Goal: Task Accomplishment & Management: Manage account settings

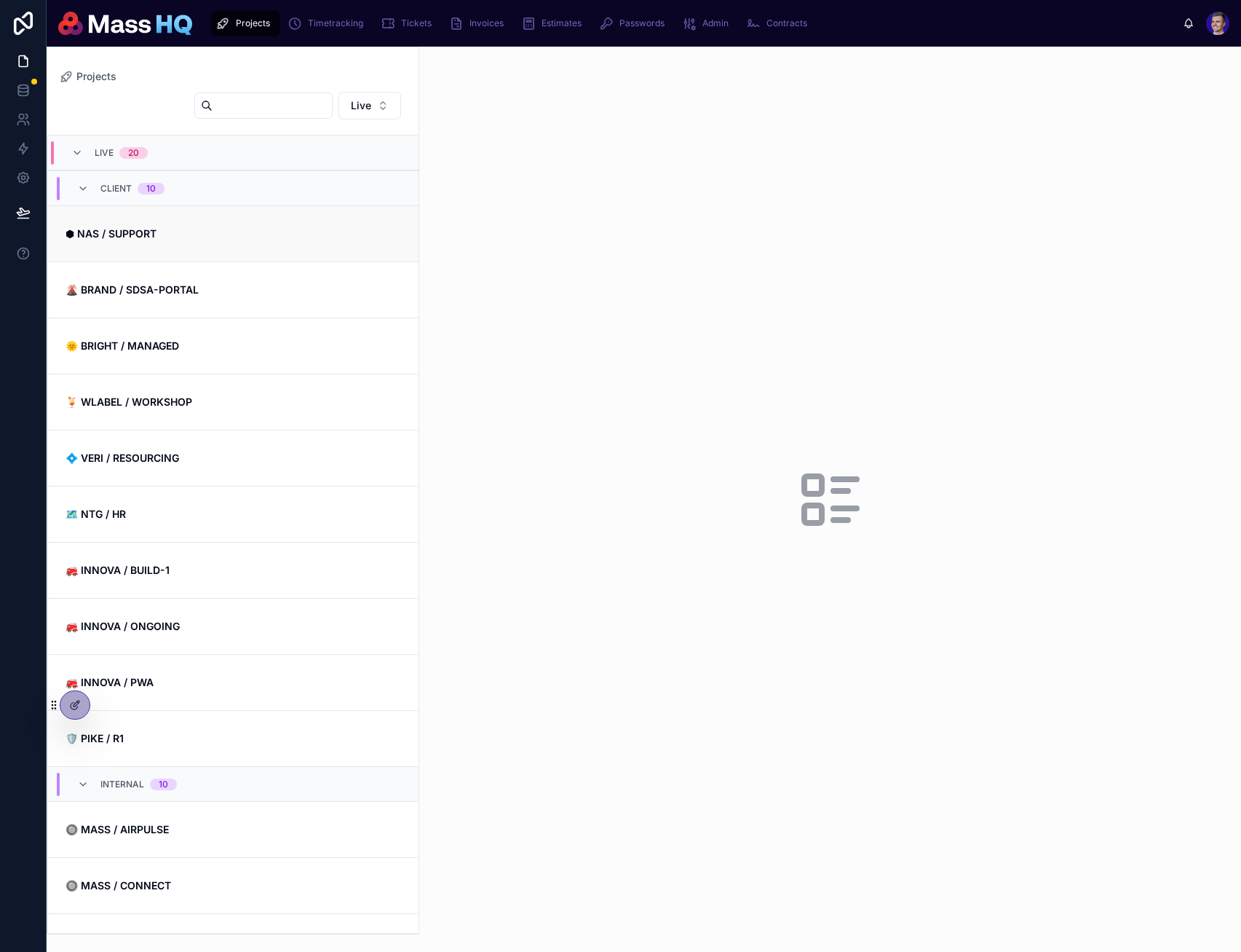
click at [162, 221] on link "⬢ NAS / SUPPORT" at bounding box center [233, 234] width 370 height 56
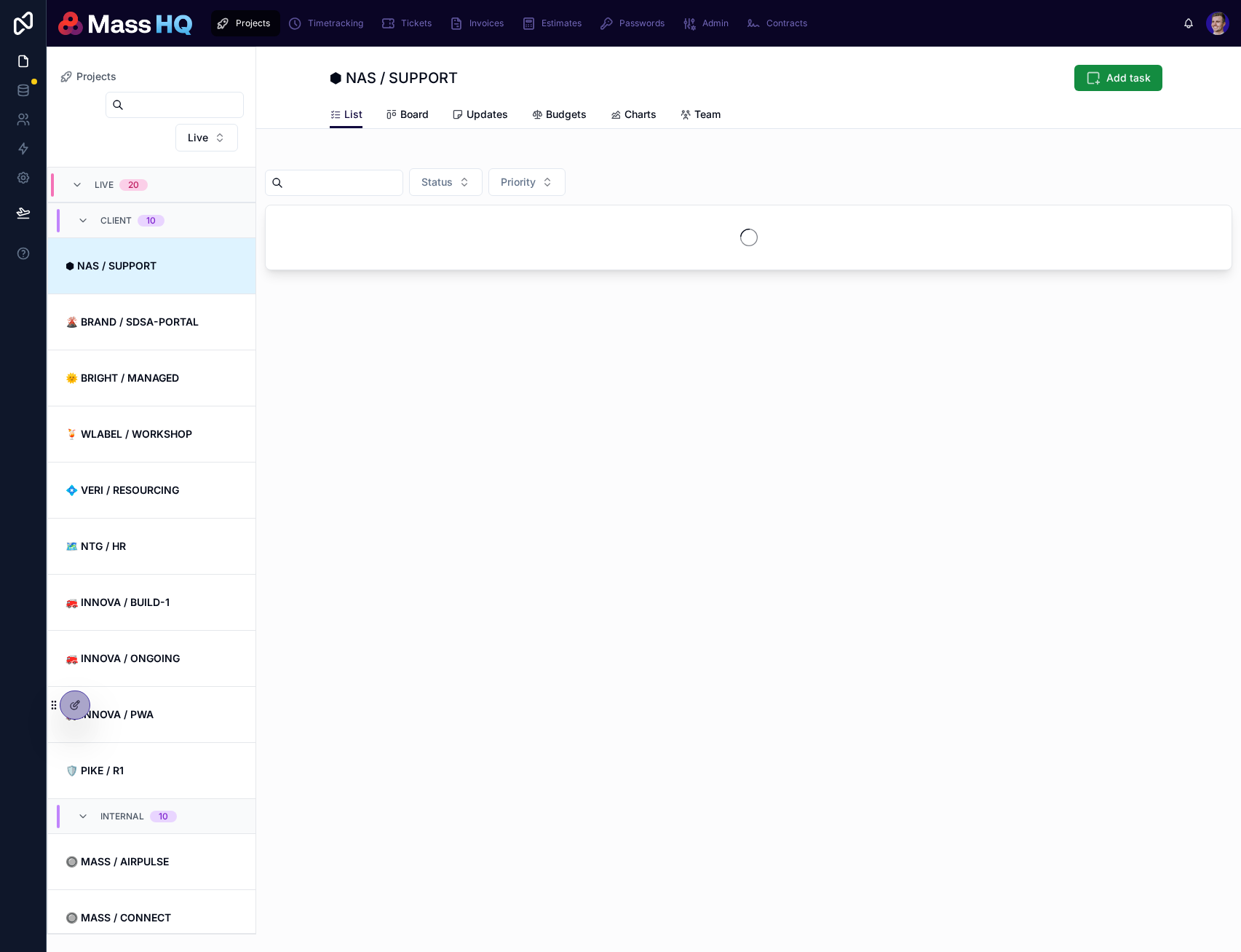
click at [923, 115] on div "List Board Updates Budgets Charts Team" at bounding box center [749, 114] width 838 height 27
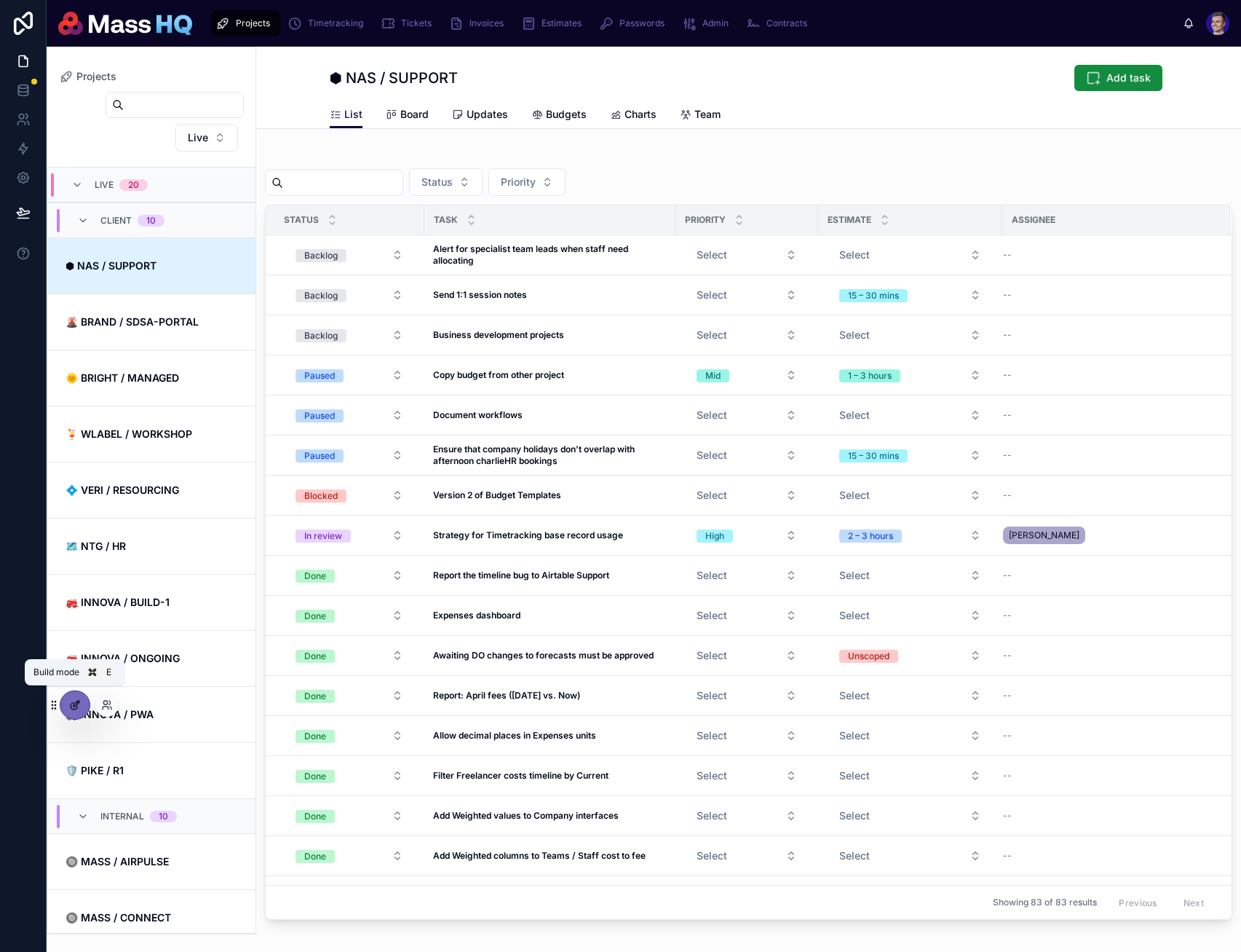
click at [72, 699] on icon at bounding box center [75, 705] width 12 height 12
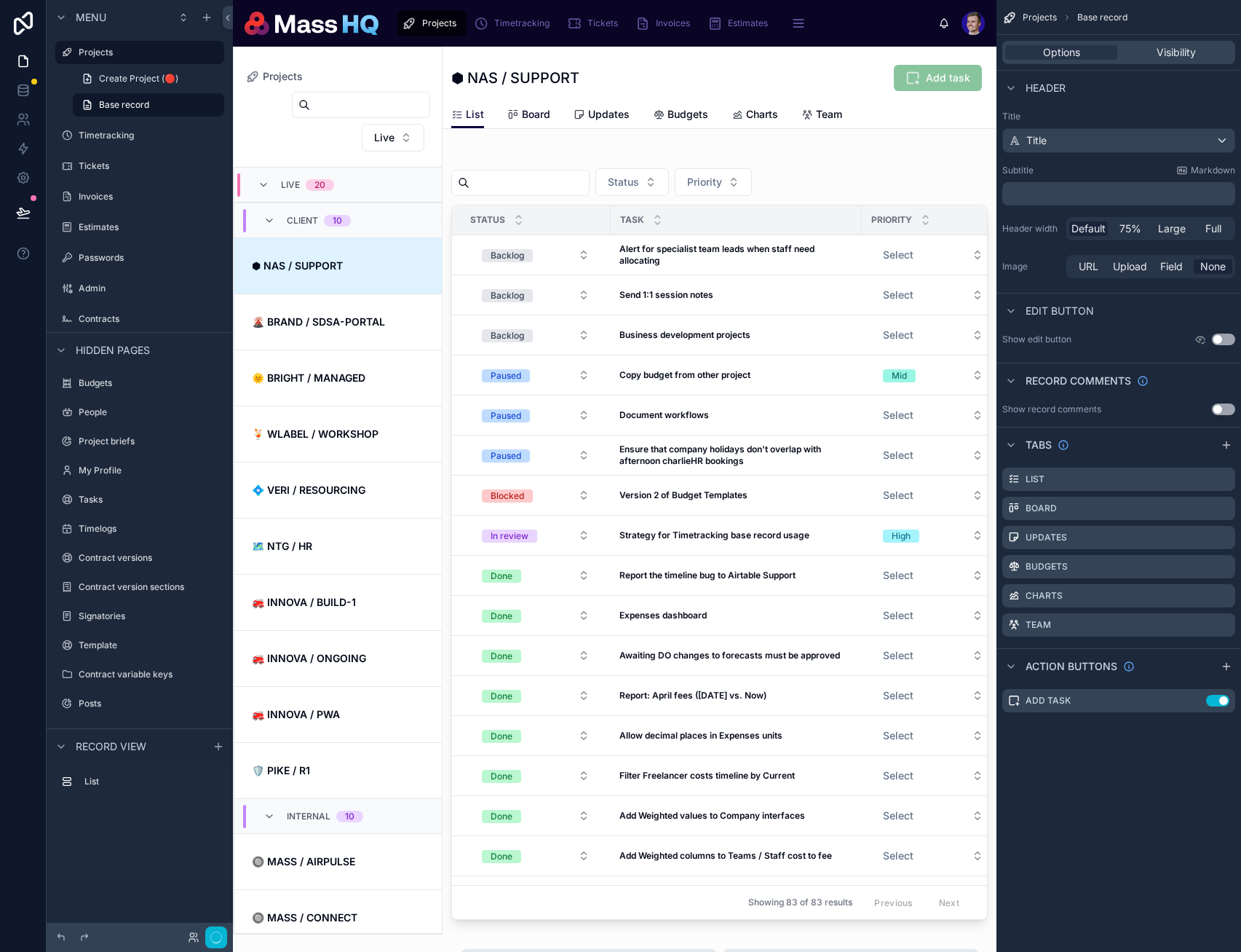
click at [540, 112] on span "Board" at bounding box center [536, 113] width 28 height 15
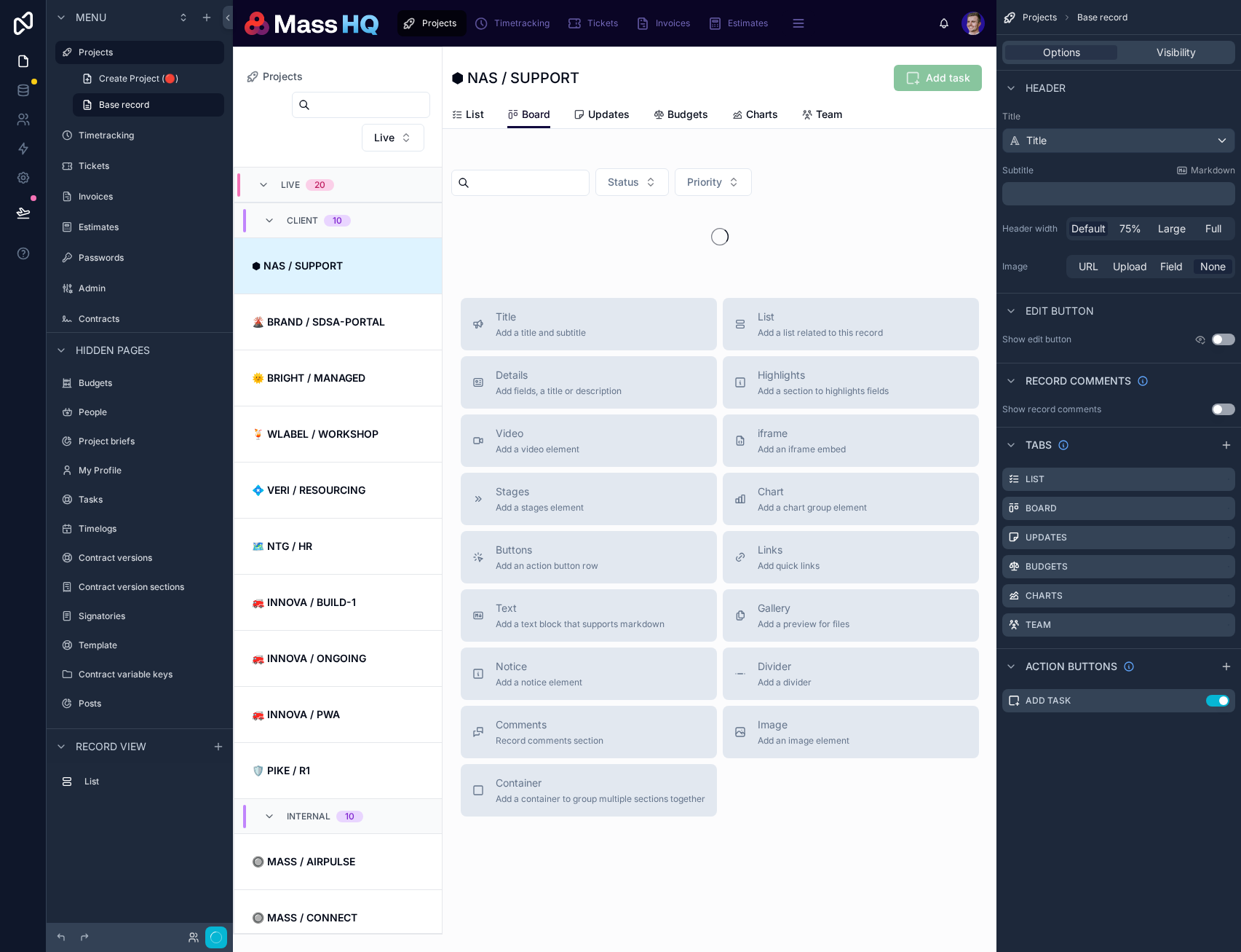
scroll to position [70, 0]
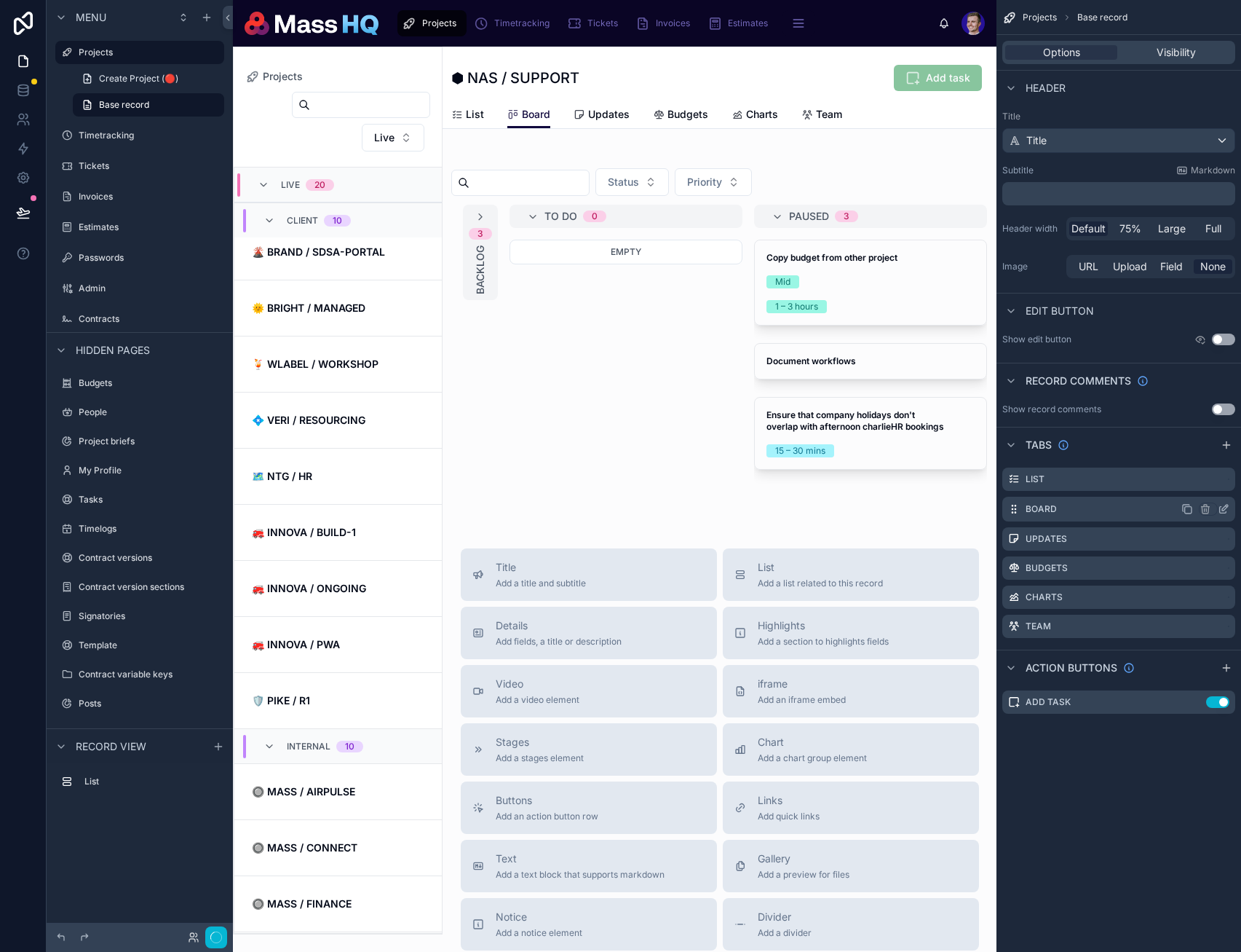
click at [1188, 511] on icon "scrollable content" at bounding box center [1187, 509] width 12 height 12
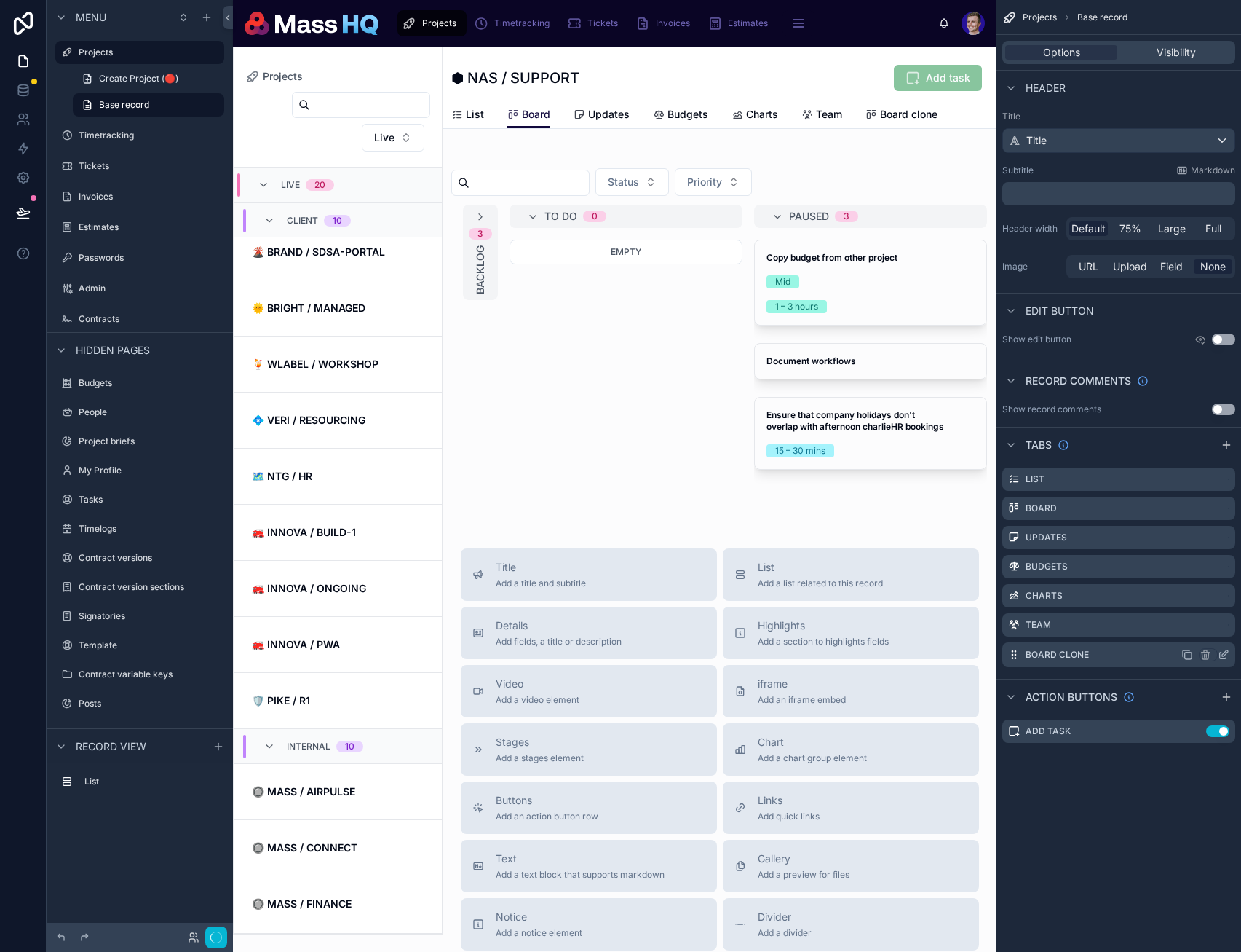
click at [1227, 654] on icon "scrollable content" at bounding box center [1224, 655] width 12 height 12
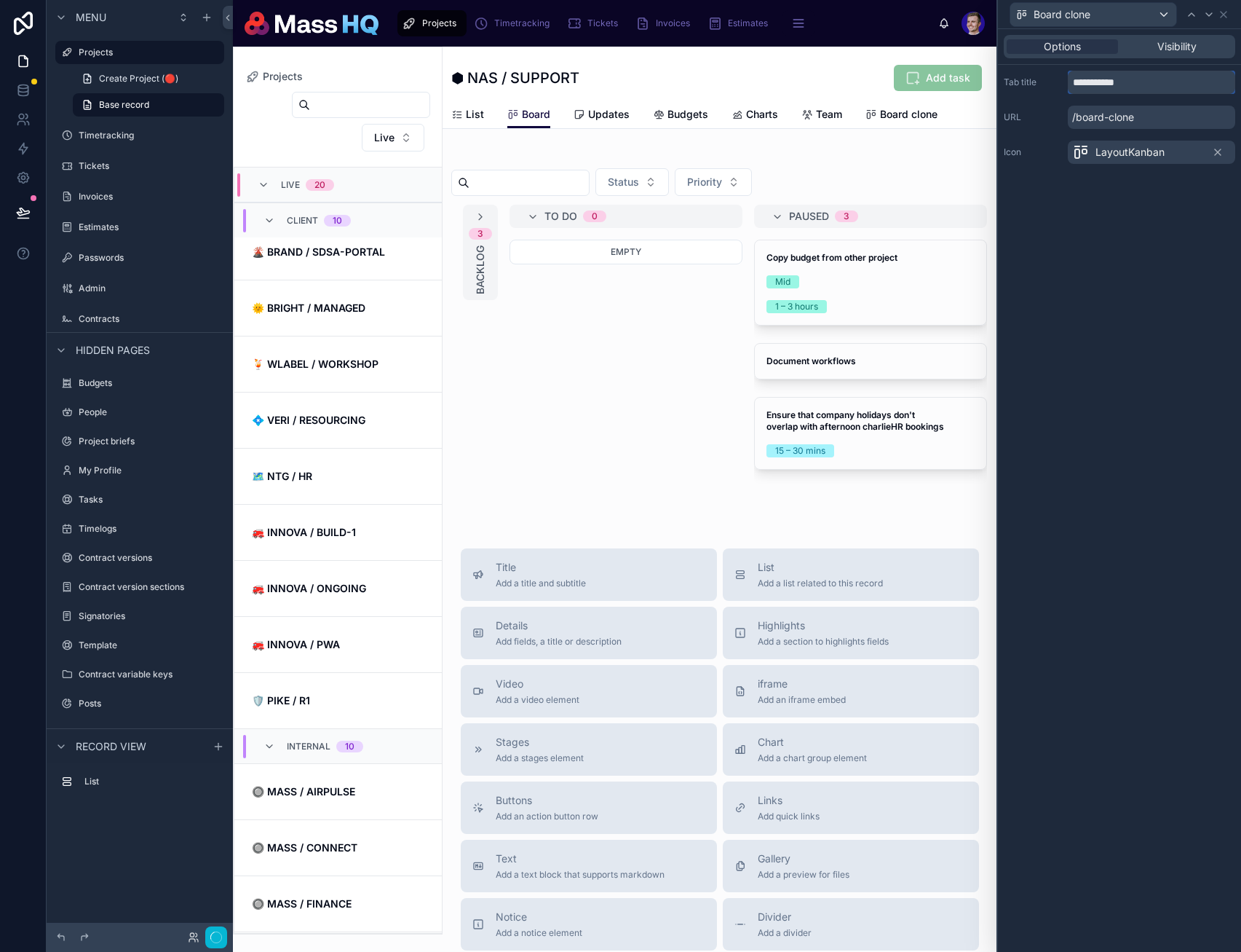
click at [1140, 80] on input "**********" at bounding box center [1151, 82] width 167 height 23
type input "********"
click at [1079, 154] on icon at bounding box center [1081, 152] width 17 height 17
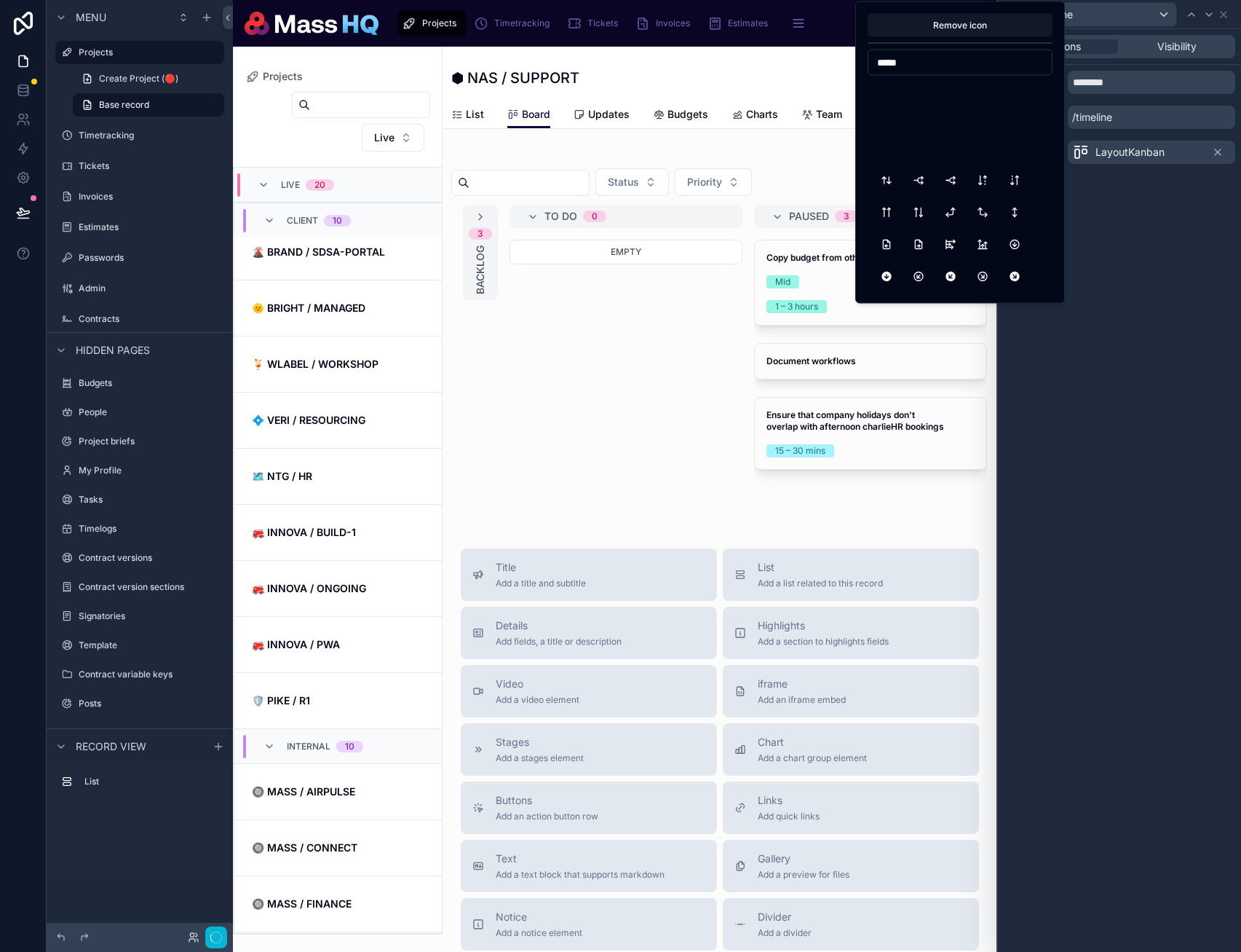
scroll to position [1162, 0]
type input "****"
type input "*"
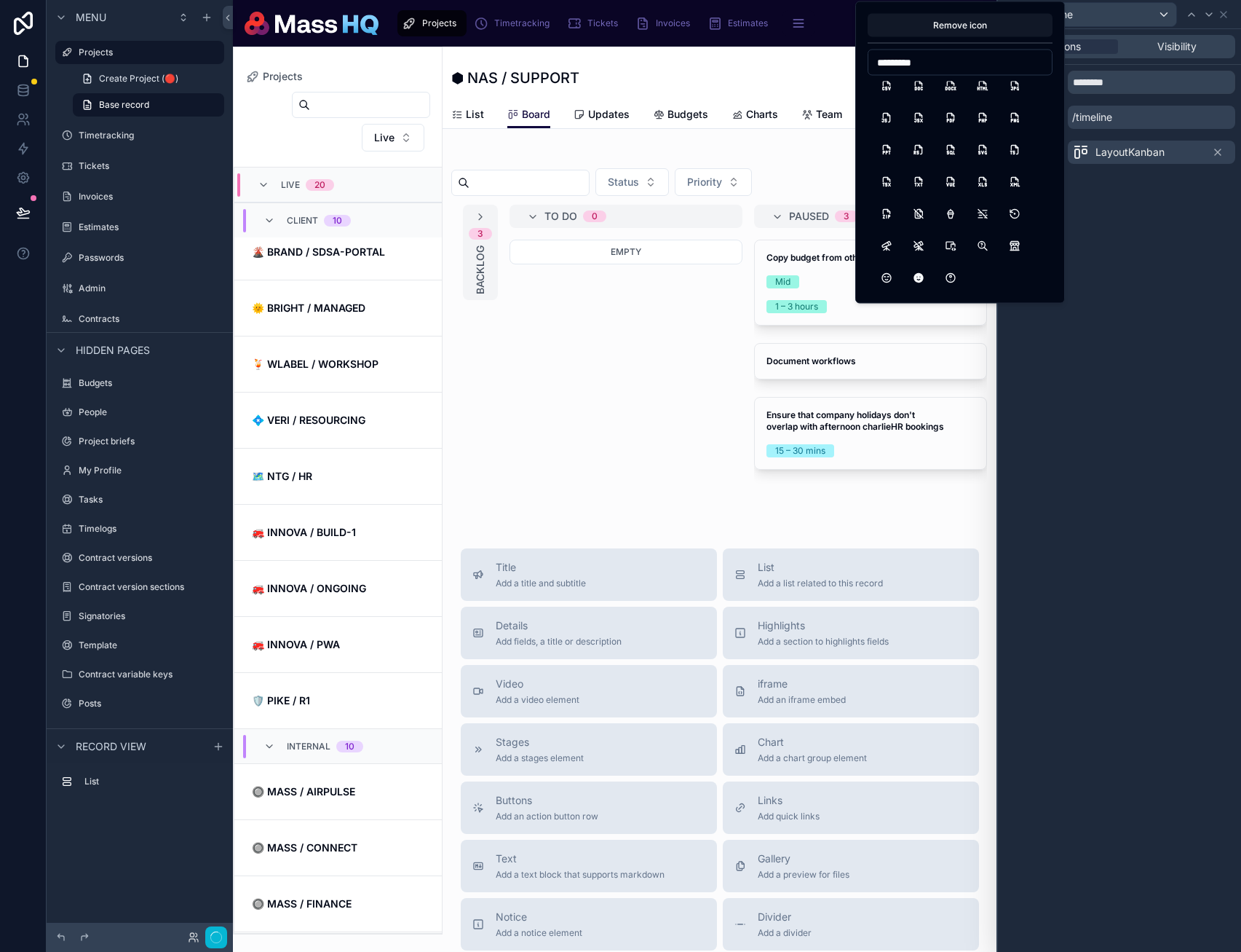
click at [942, 65] on input "*********" at bounding box center [960, 62] width 183 height 20
click at [944, 64] on input "*********" at bounding box center [960, 62] width 183 height 20
type input "****"
click at [1018, 93] on button "Flag3" at bounding box center [1015, 95] width 26 height 26
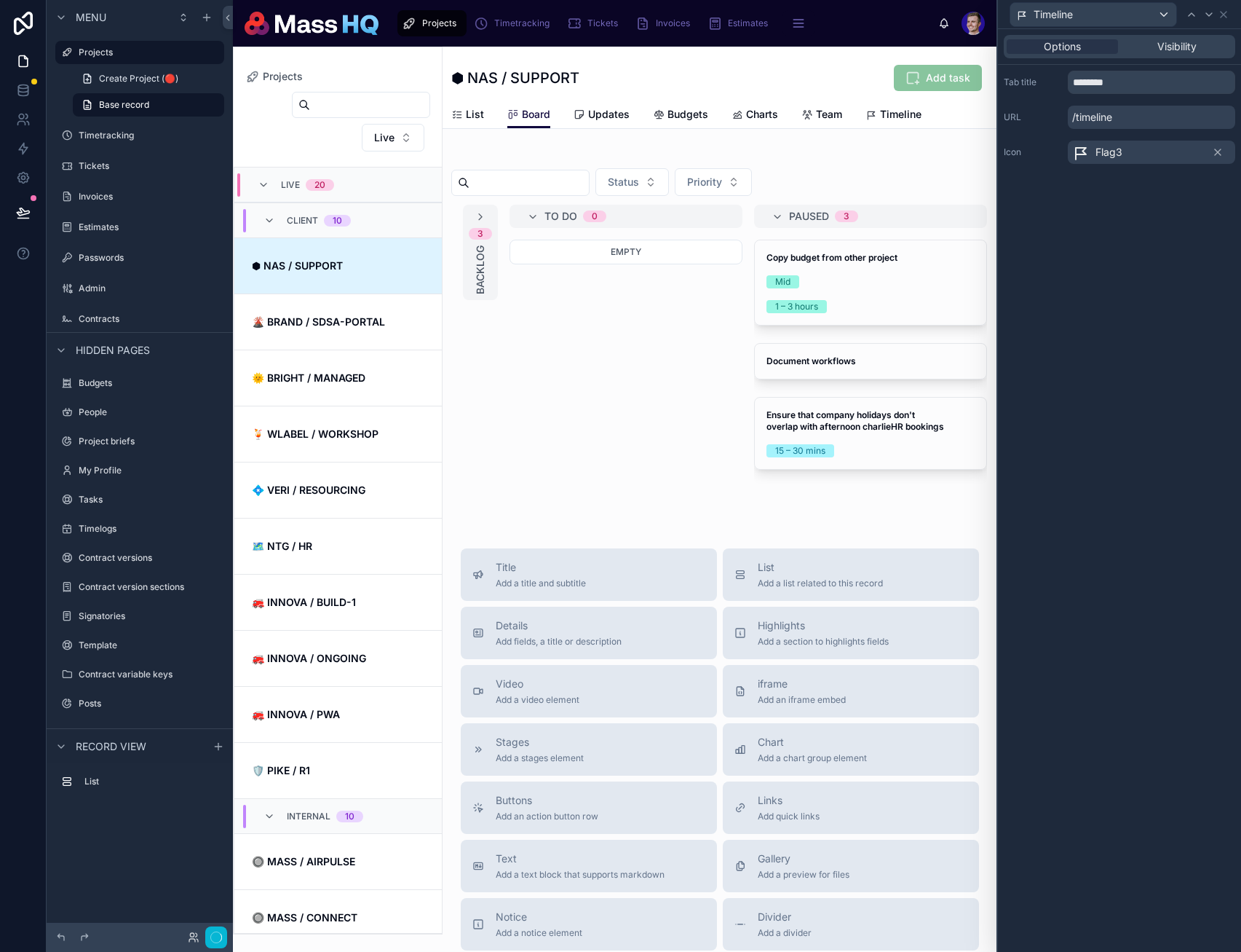
click at [1122, 267] on div "Options Visibility Tab title ******** URL /timeline Icon Flag3" at bounding box center [1119, 491] width 243 height 923
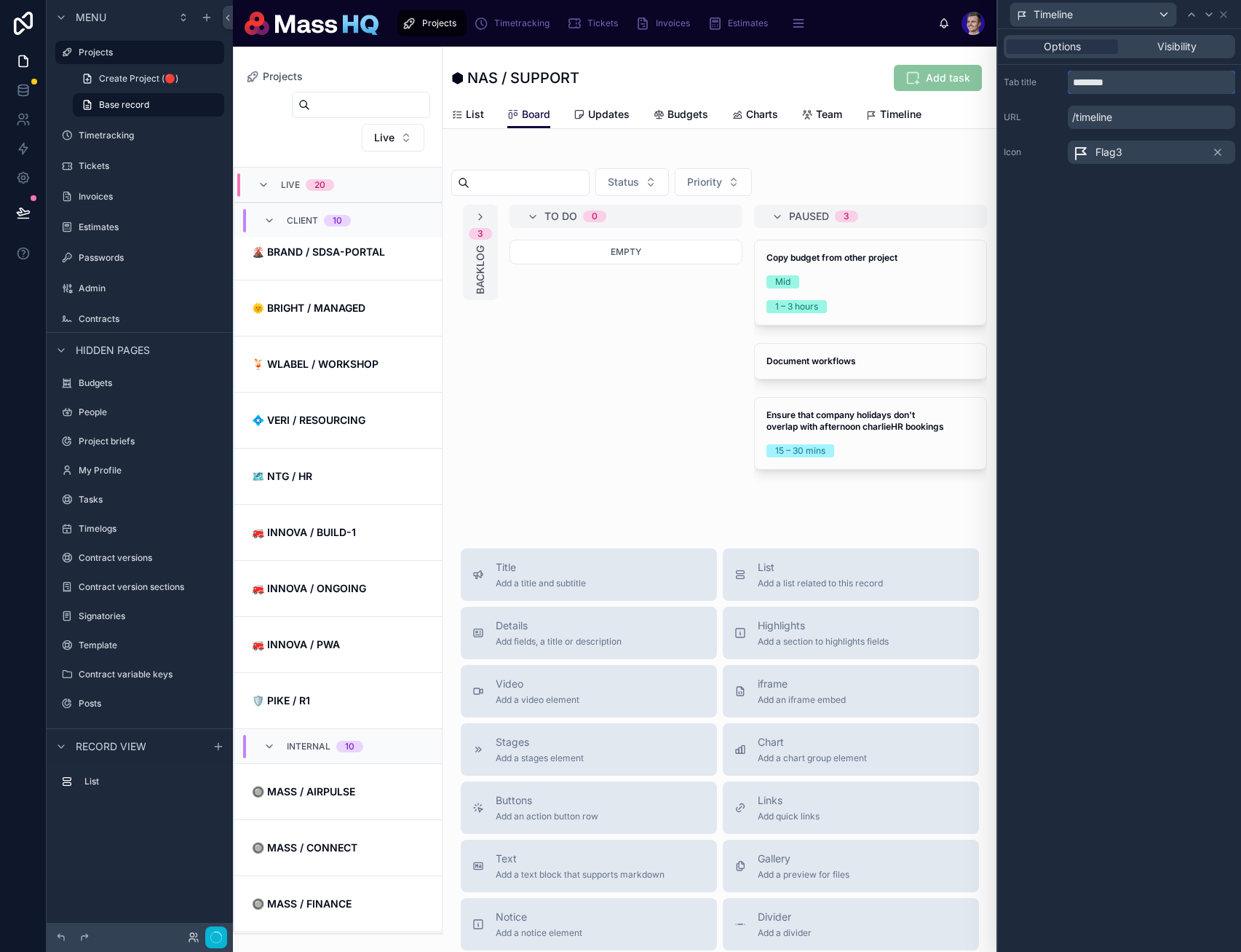
click at [1105, 84] on input "********" at bounding box center [1151, 82] width 167 height 23
type input "**********"
click at [1166, 340] on div "**********" at bounding box center [1119, 491] width 243 height 923
click at [1223, 15] on icon at bounding box center [1224, 15] width 6 height 6
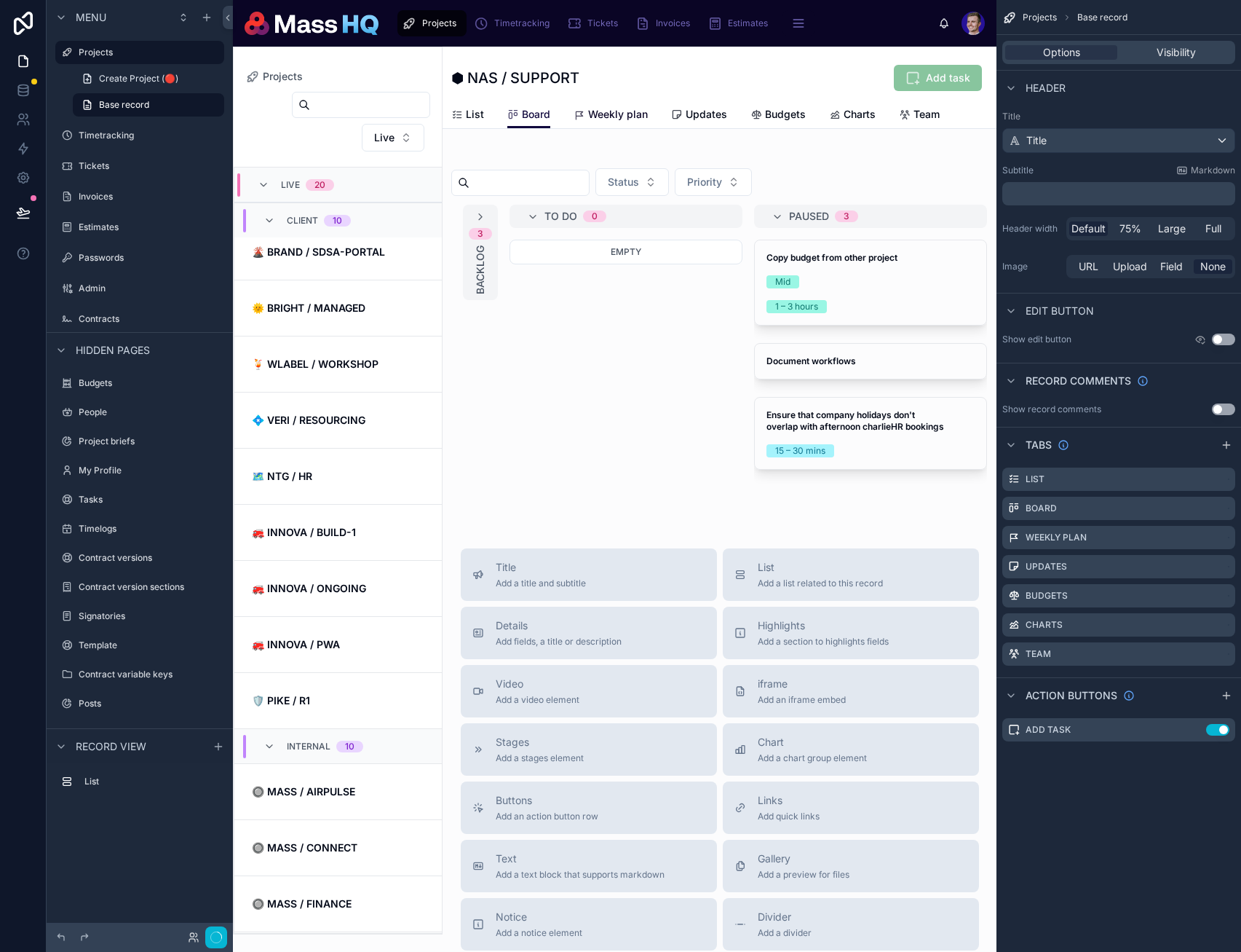
click at [616, 118] on span "Weekly plan" at bounding box center [618, 113] width 60 height 15
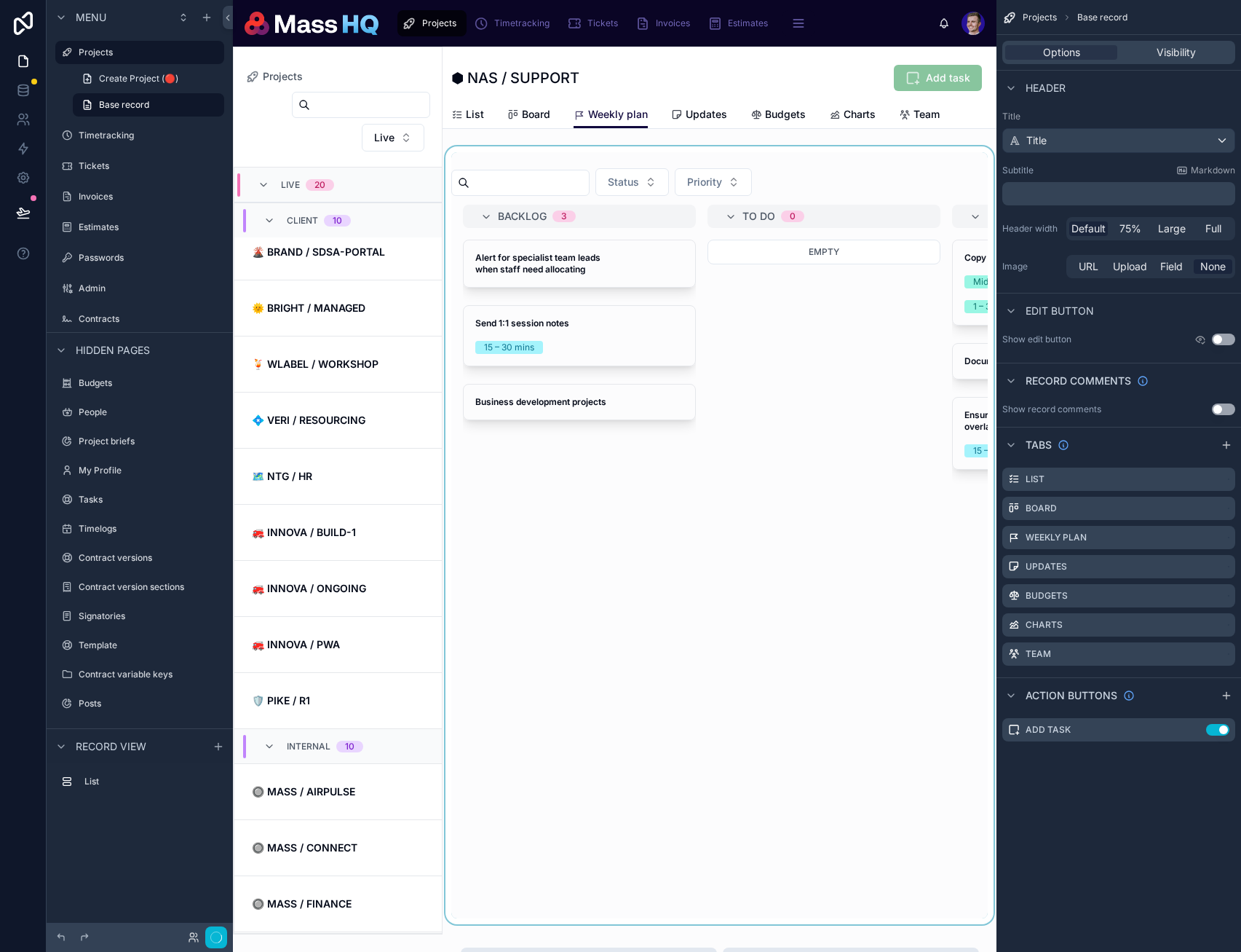
click at [800, 357] on div at bounding box center [720, 536] width 554 height 778
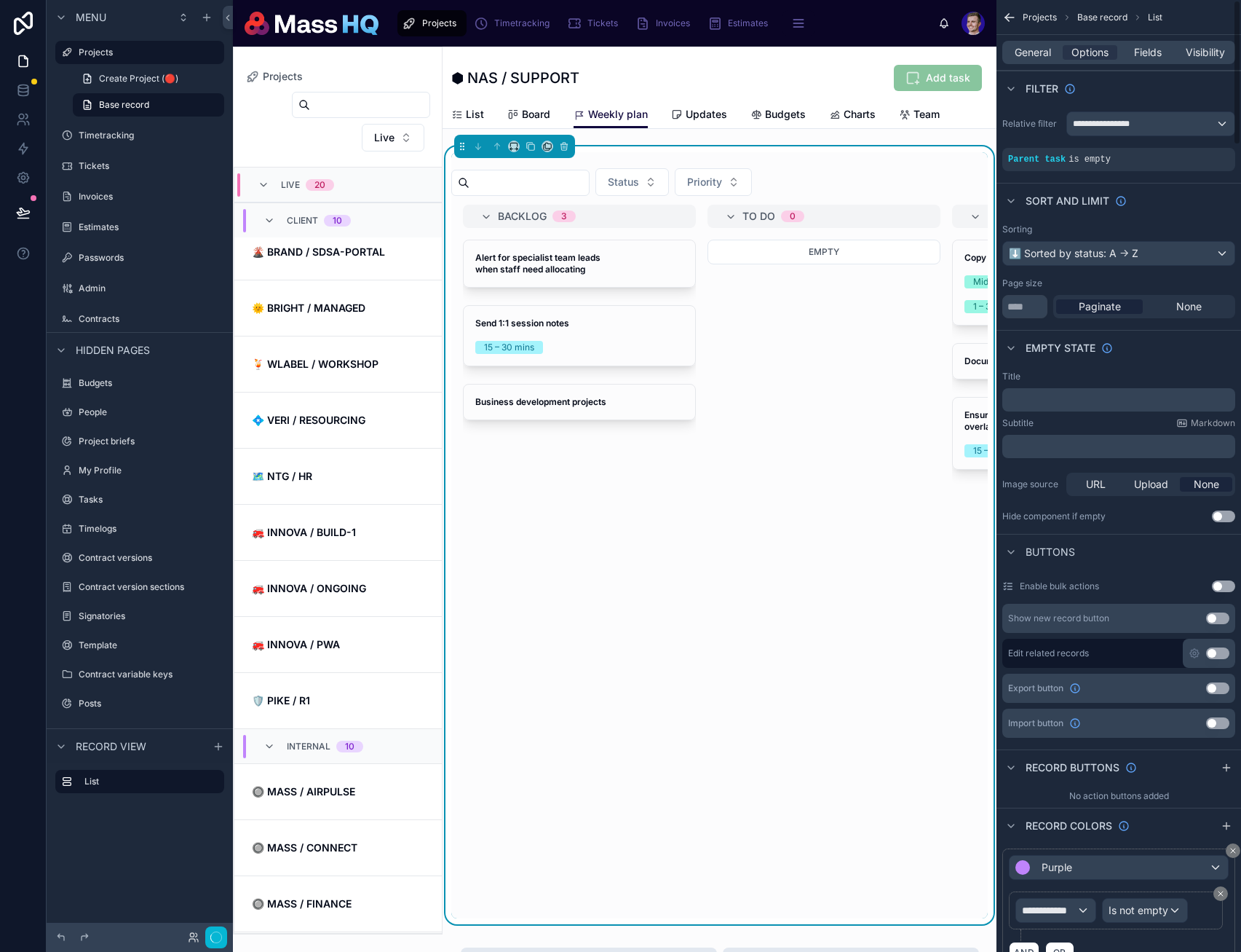
drag, startPoint x: 1047, startPoint y: 52, endPoint x: 1052, endPoint y: 61, distance: 10.3
click at [1047, 52] on span "General" at bounding box center [1033, 52] width 37 height 15
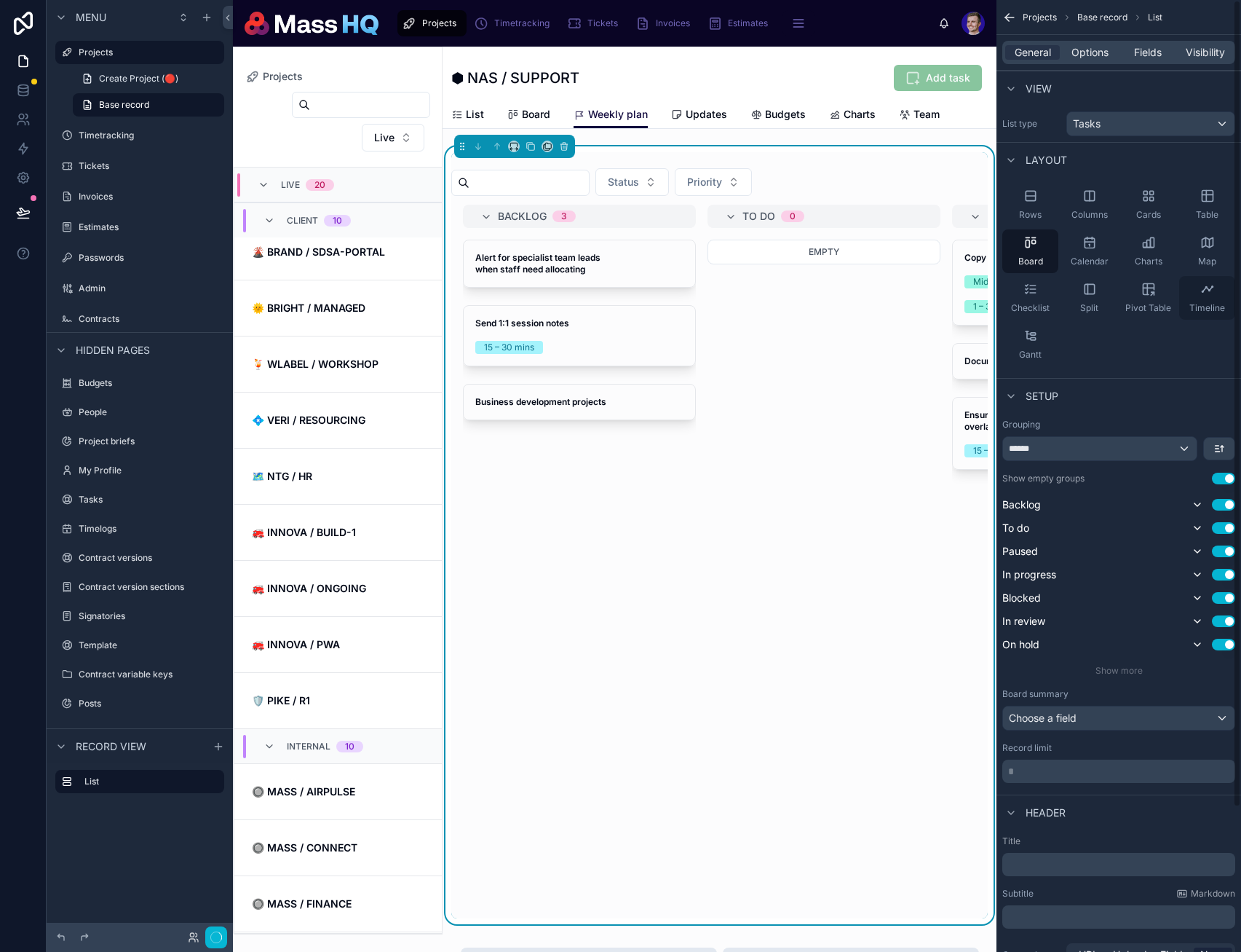
click at [1210, 292] on icon "scrollable content" at bounding box center [1208, 288] width 14 height 15
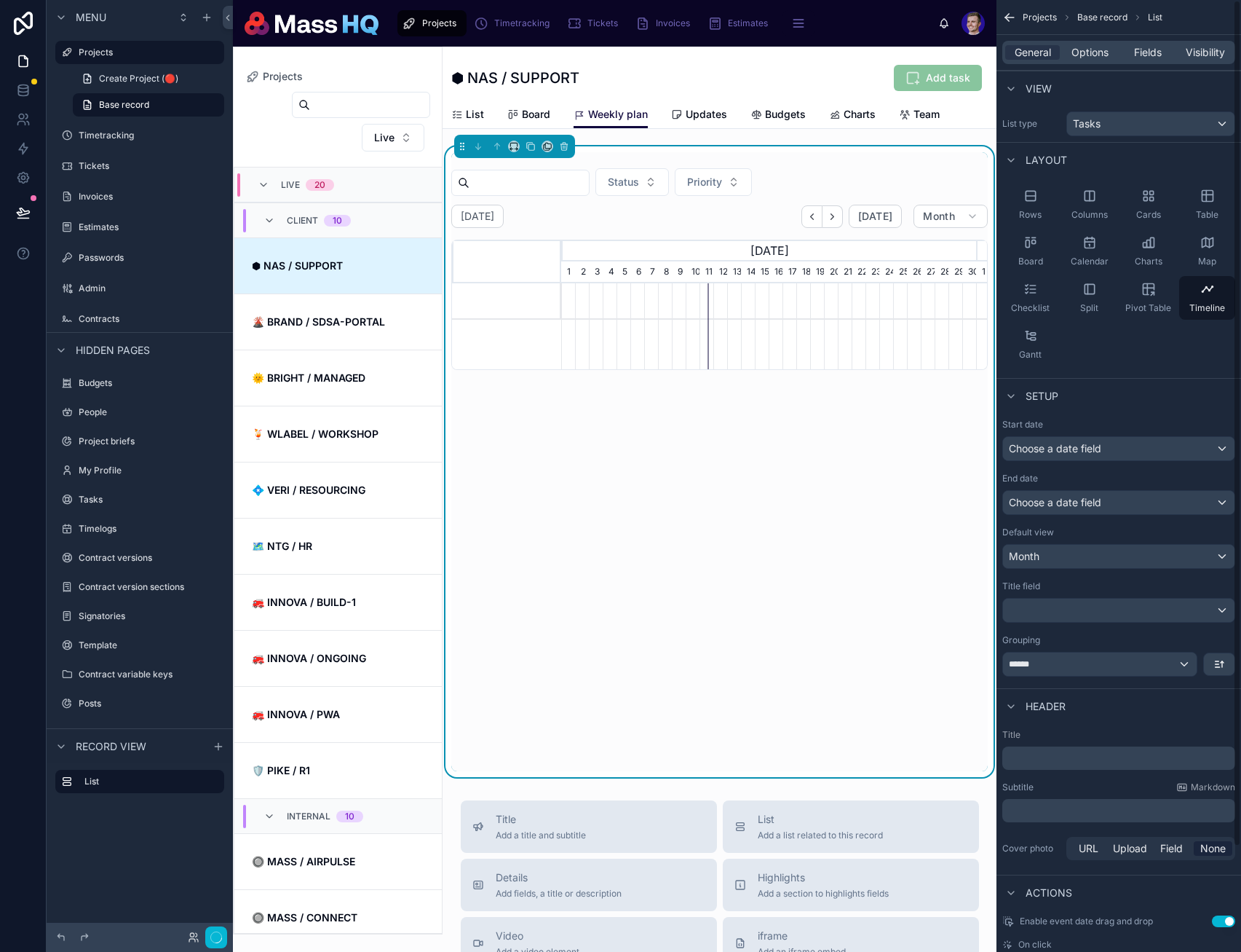
scroll to position [70, 0]
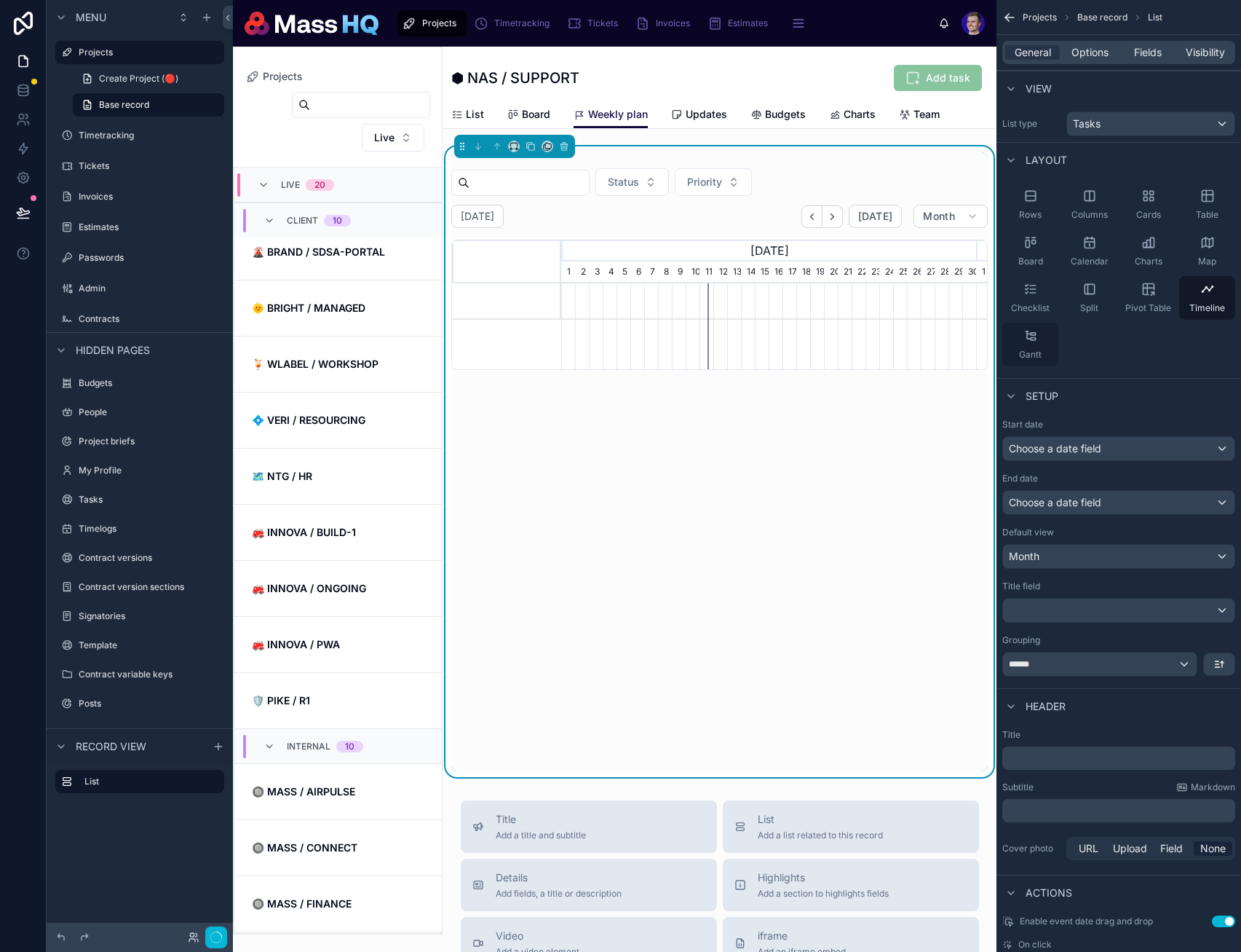
click at [1024, 340] on icon "scrollable content" at bounding box center [1030, 335] width 14 height 15
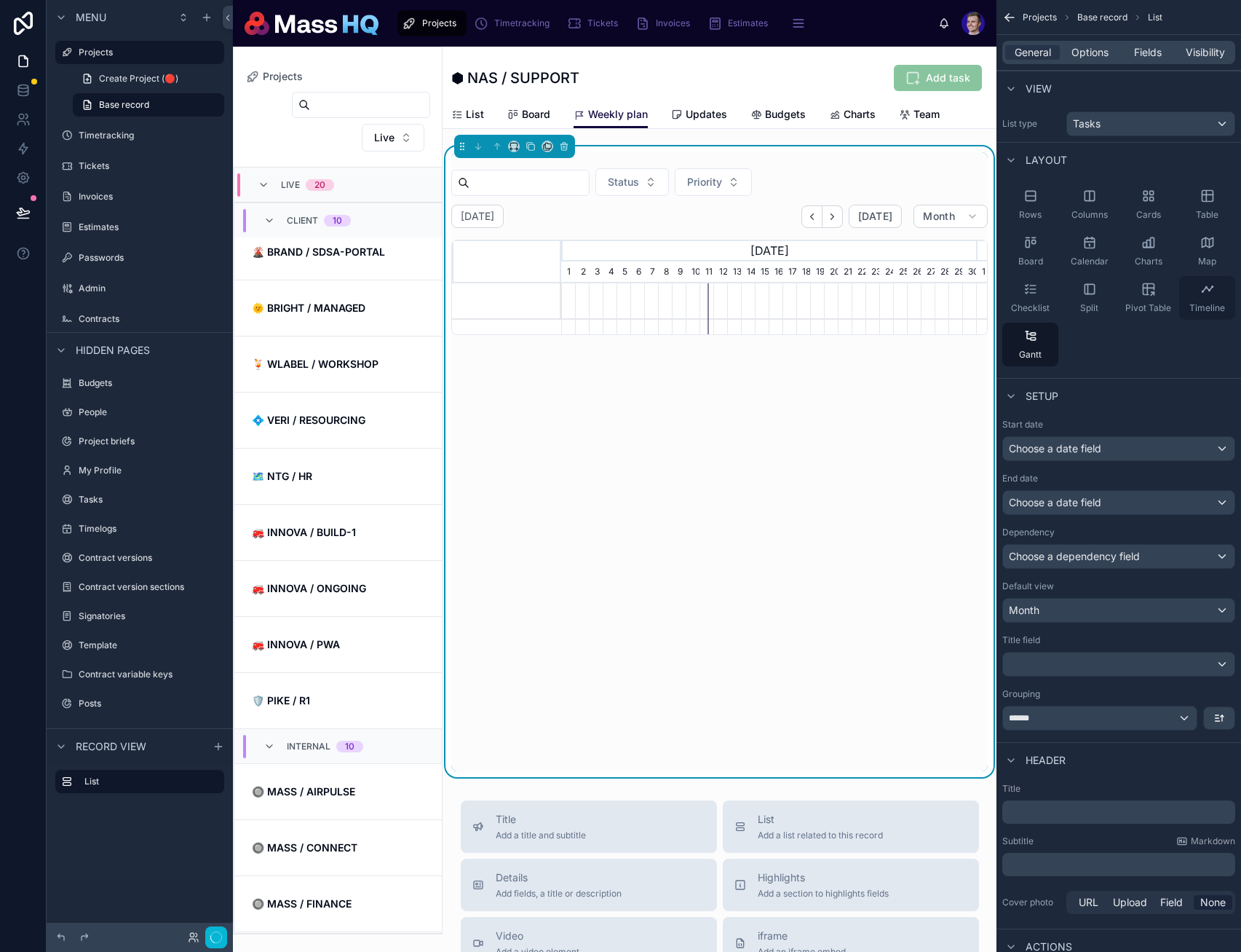
click at [1196, 306] on span "Timeline" at bounding box center [1208, 308] width 36 height 12
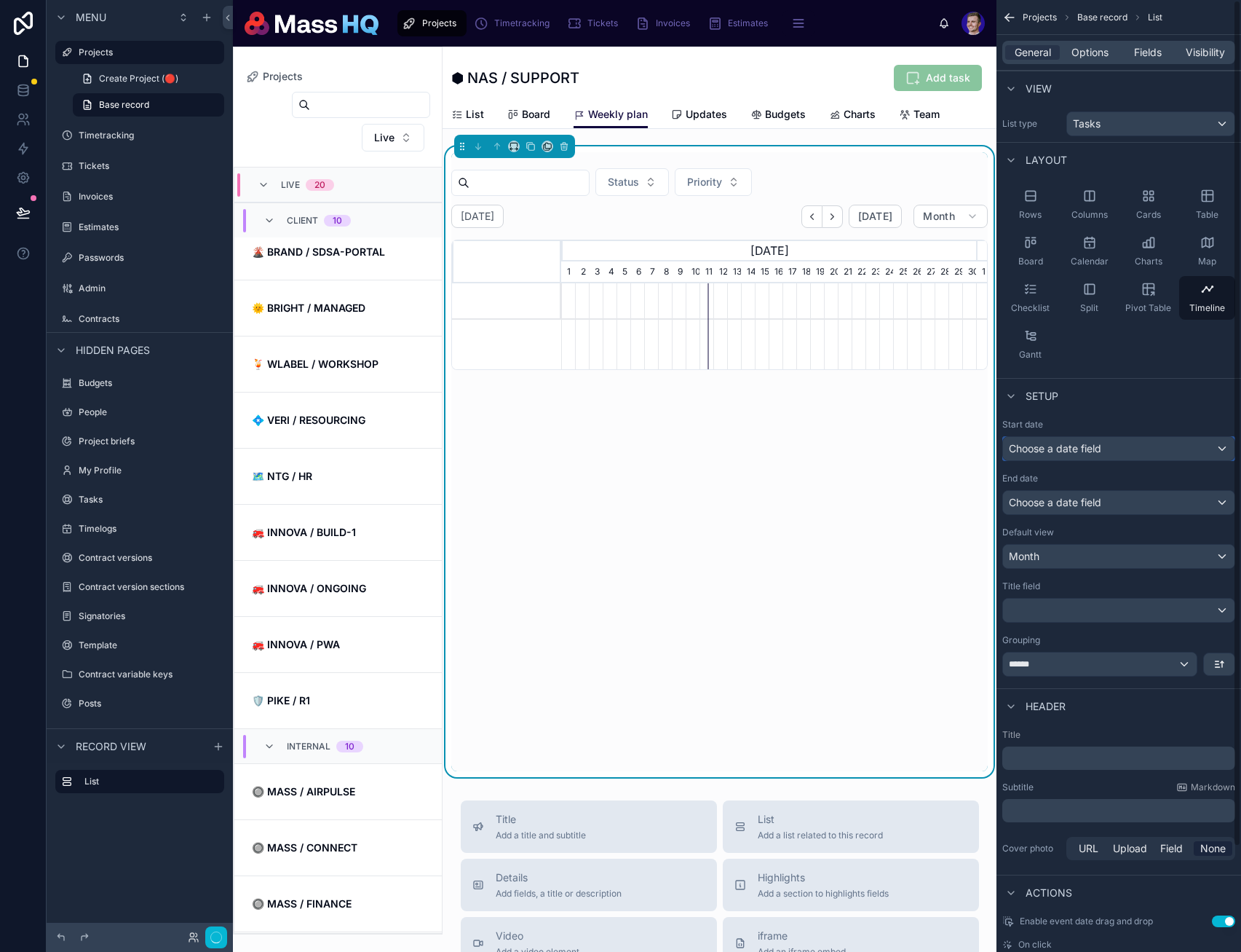
click at [1128, 453] on div "Choose a date field" at bounding box center [1118, 448] width 231 height 23
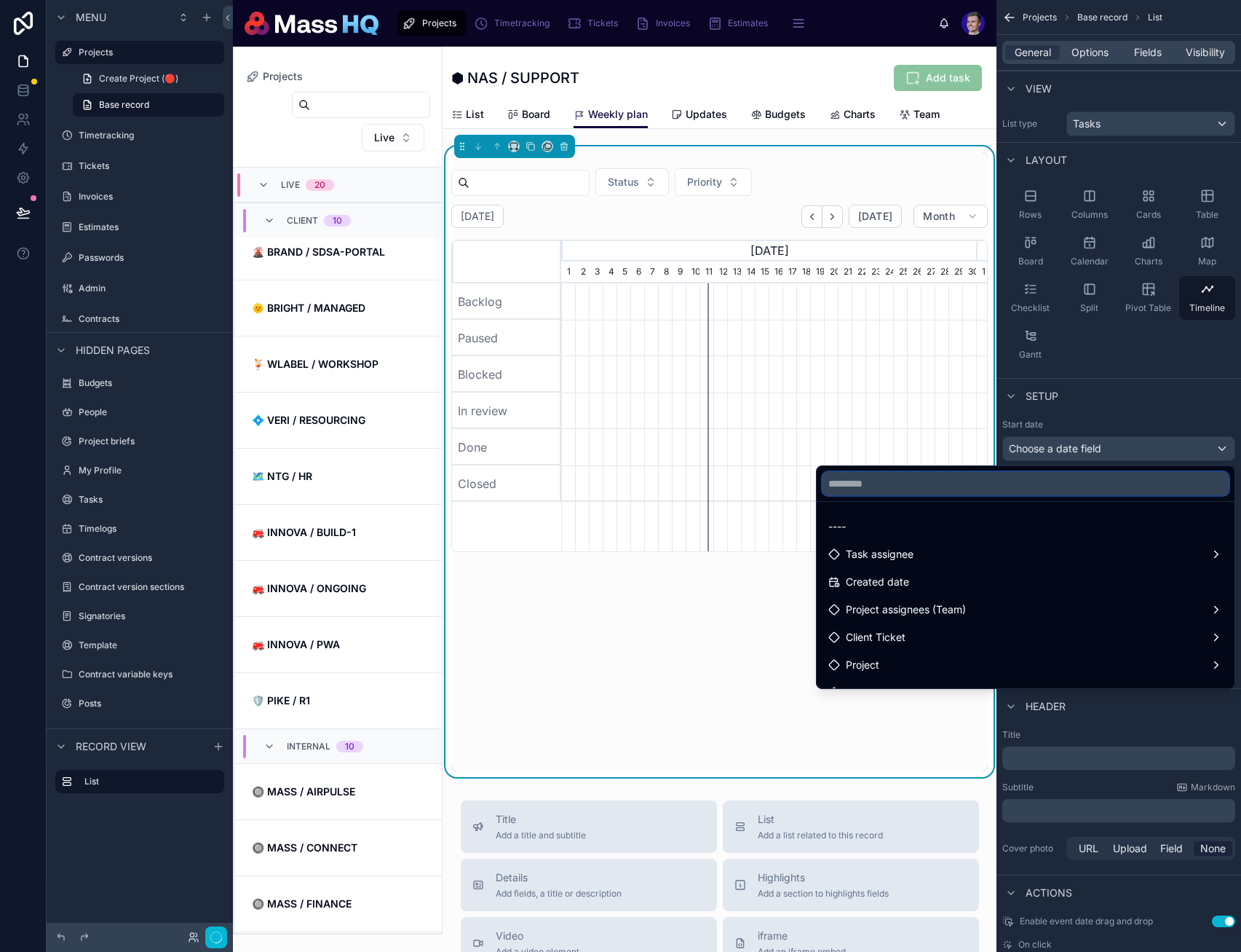
click at [937, 483] on input "text" at bounding box center [1026, 483] width 406 height 23
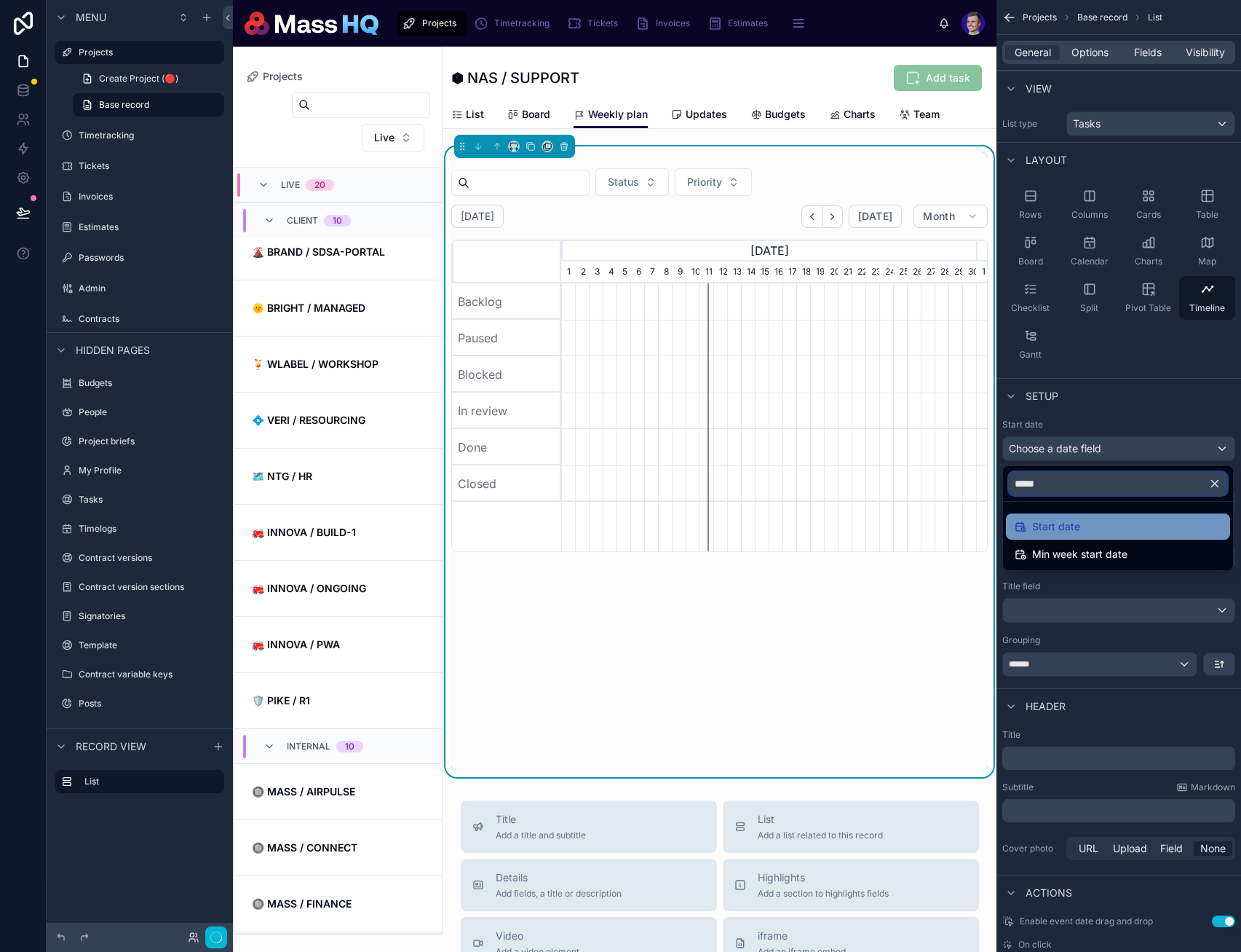
type input "*****"
click at [1077, 530] on span "Start date" at bounding box center [1056, 526] width 48 height 17
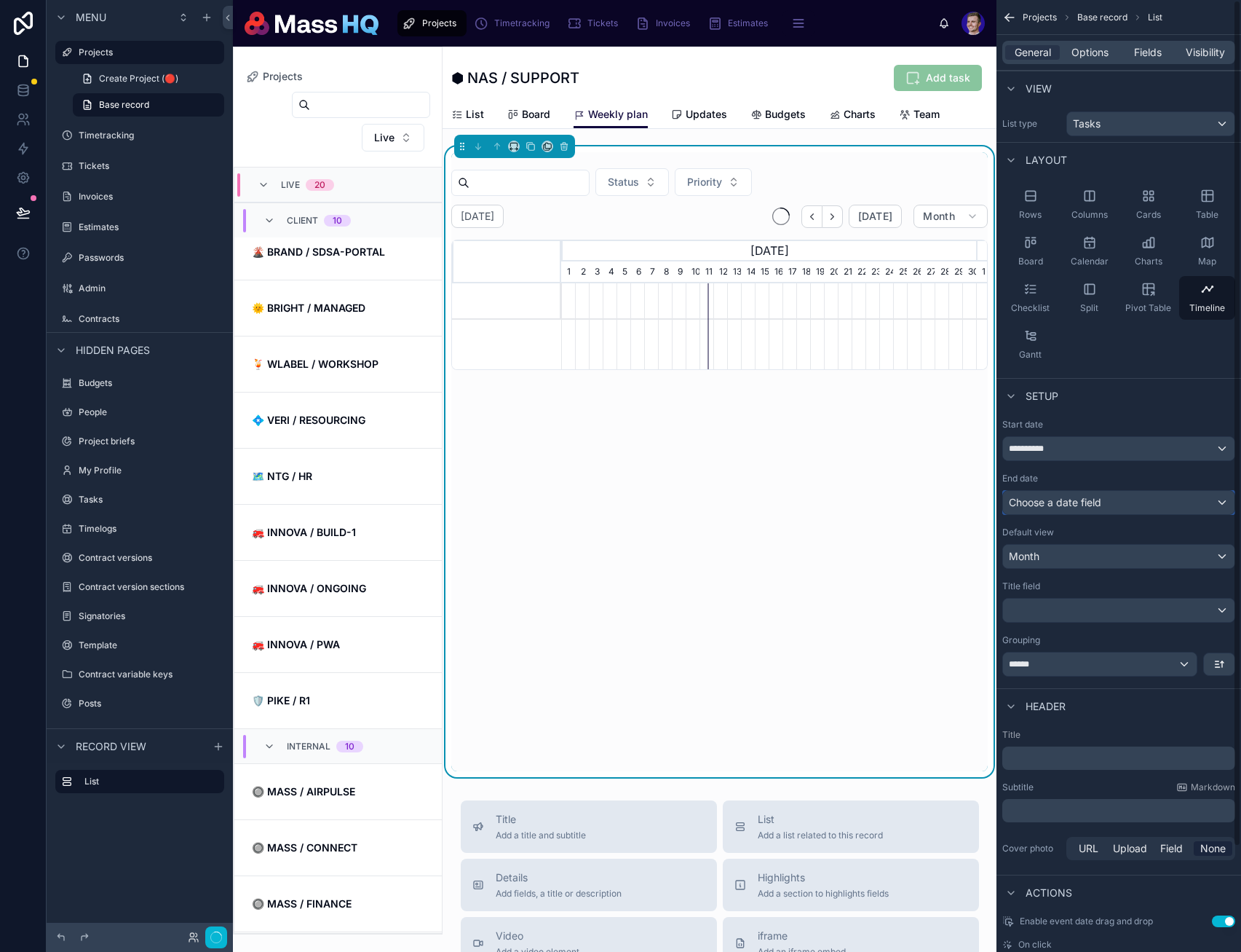
click at [1079, 506] on span "Choose a date field" at bounding box center [1055, 502] width 92 height 15
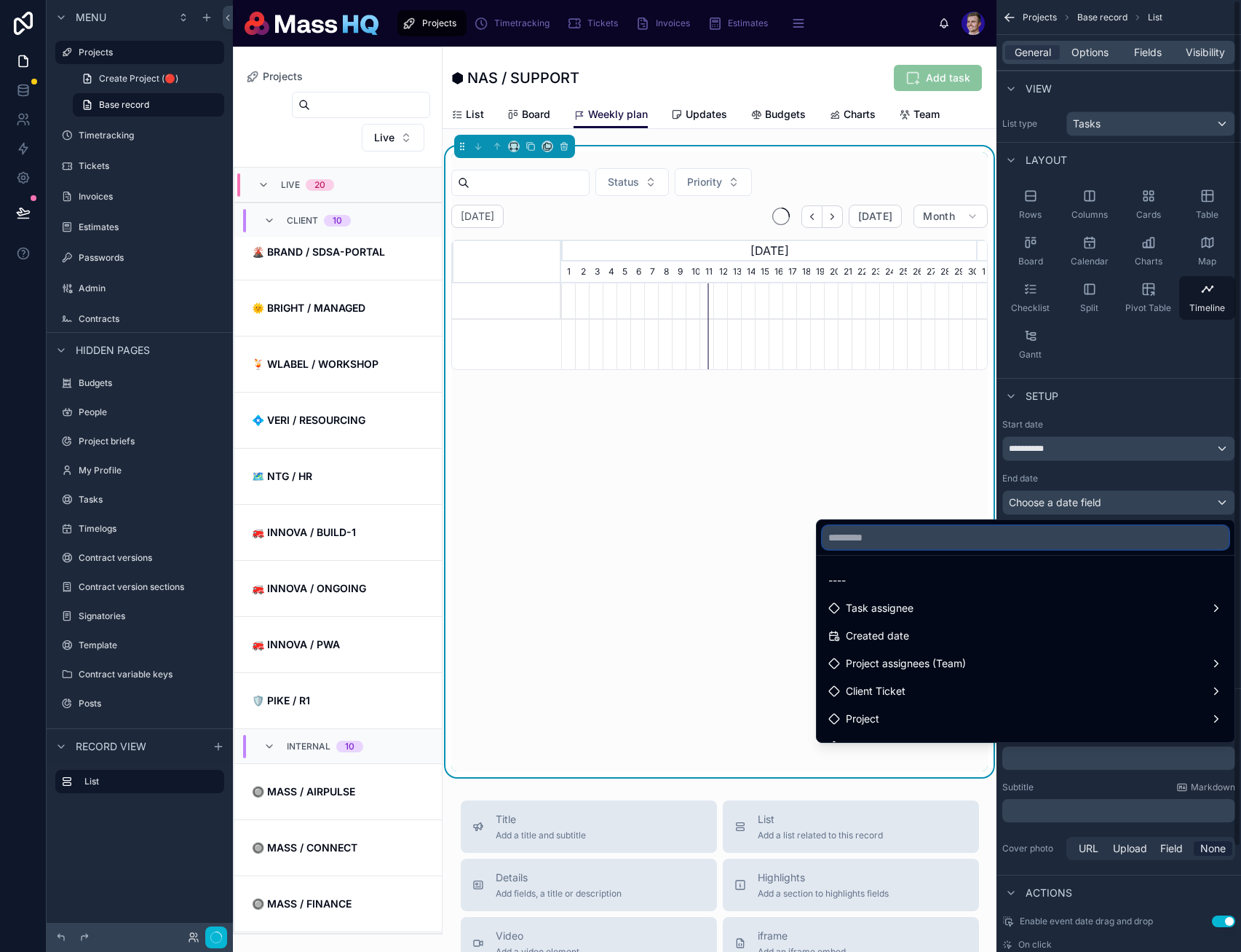
click at [1032, 530] on input "text" at bounding box center [1026, 537] width 406 height 23
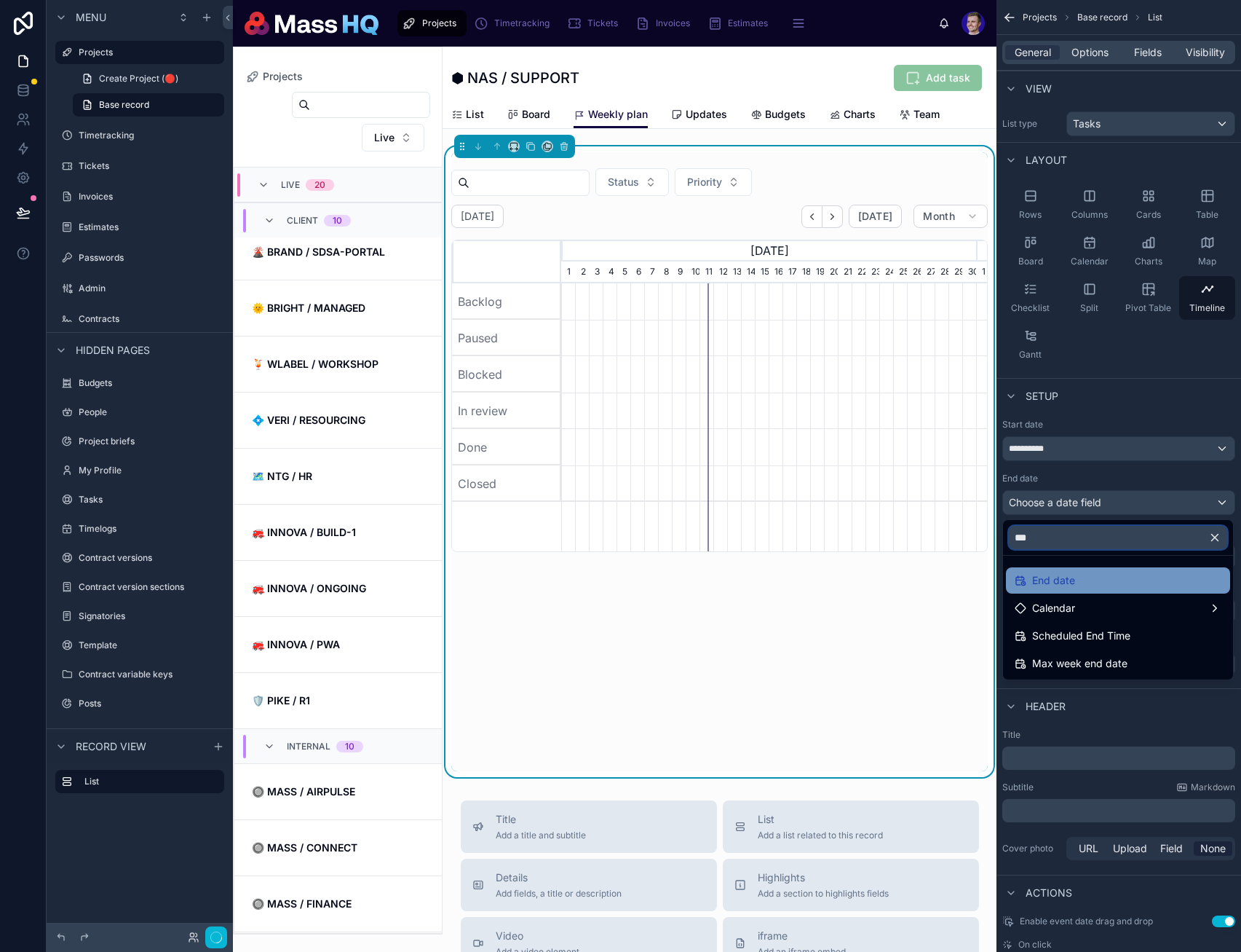
type input "***"
click at [1054, 581] on span "End date" at bounding box center [1053, 580] width 43 height 17
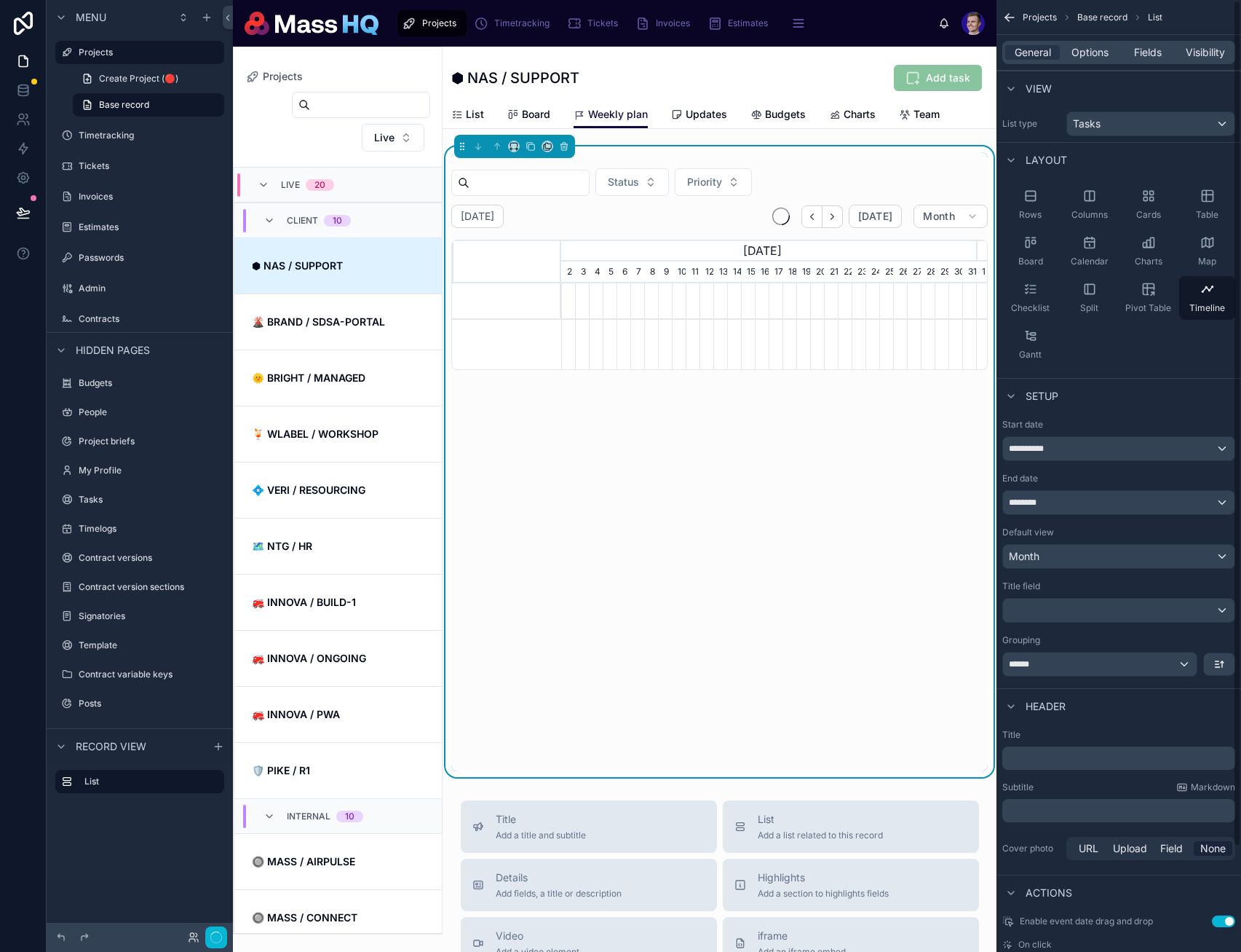
scroll to position [0, 0]
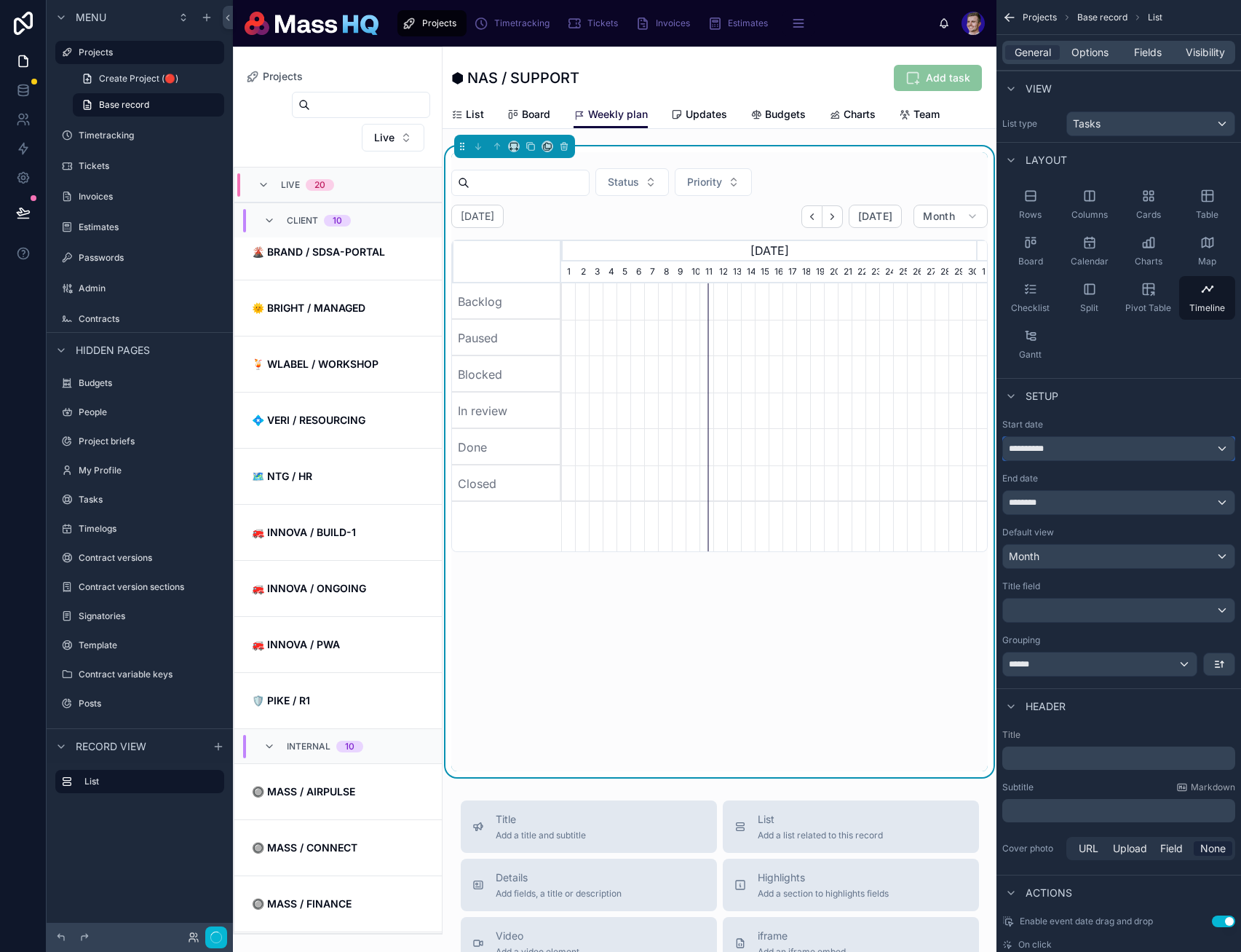
click at [1028, 448] on span "**********" at bounding box center [1029, 449] width 40 height 12
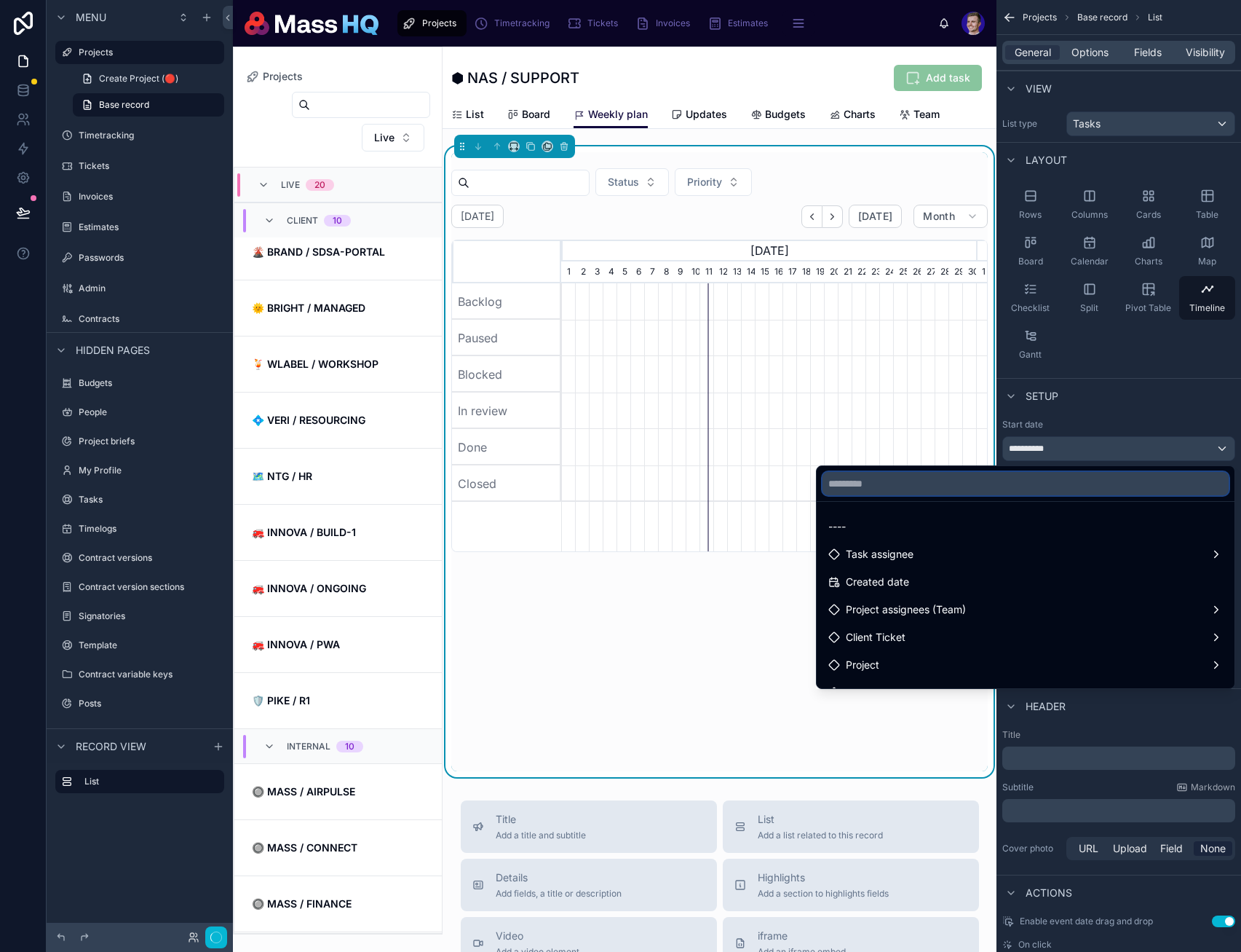
click at [1066, 484] on input "text" at bounding box center [1026, 483] width 406 height 23
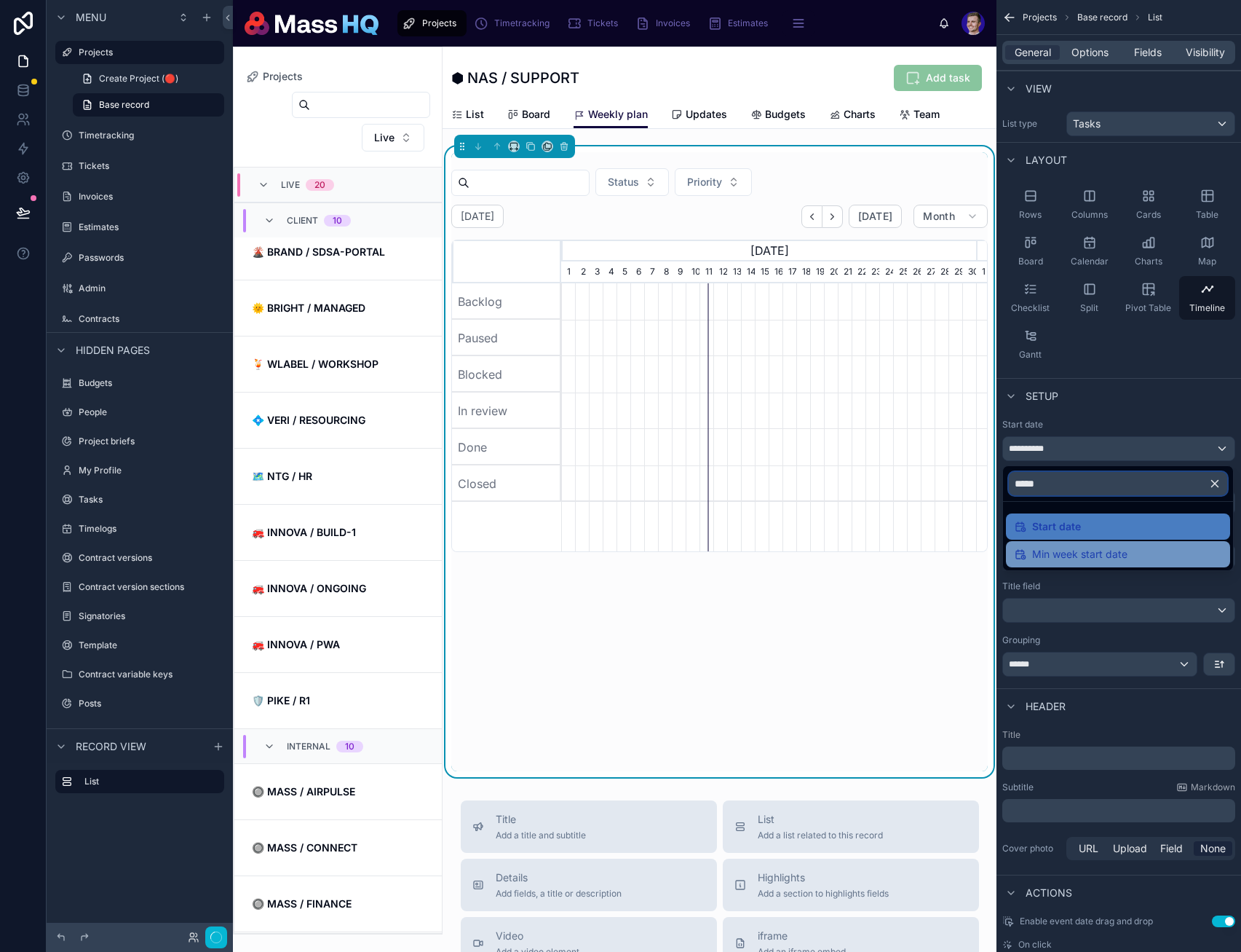
type input "*****"
click at [1097, 554] on span "Min week start date" at bounding box center [1080, 554] width 96 height 17
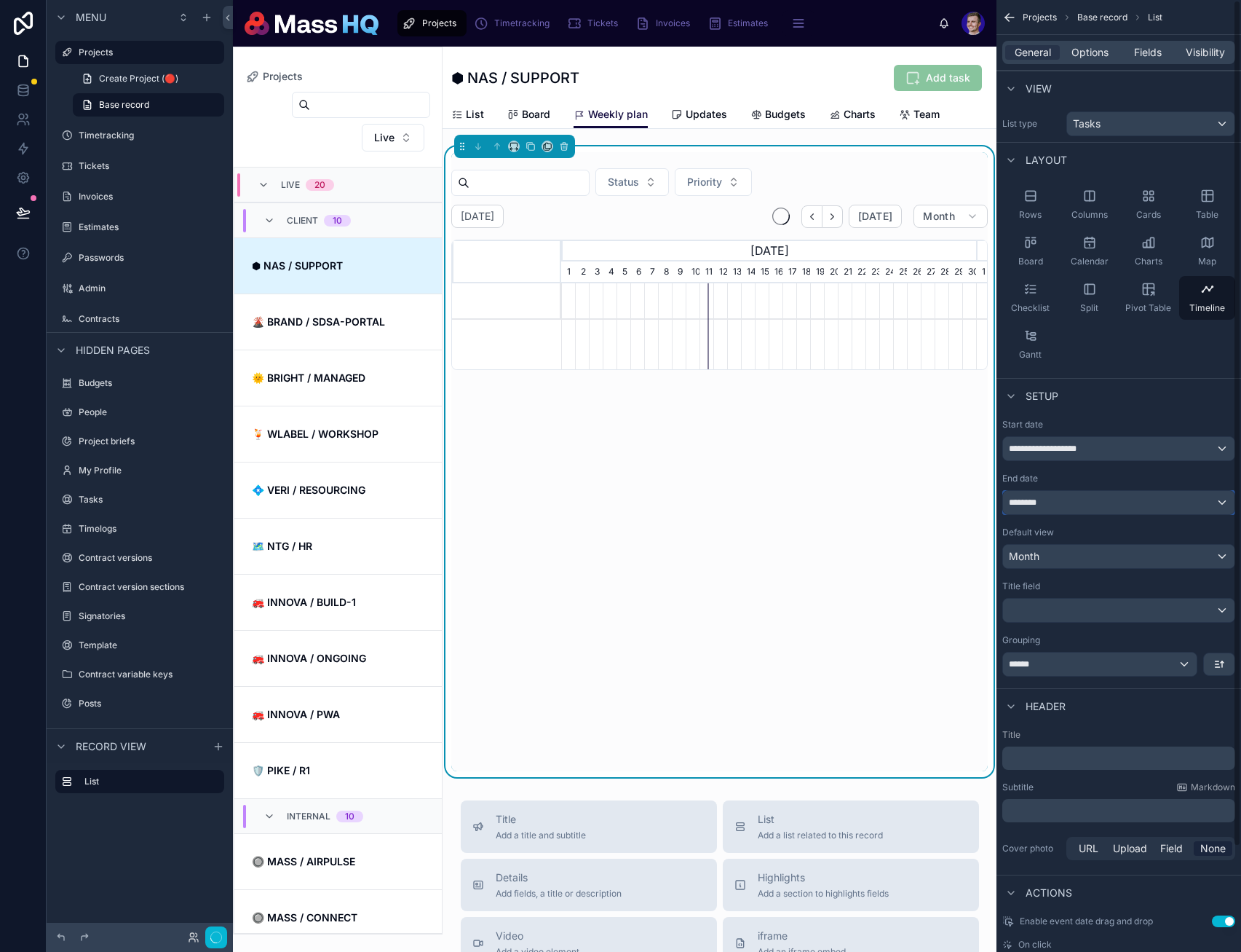
click at [1051, 505] on div "********" at bounding box center [1118, 502] width 231 height 23
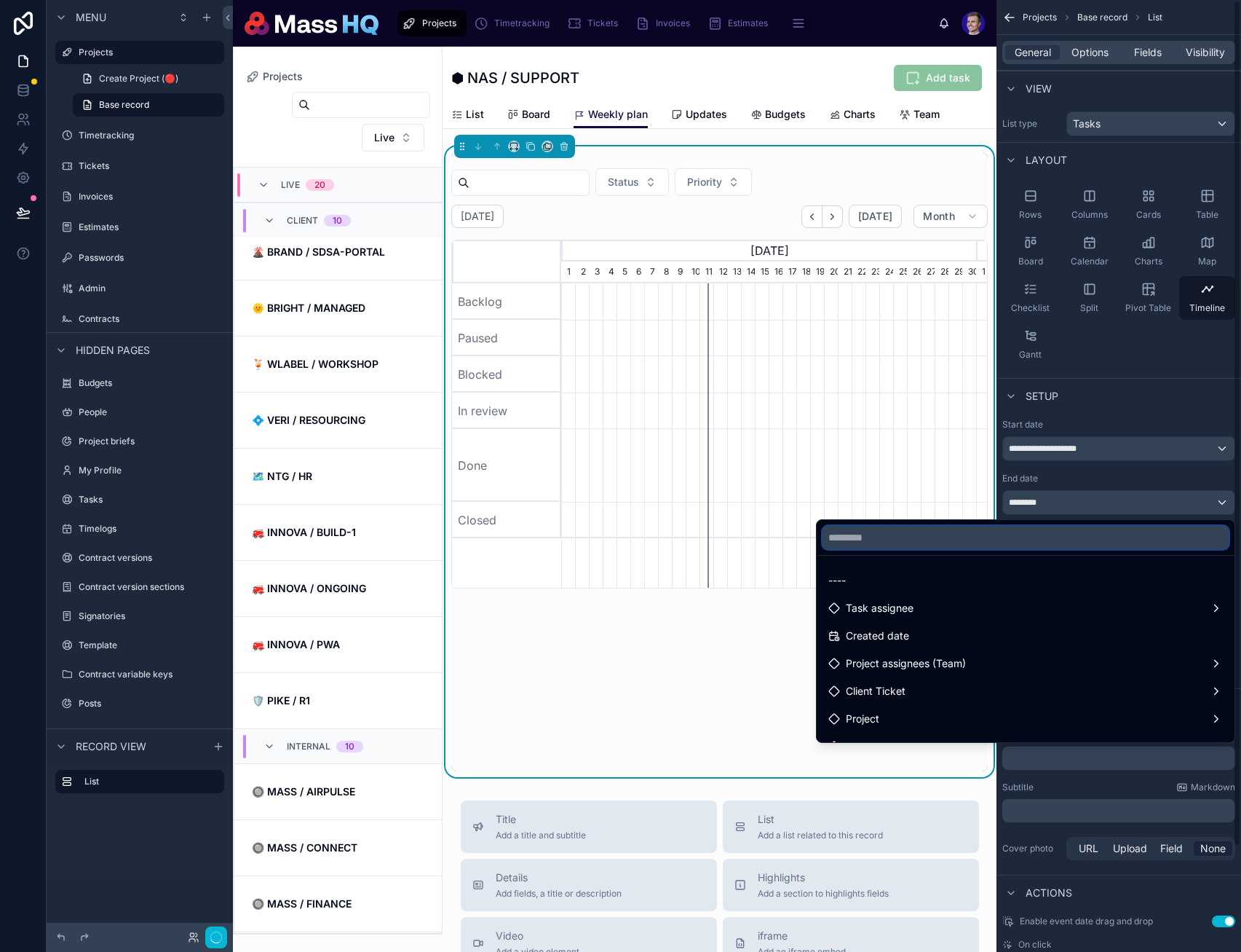
click at [1038, 543] on input "text" at bounding box center [1026, 537] width 406 height 23
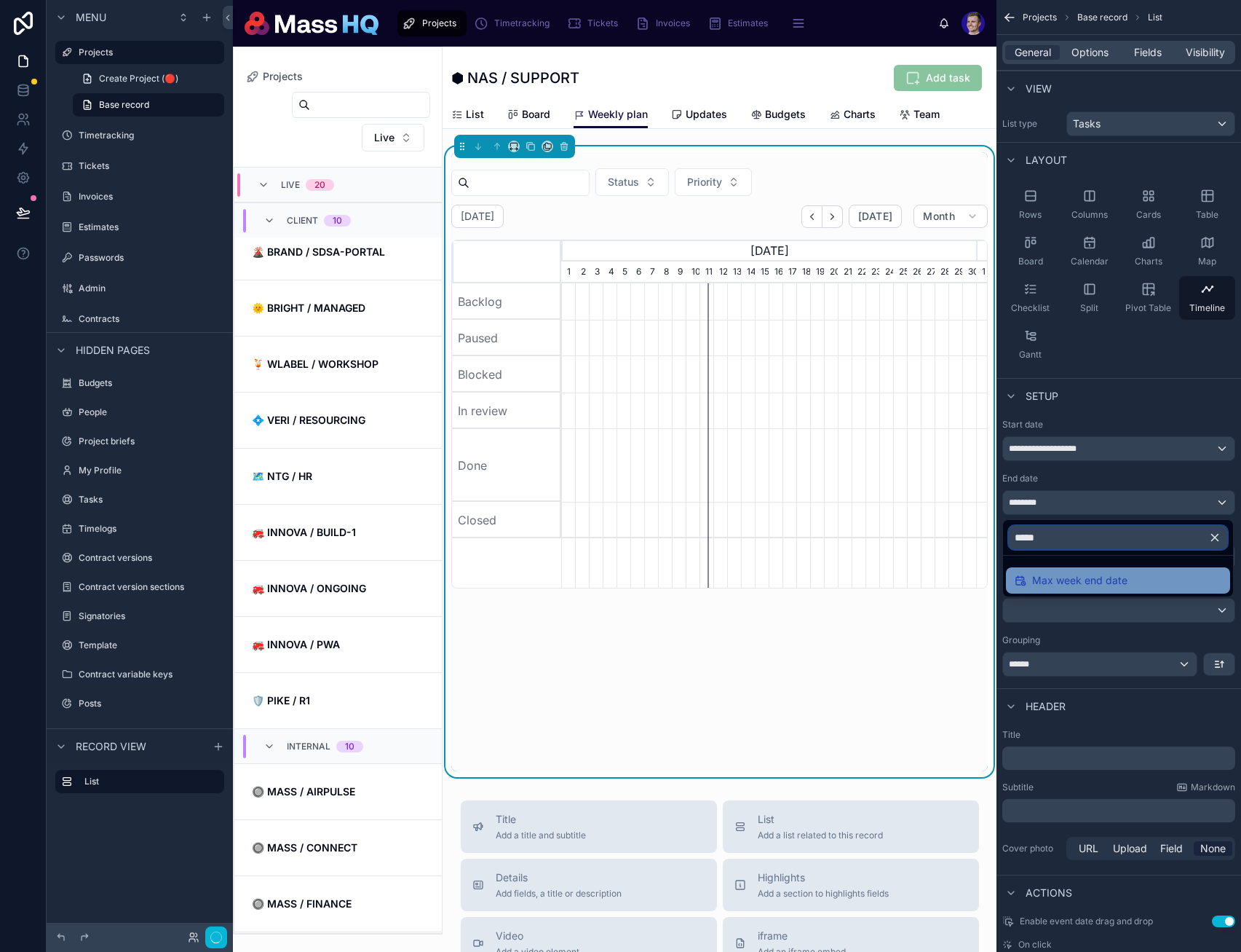
type input "*****"
click at [1044, 575] on span "Max week end date" at bounding box center [1080, 580] width 96 height 17
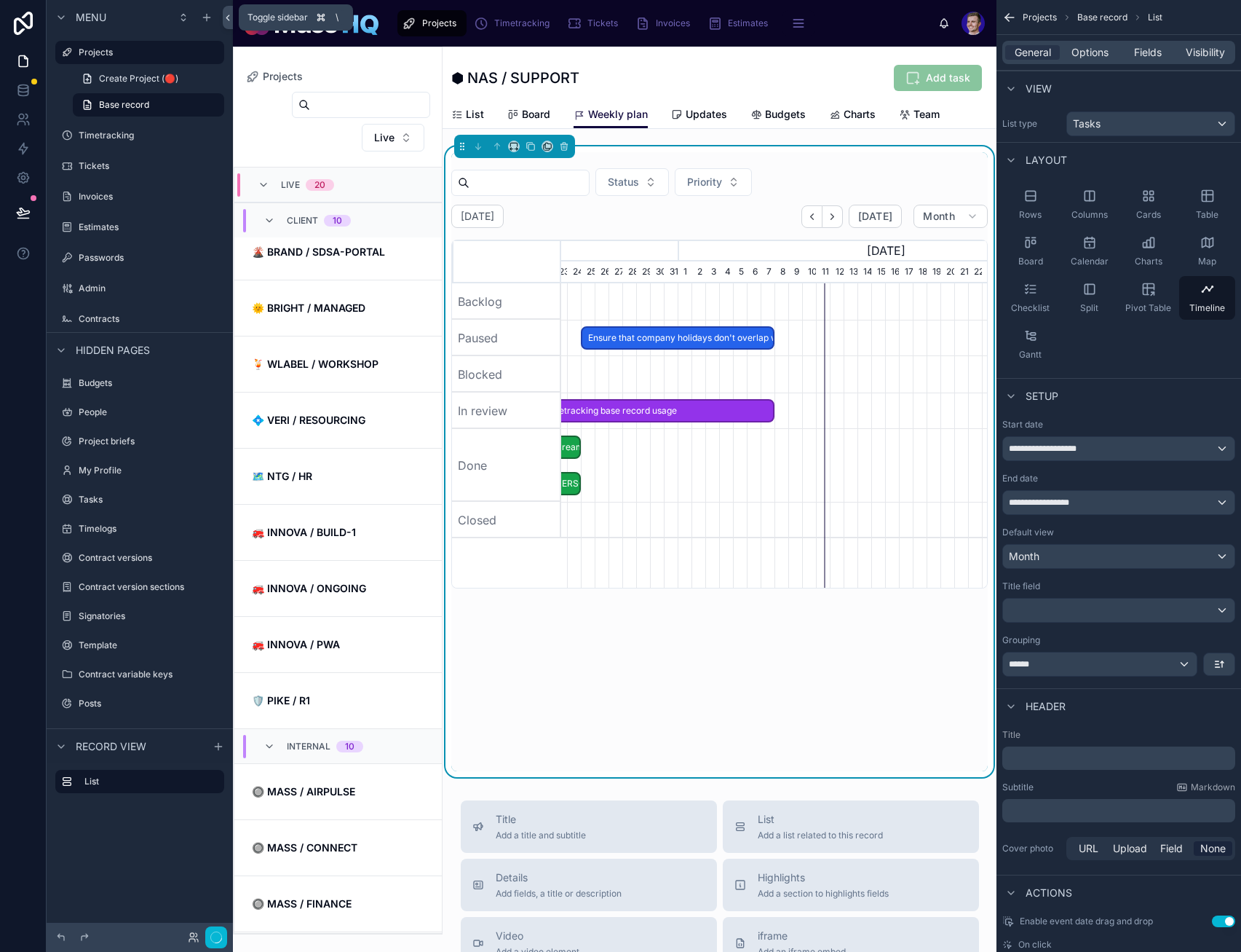
click at [223, 15] on icon at bounding box center [228, 18] width 10 height 11
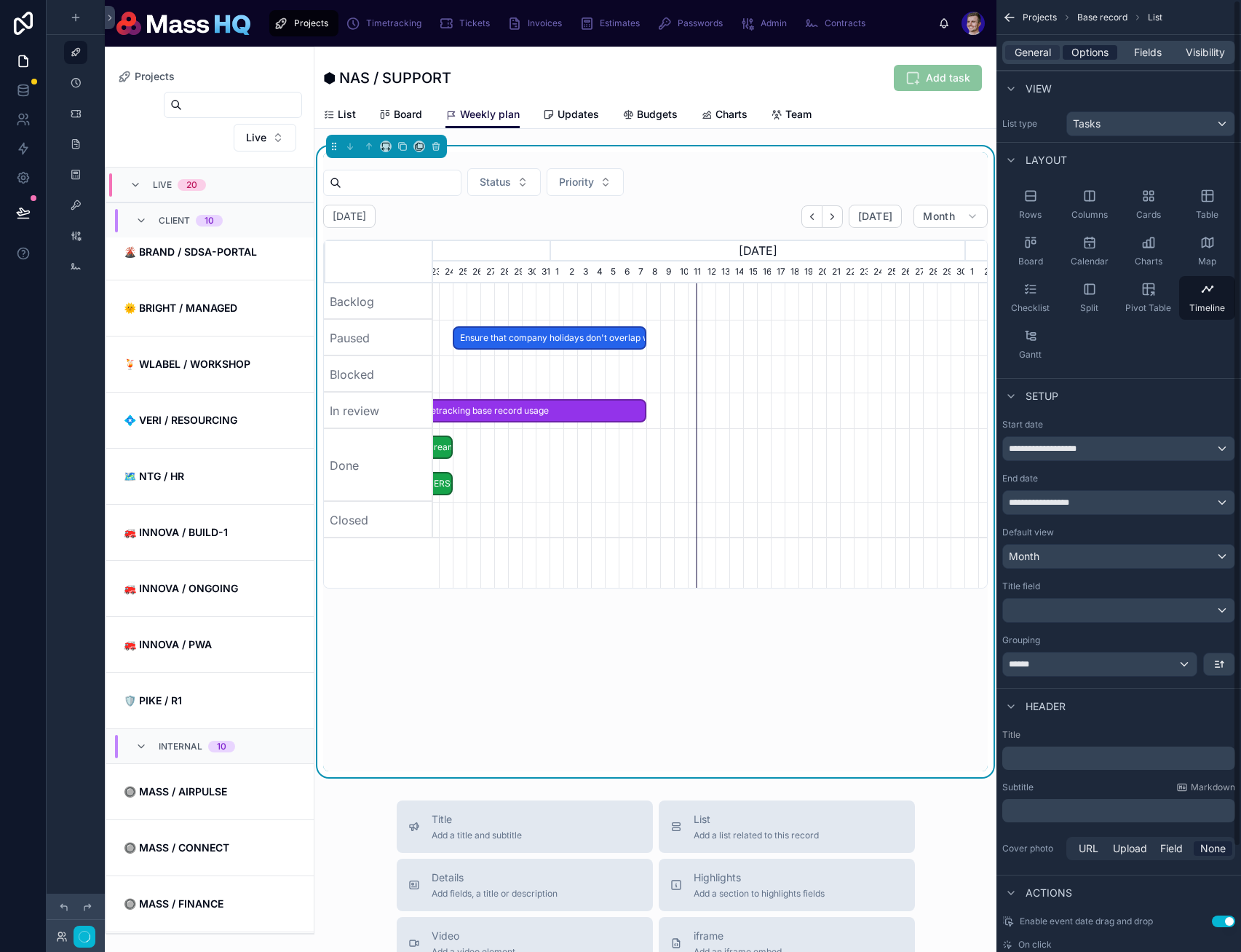
click at [1097, 50] on span "Options" at bounding box center [1091, 52] width 38 height 15
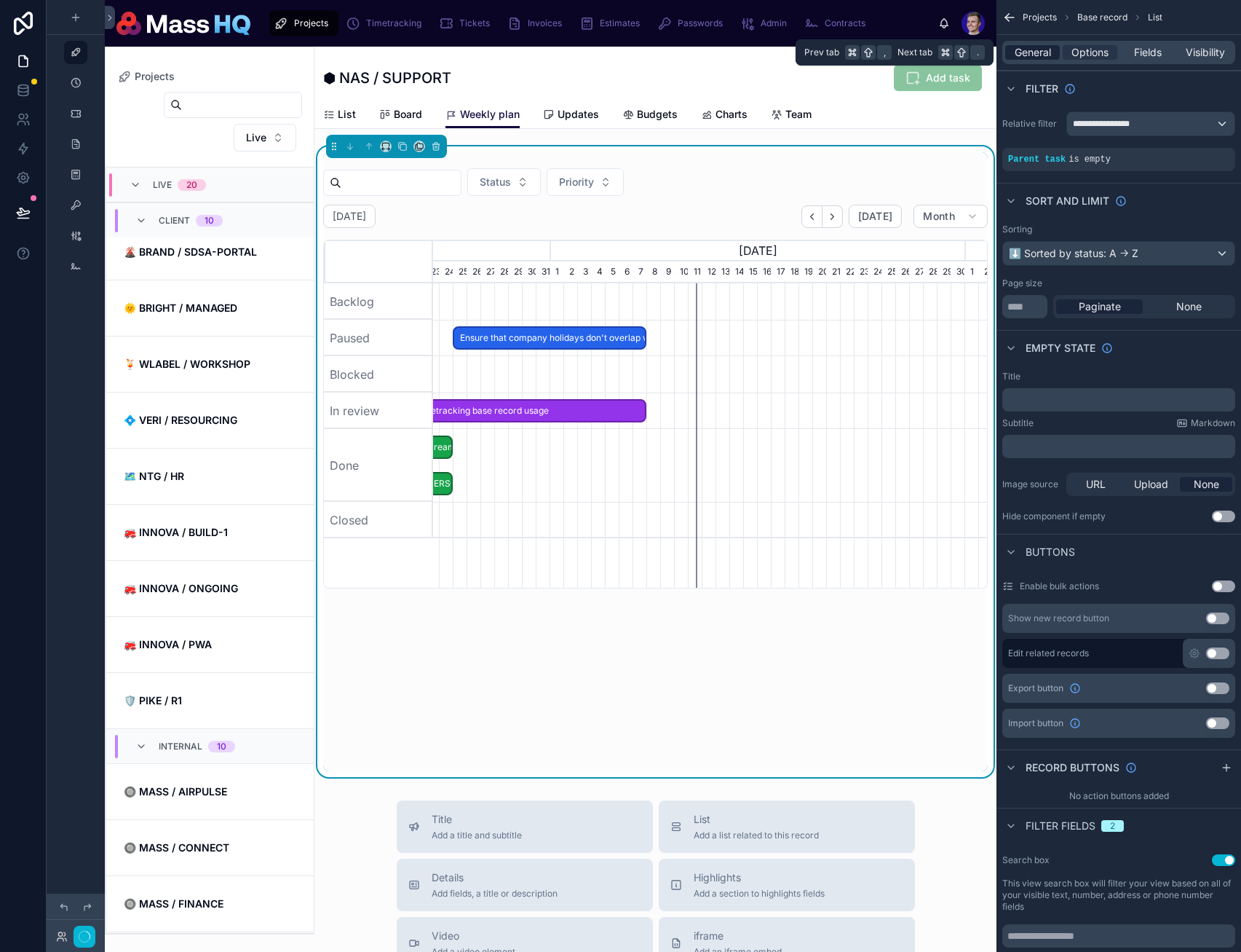
click at [1030, 48] on span "General" at bounding box center [1033, 52] width 37 height 15
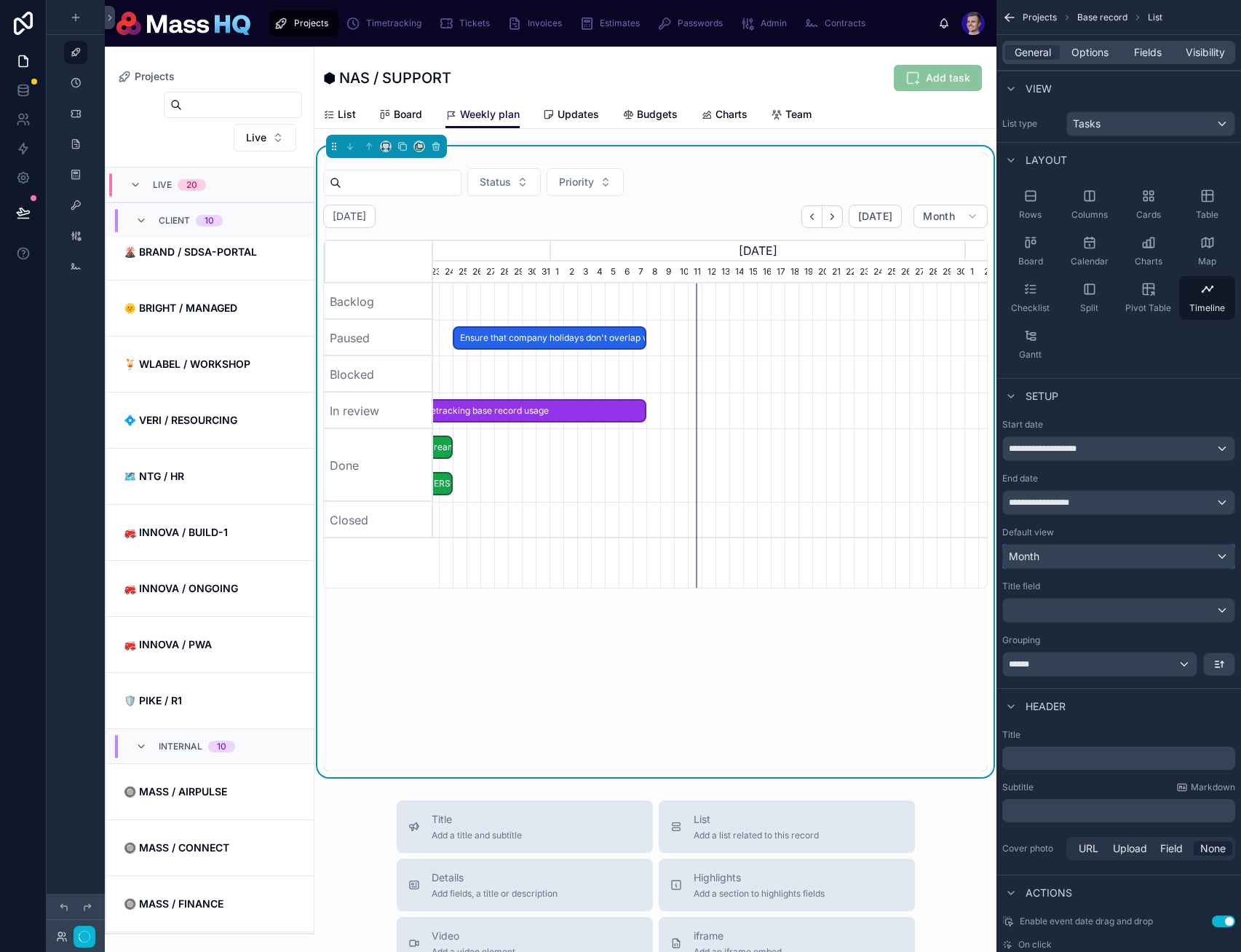
click at [1151, 555] on div "Month" at bounding box center [1118, 556] width 231 height 23
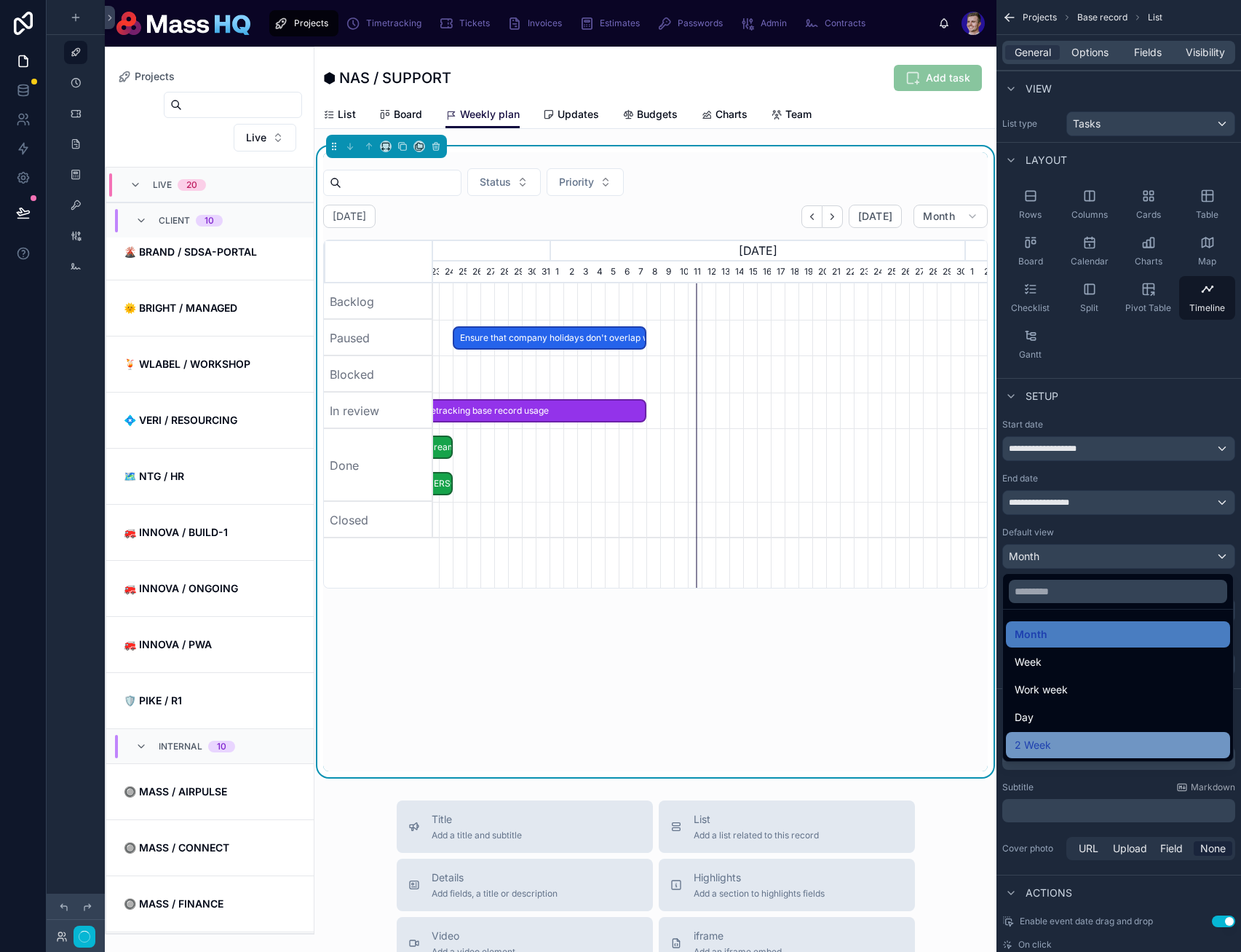
click at [1047, 752] on span "2 Week" at bounding box center [1033, 745] width 37 height 17
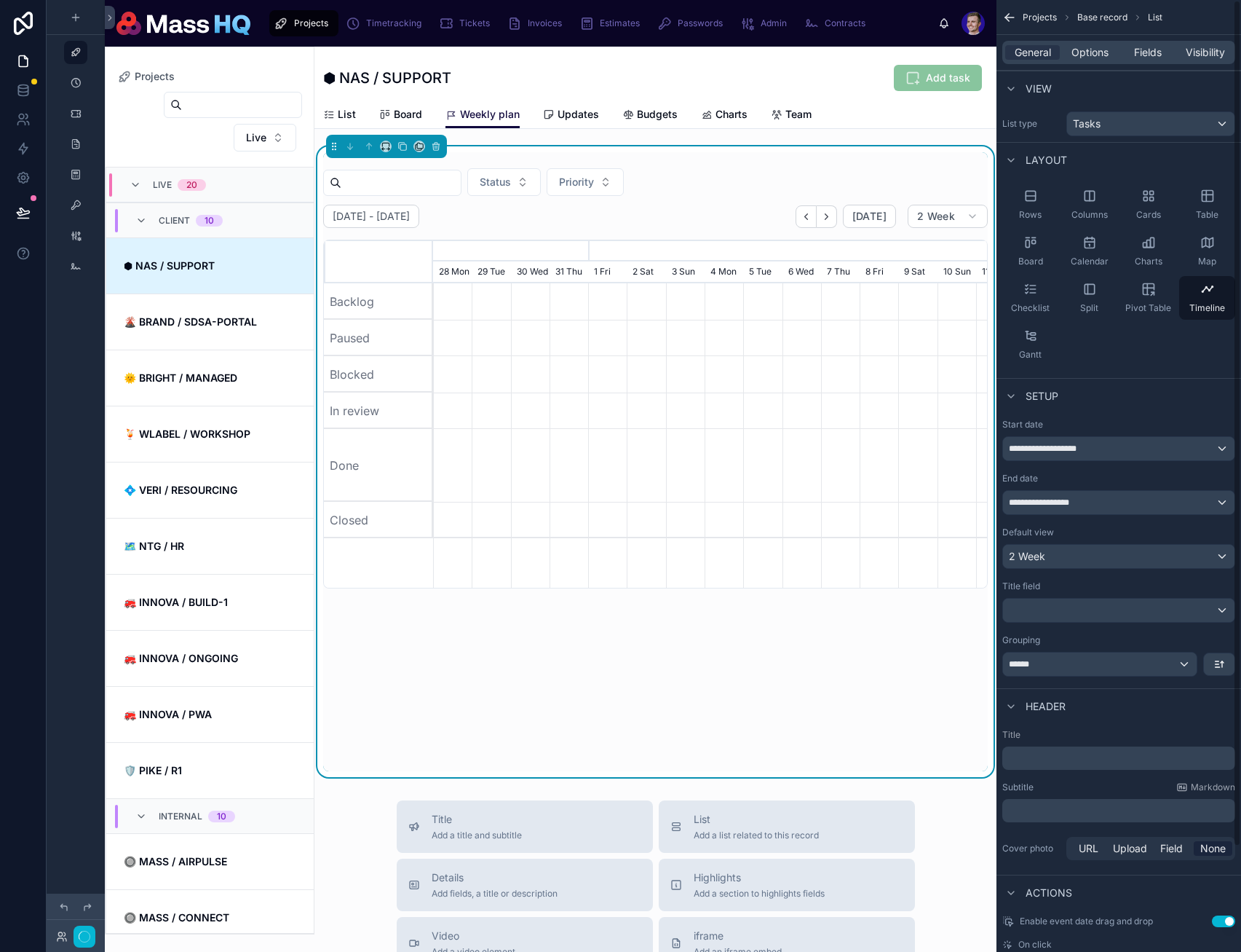
scroll to position [70, 0]
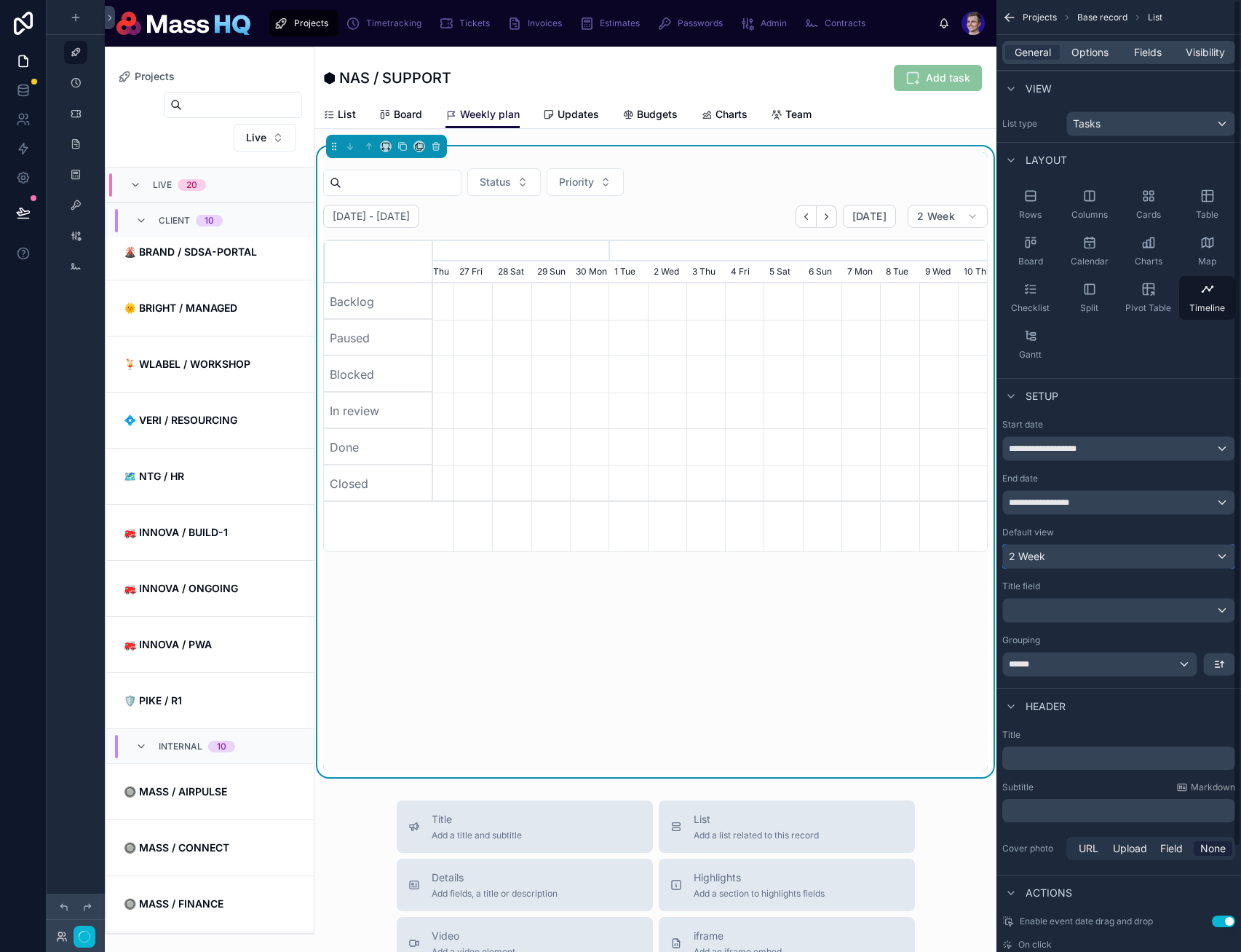
click at [1090, 548] on div "2 Week" at bounding box center [1118, 556] width 231 height 23
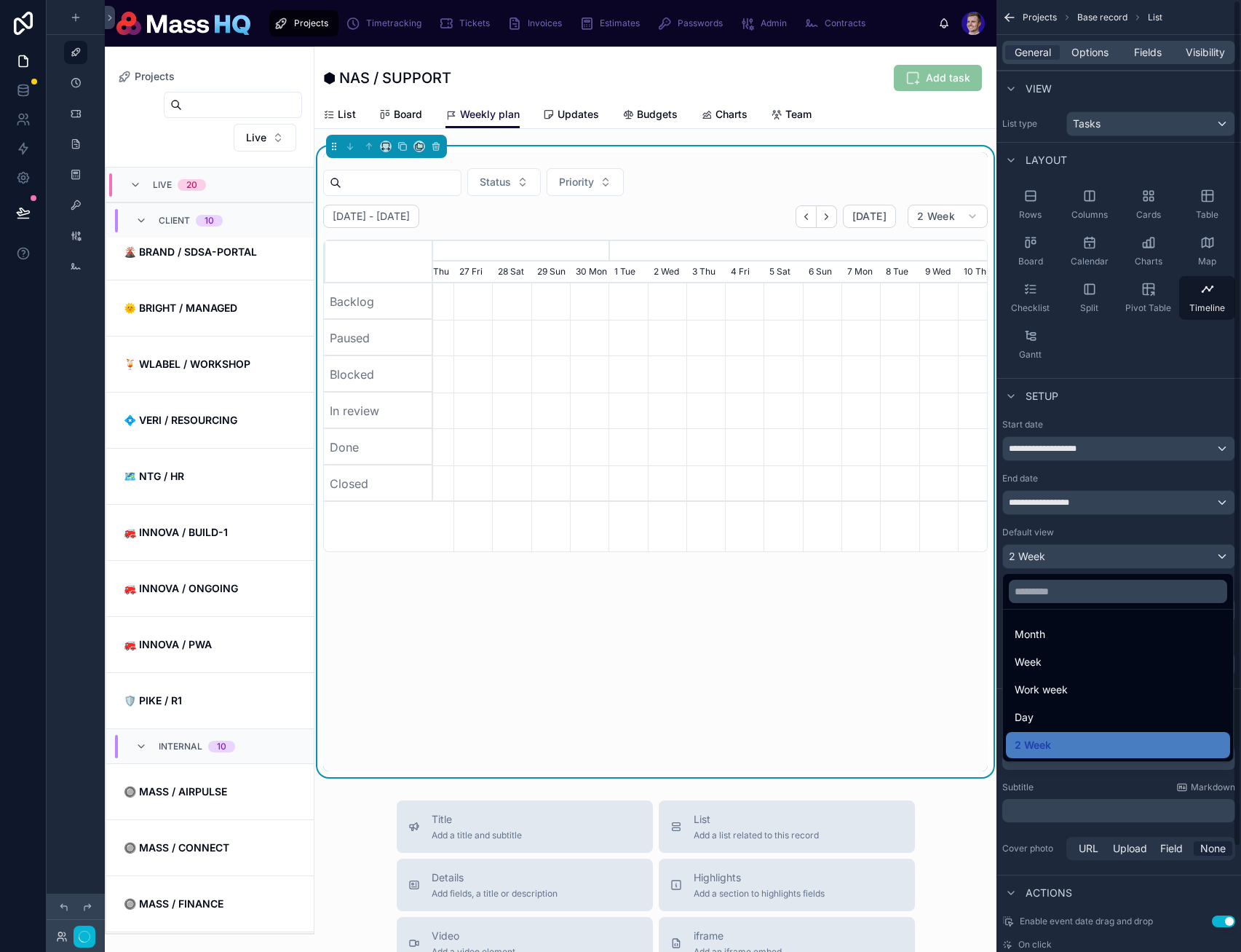
click at [1065, 645] on div "Month" at bounding box center [1118, 634] width 224 height 26
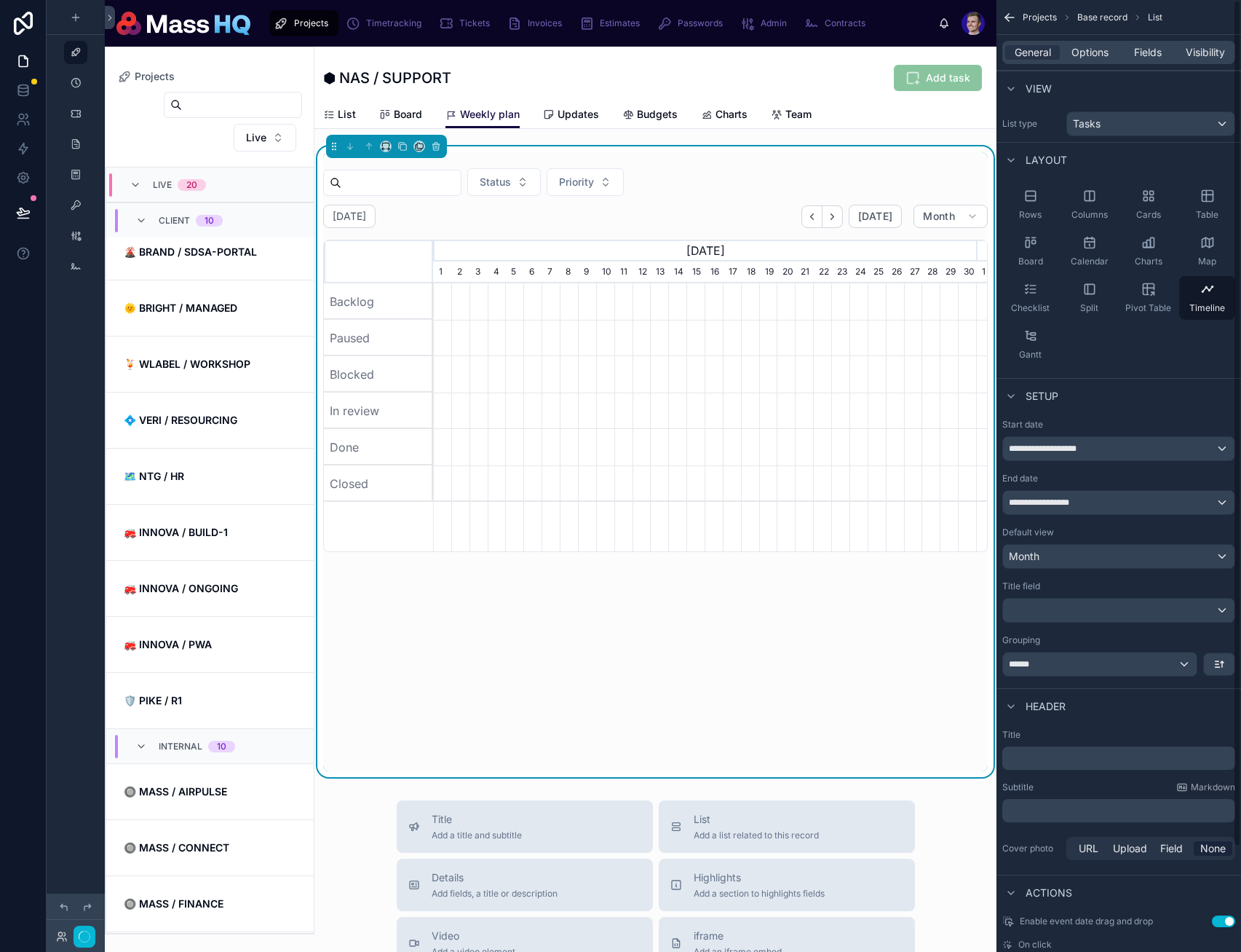
drag, startPoint x: 1090, startPoint y: 592, endPoint x: 1089, endPoint y: 605, distance: 13.0
click at [1090, 592] on div "Title field" at bounding box center [1118, 601] width 233 height 43
click at [1092, 610] on div "scrollable content" at bounding box center [1118, 610] width 231 height 23
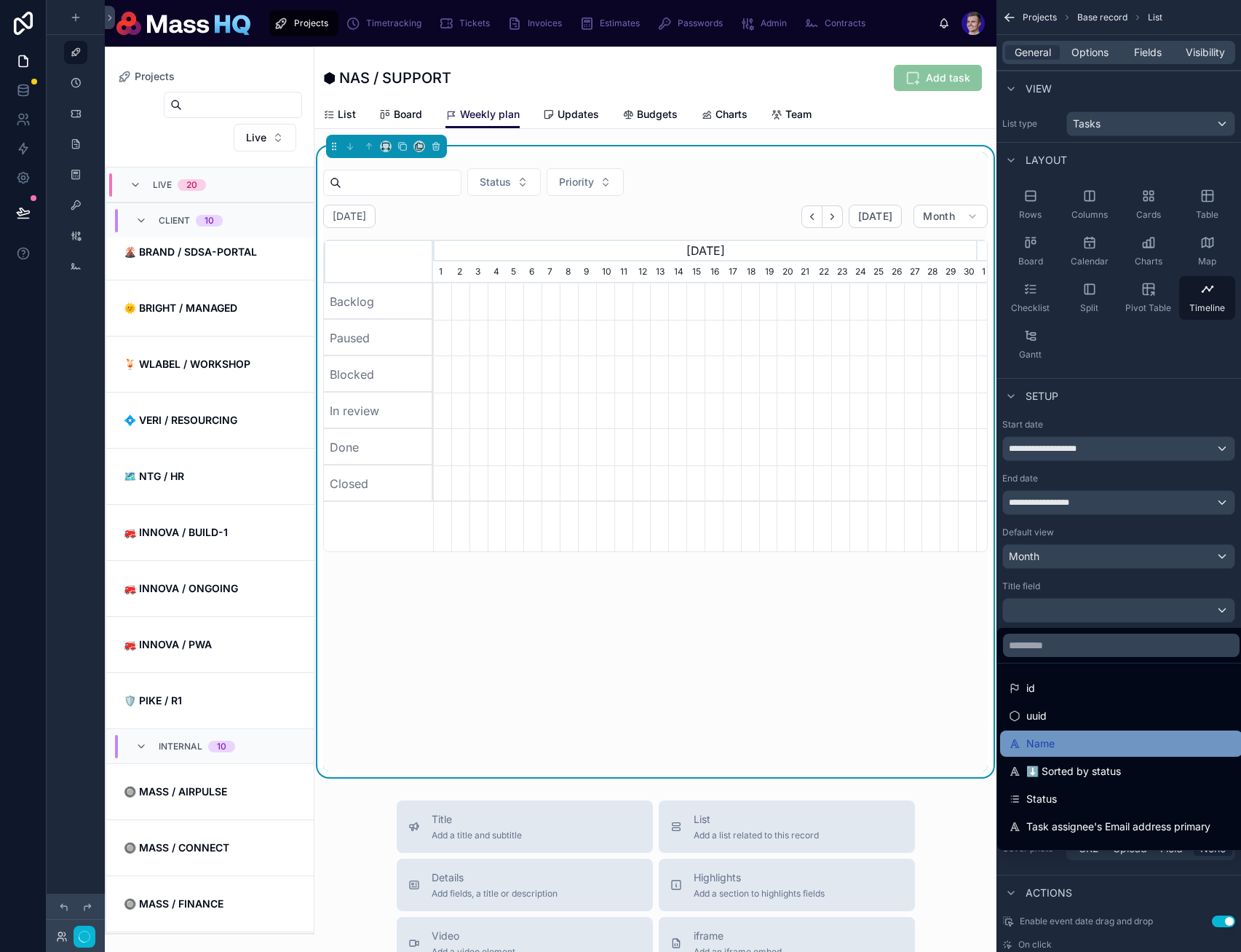
click at [1066, 733] on div "Name" at bounding box center [1122, 743] width 242 height 26
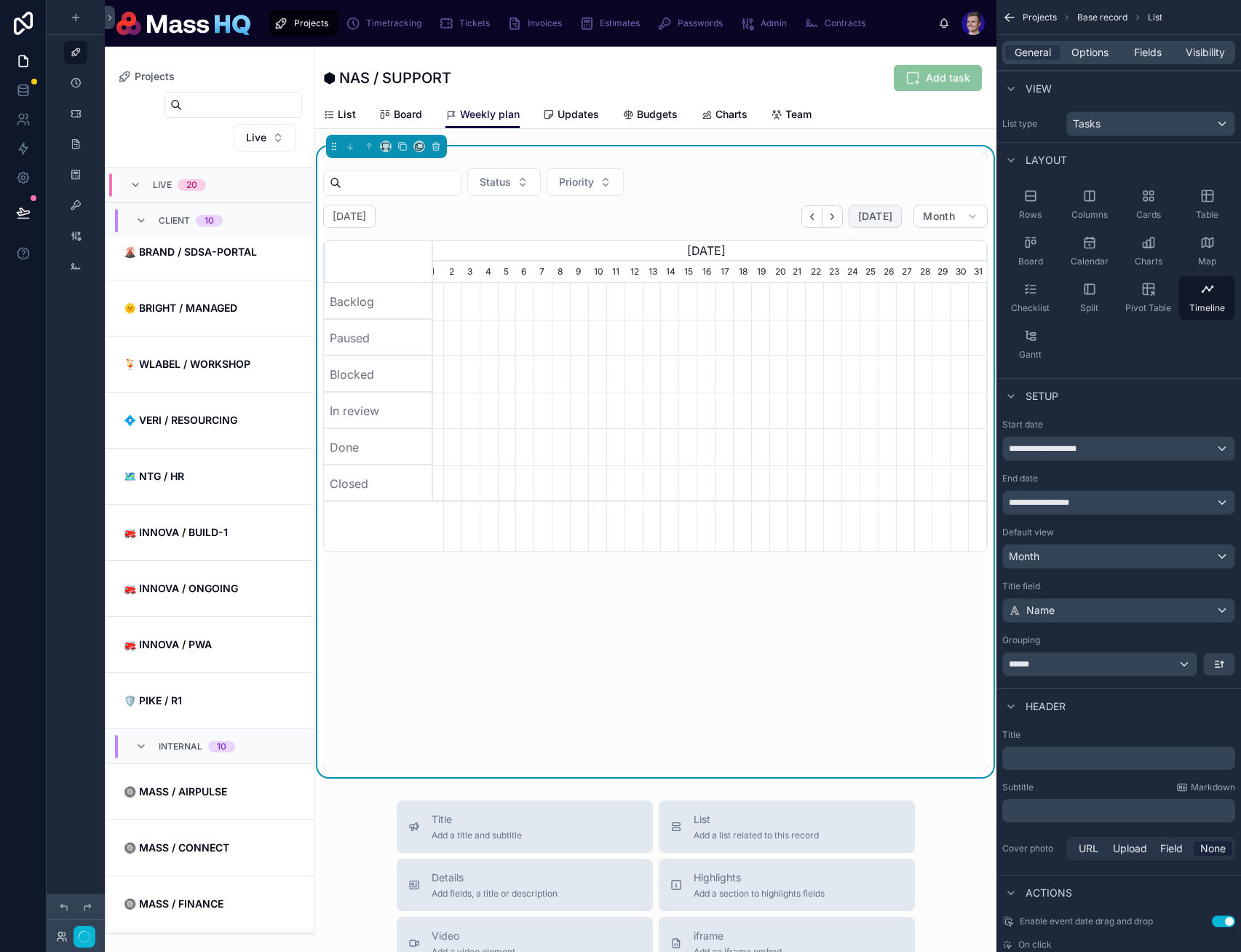
click at [867, 215] on span "[DATE]" at bounding box center [875, 216] width 34 height 13
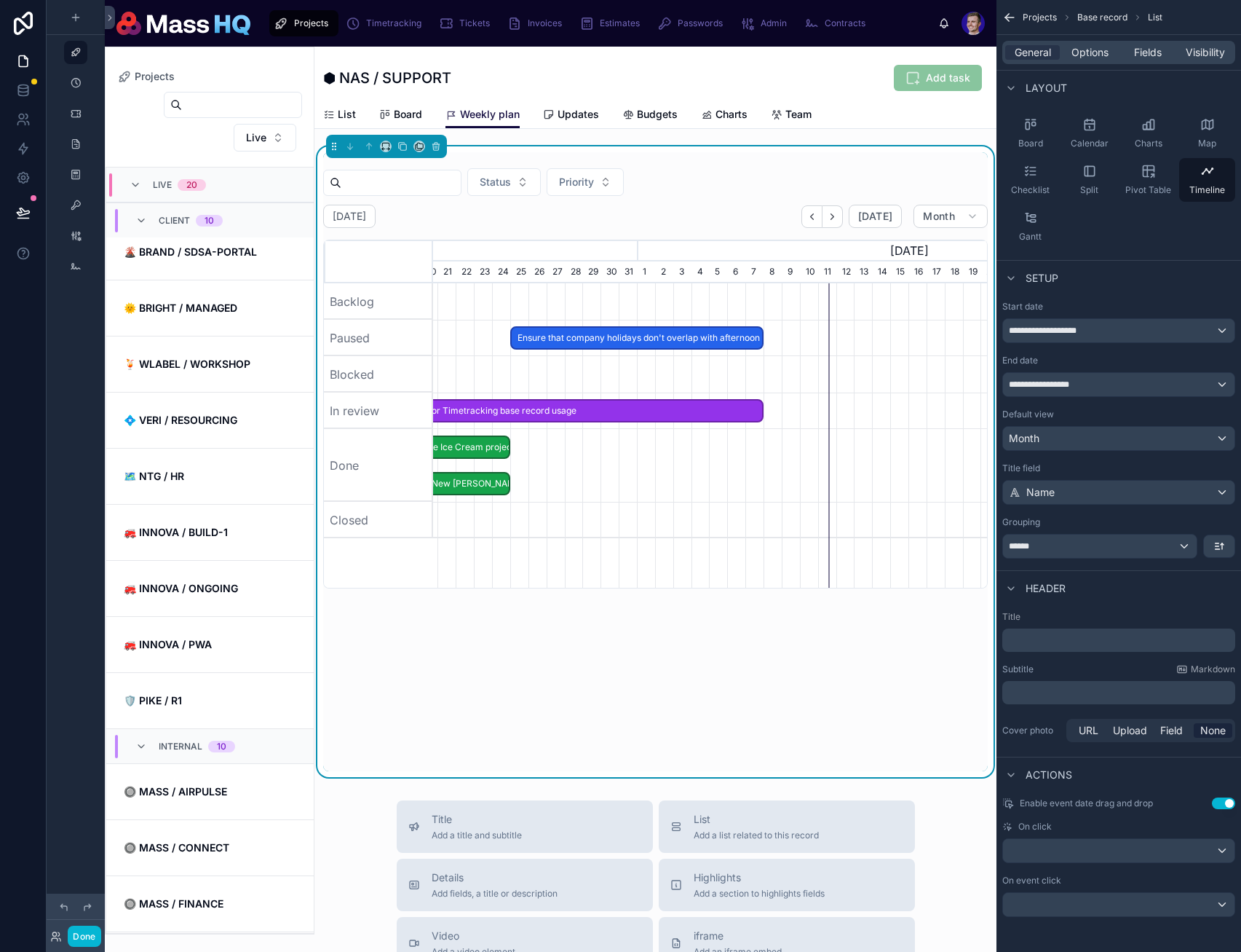
click at [1220, 804] on button "Use setting" at bounding box center [1223, 804] width 23 height 12
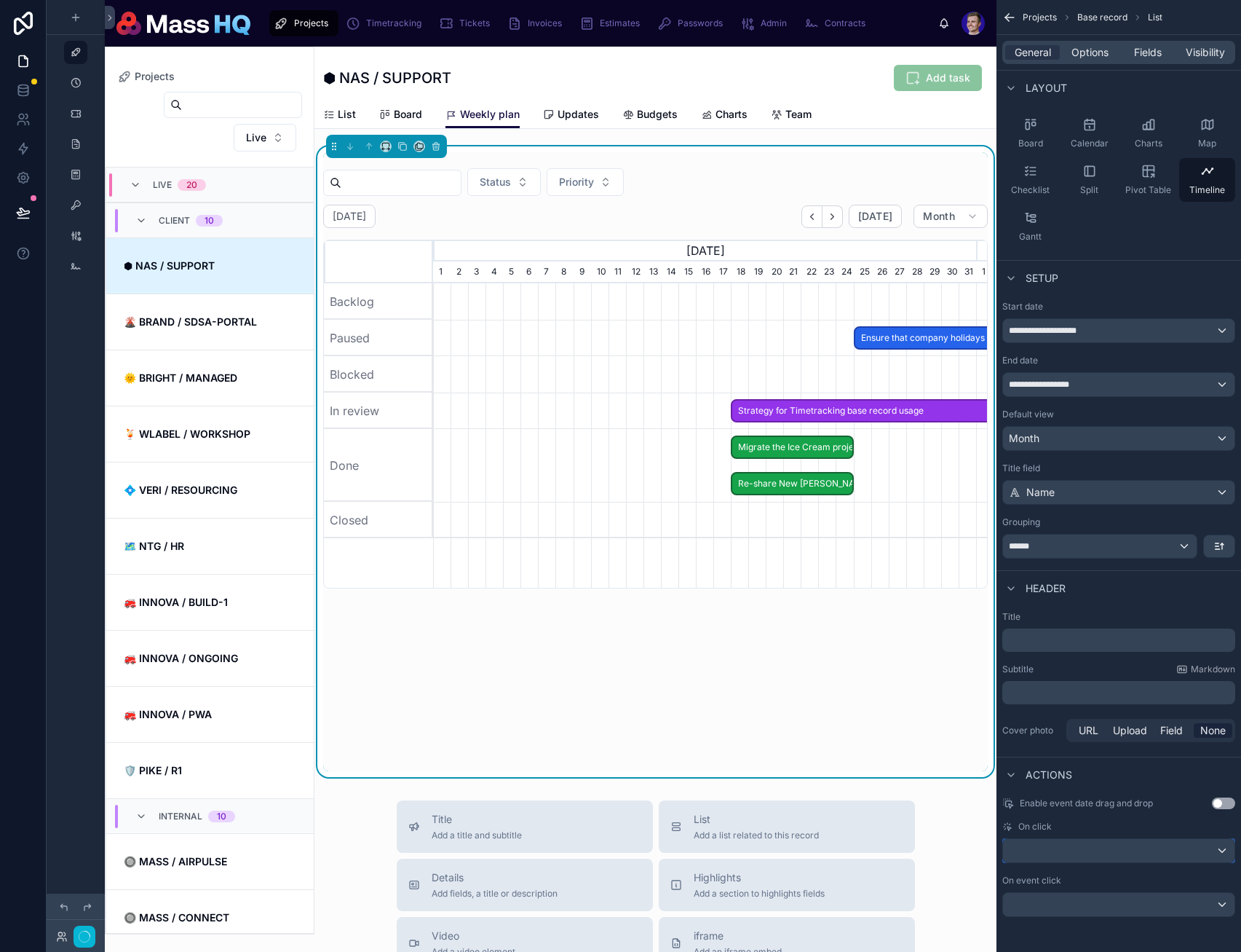
click at [1186, 846] on div "scrollable content" at bounding box center [1118, 850] width 231 height 23
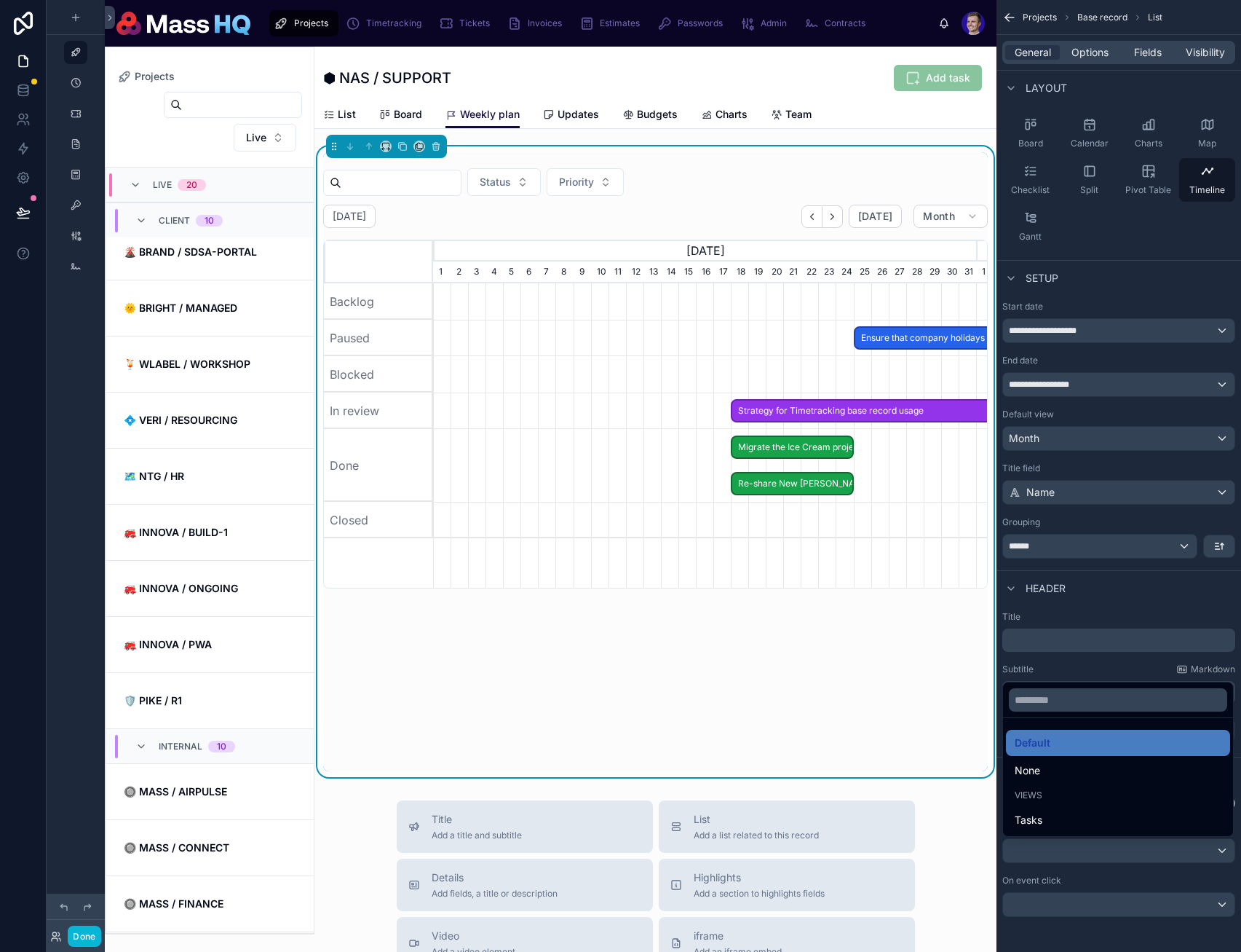
drag, startPoint x: 1171, startPoint y: 850, endPoint x: 1128, endPoint y: 885, distance: 55.4
click at [1171, 850] on div "scrollable content" at bounding box center [620, 476] width 1241 height 952
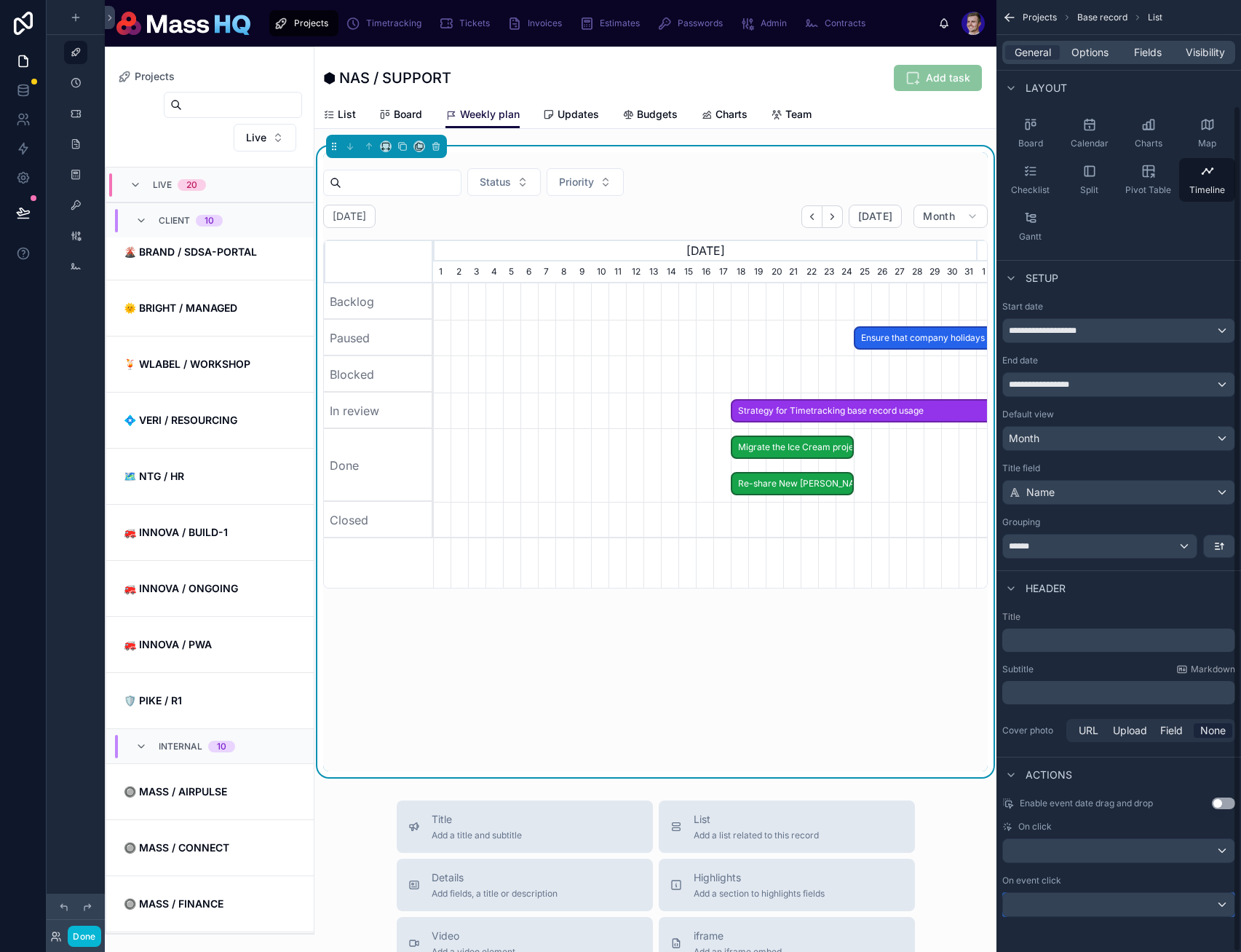
click at [1122, 901] on div "scrollable content" at bounding box center [1118, 904] width 231 height 23
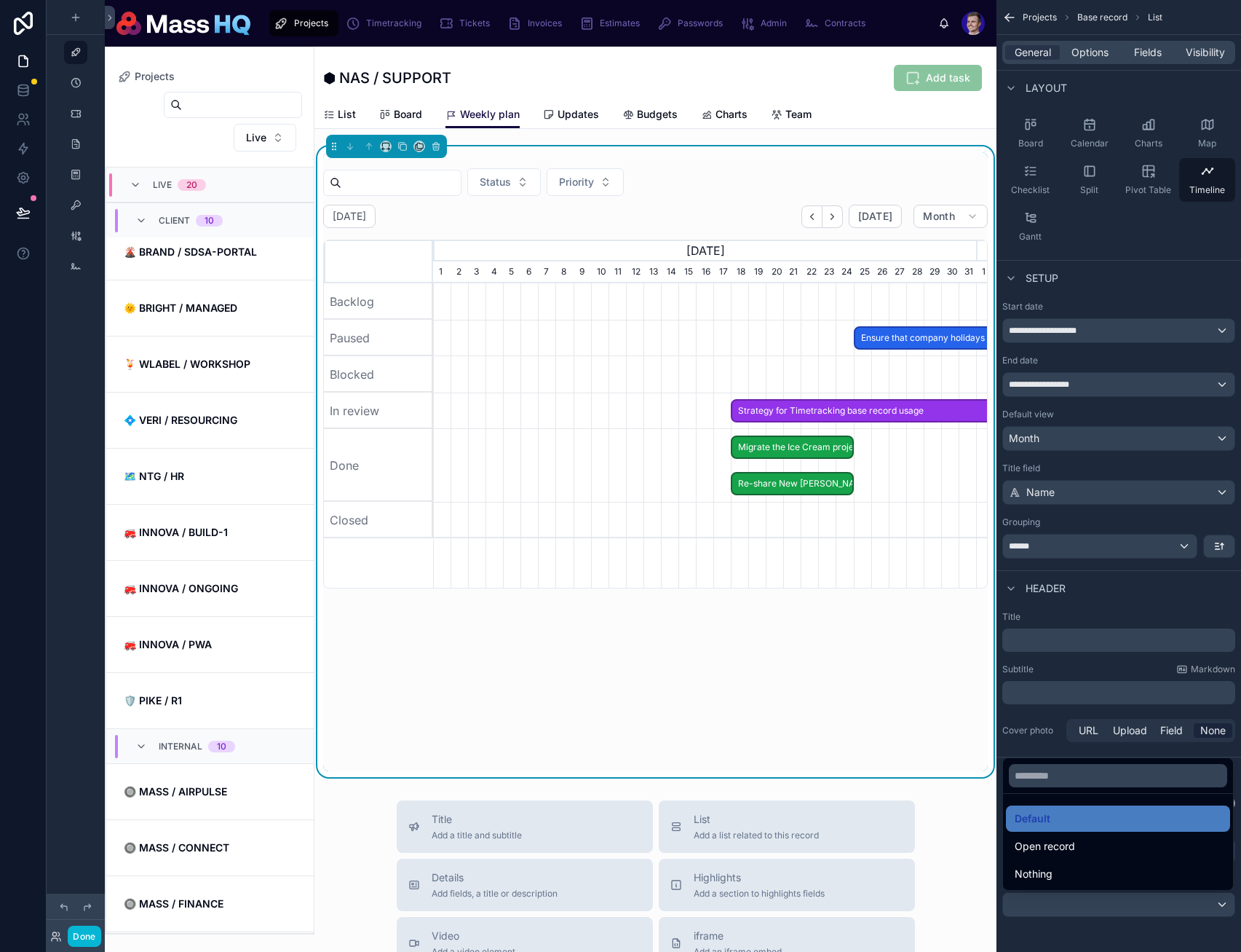
click at [1112, 903] on div "scrollable content" at bounding box center [620, 476] width 1241 height 952
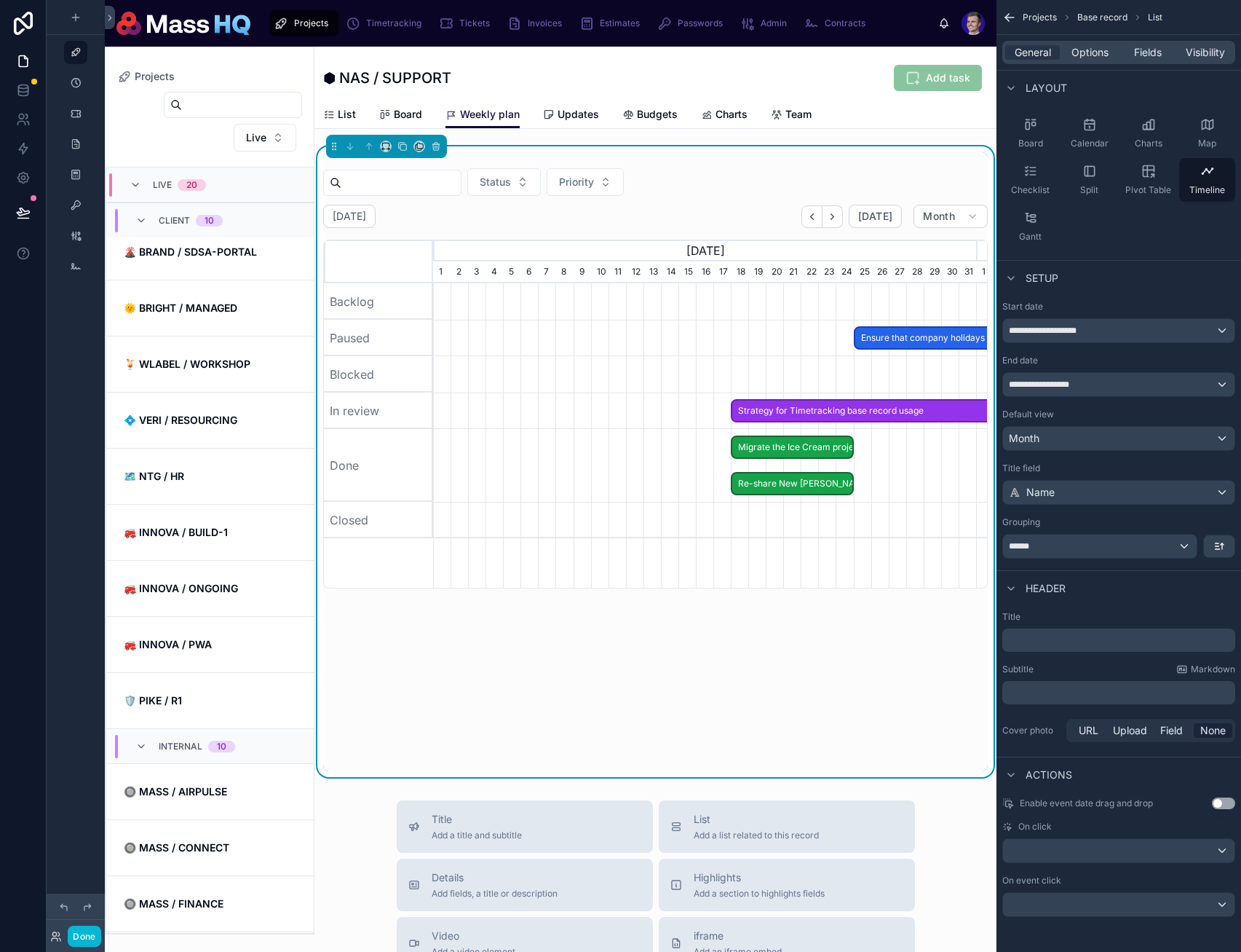
click at [503, 410] on div at bounding box center [705, 410] width 1629 height 37
click at [1168, 552] on div "******" at bounding box center [1099, 546] width 194 height 23
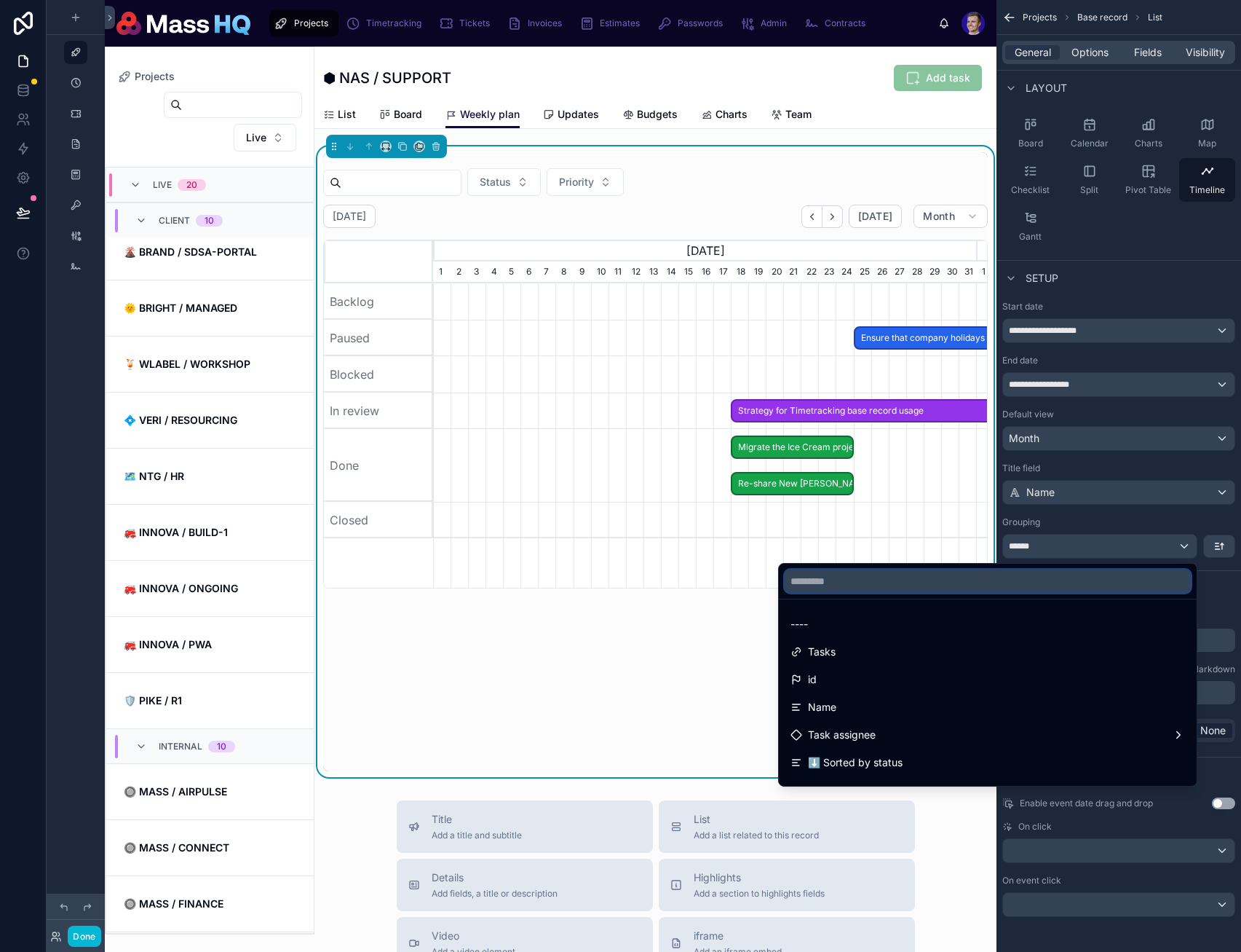
click at [886, 577] on input "text" at bounding box center [988, 581] width 406 height 23
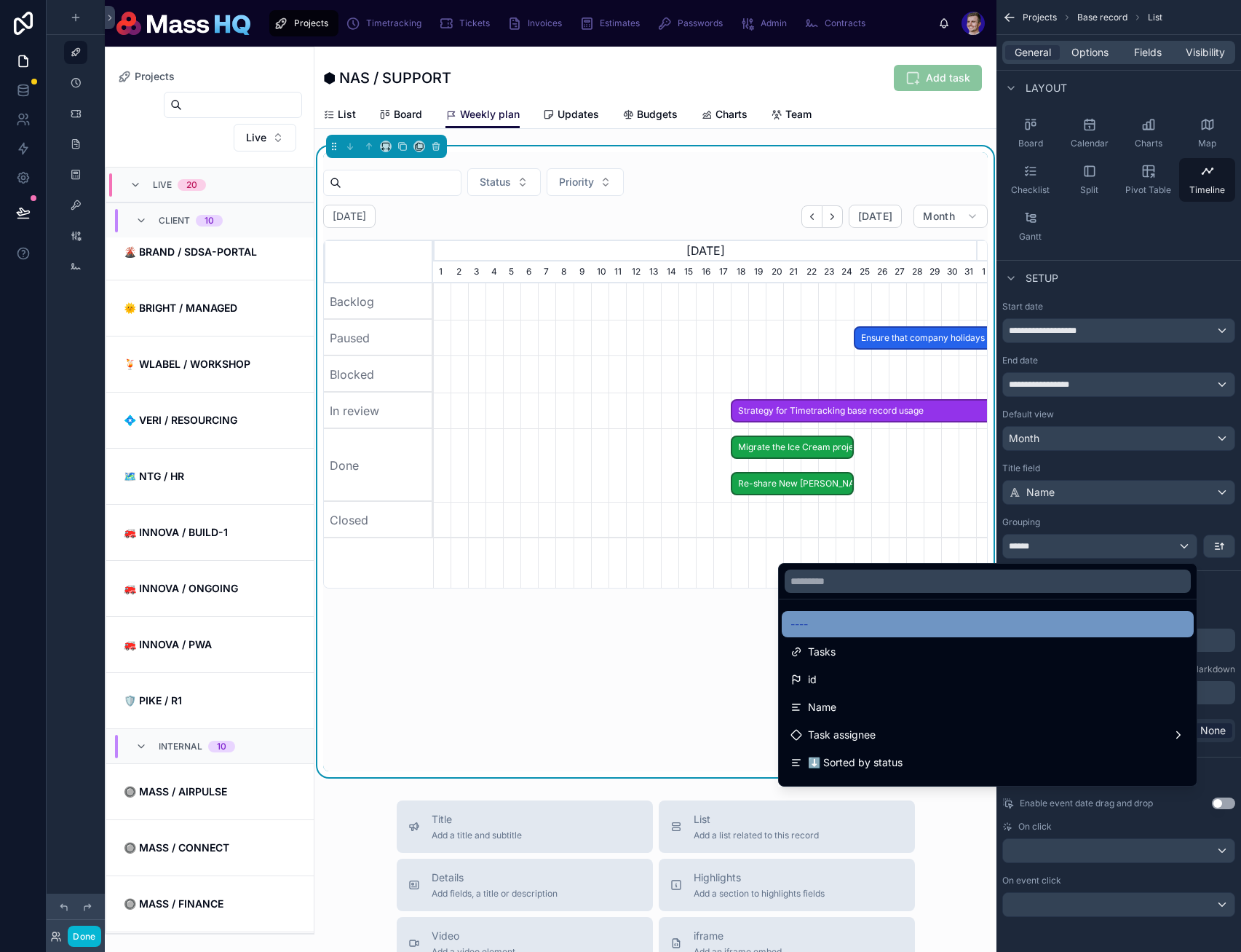
click at [866, 612] on div "----" at bounding box center [988, 624] width 412 height 26
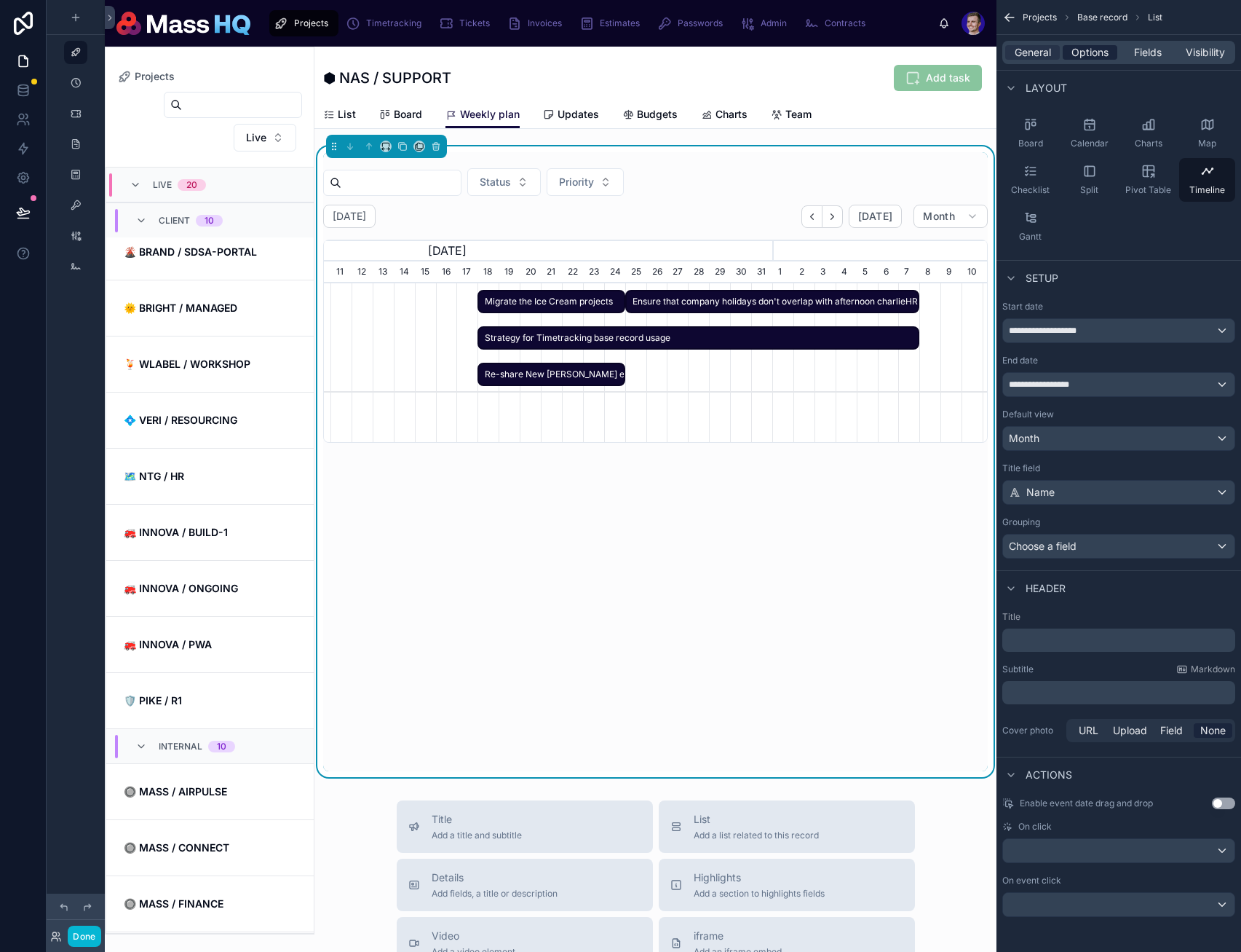
click at [1076, 49] on span "Options" at bounding box center [1091, 52] width 38 height 15
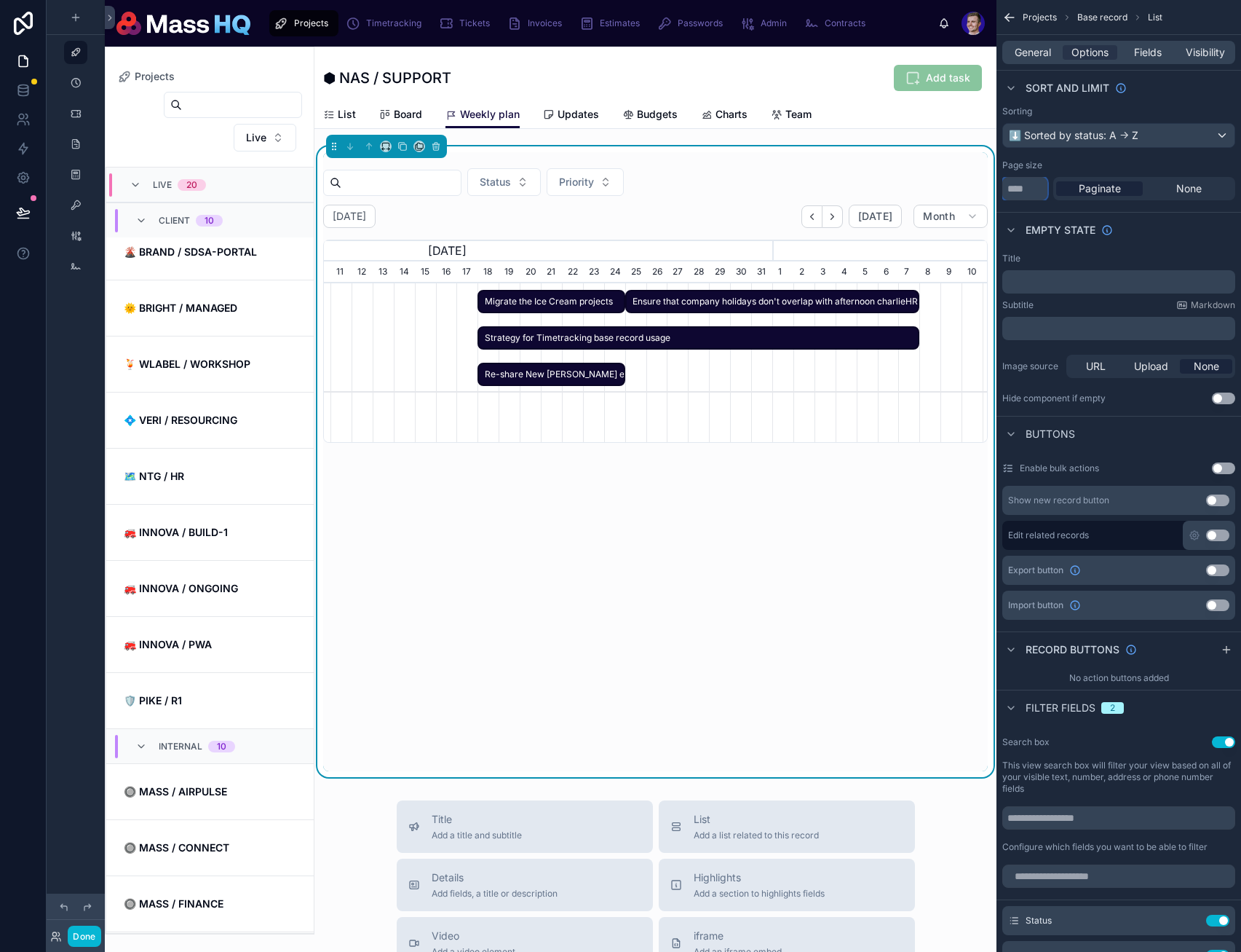
click at [1035, 187] on input "***" at bounding box center [1024, 188] width 45 height 23
type input "****"
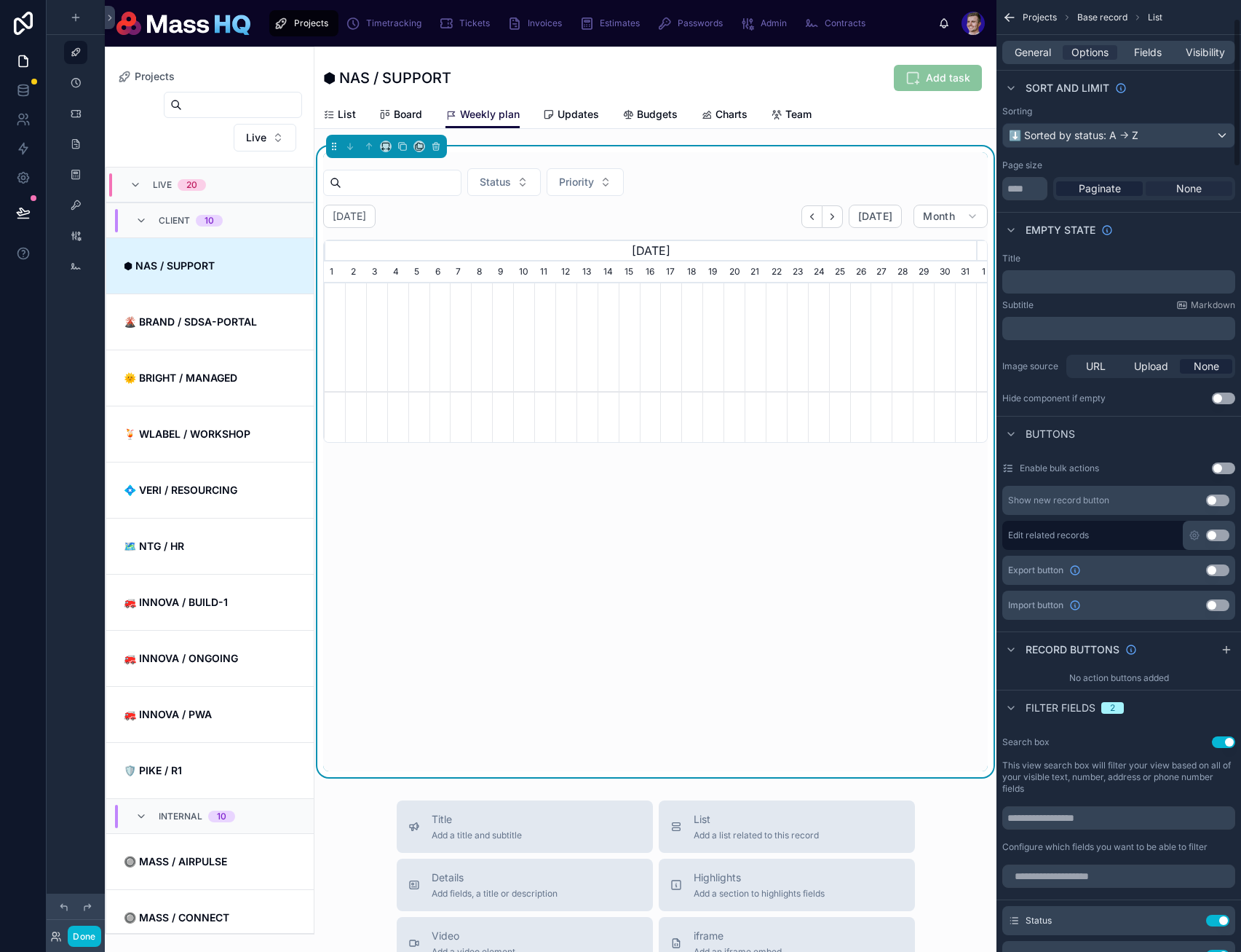
click at [1212, 188] on div "None" at bounding box center [1190, 189] width 87 height 15
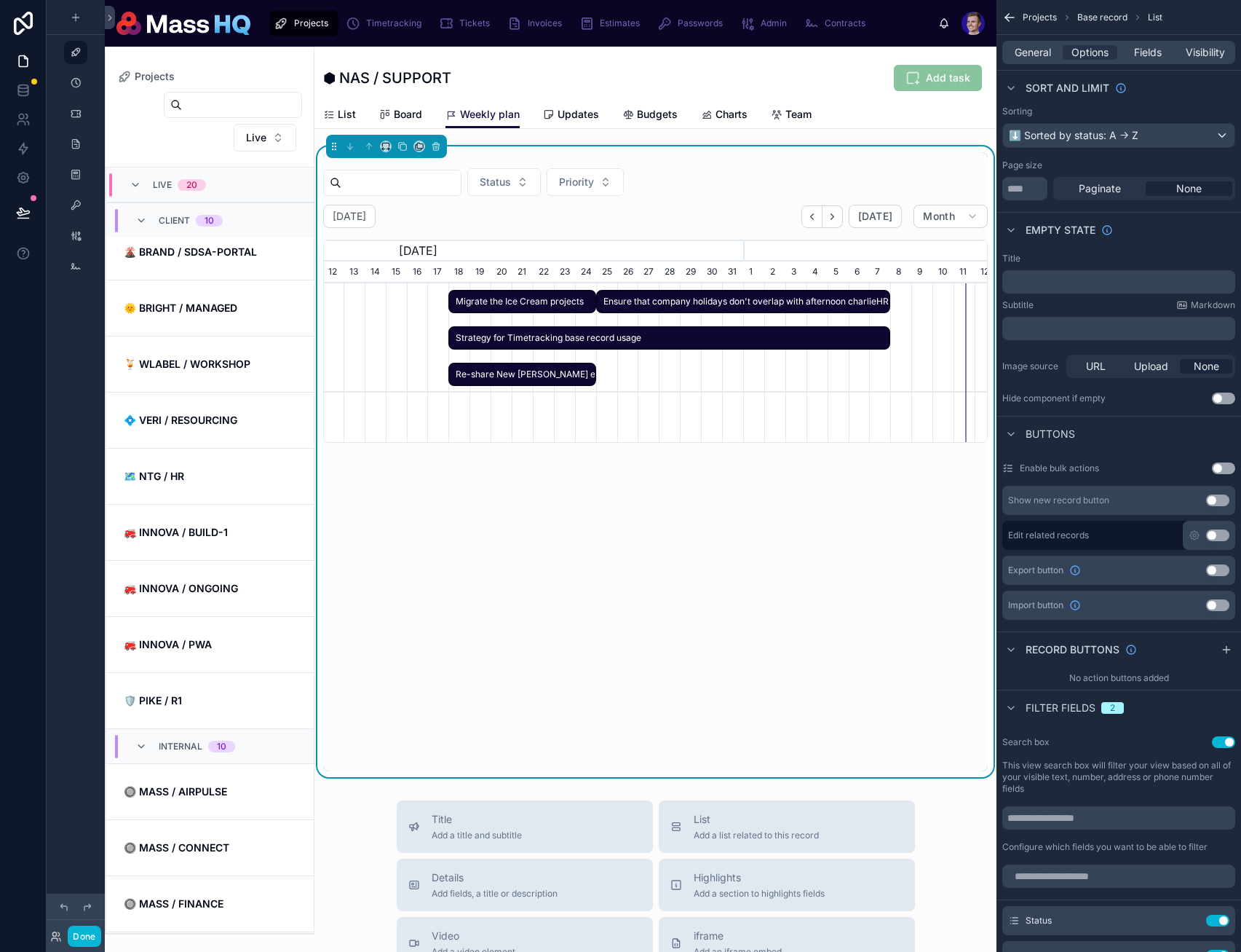
scroll to position [0, 885]
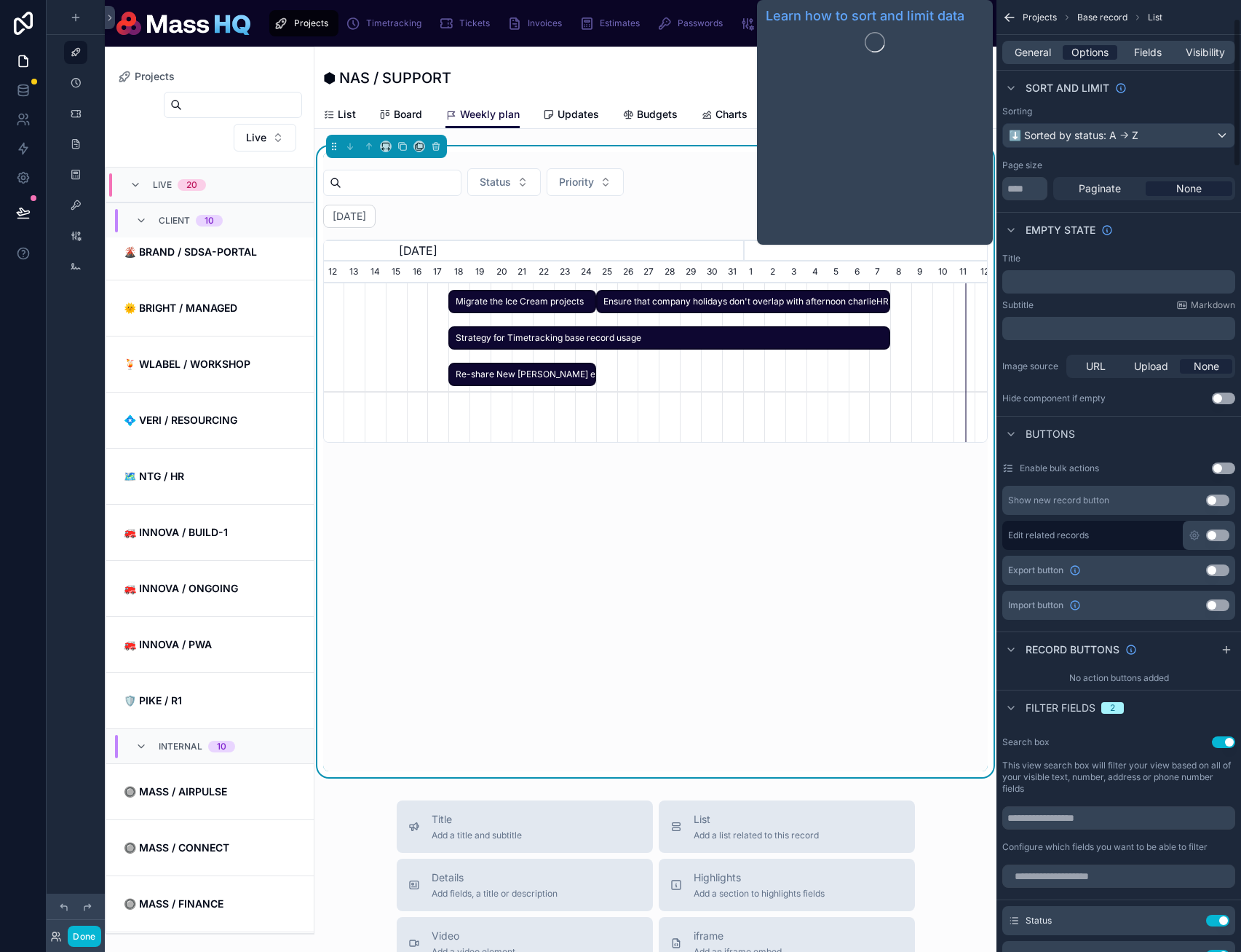
click at [1087, 59] on span "Options" at bounding box center [1091, 52] width 38 height 15
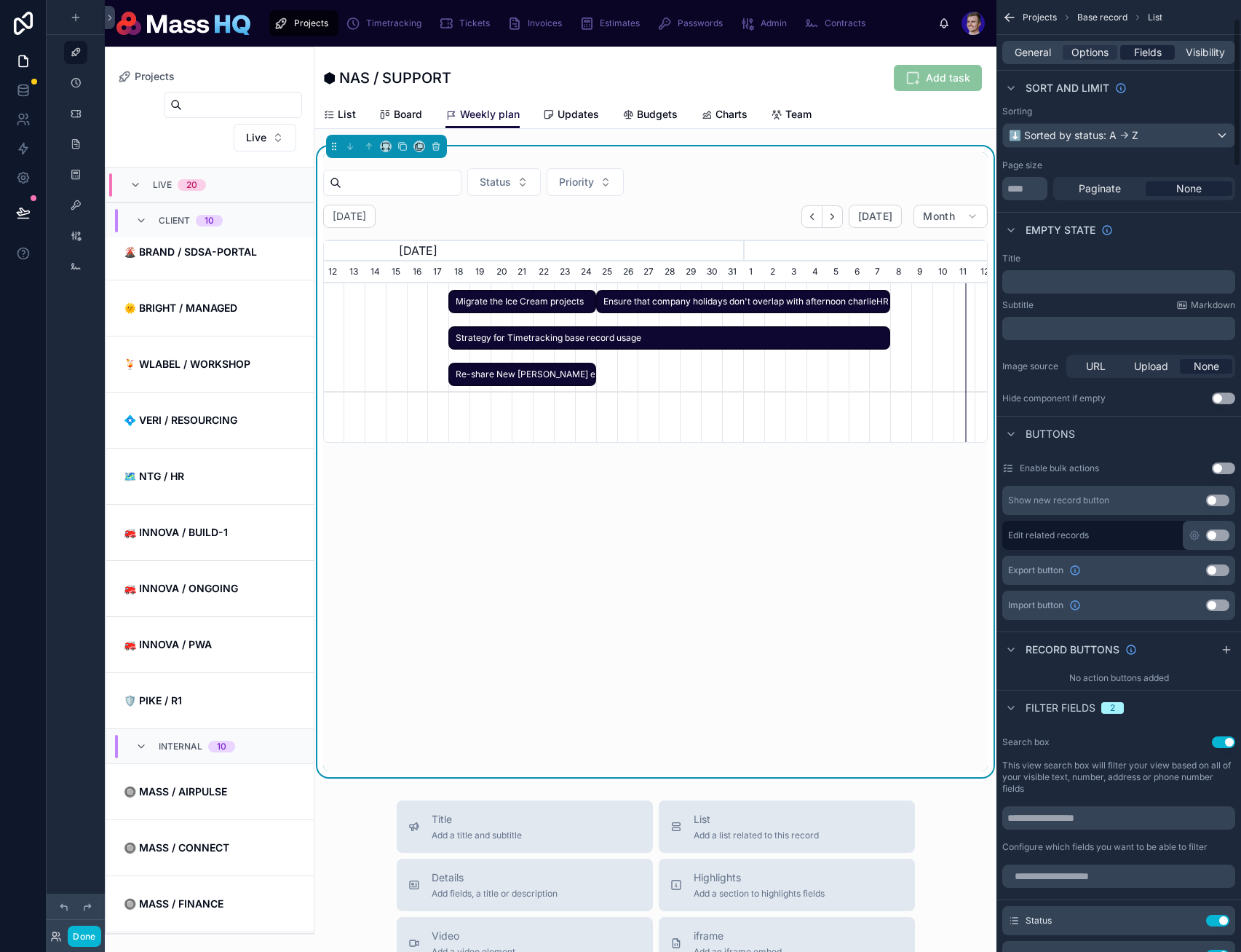
click at [1159, 50] on span "Fields" at bounding box center [1148, 52] width 27 height 15
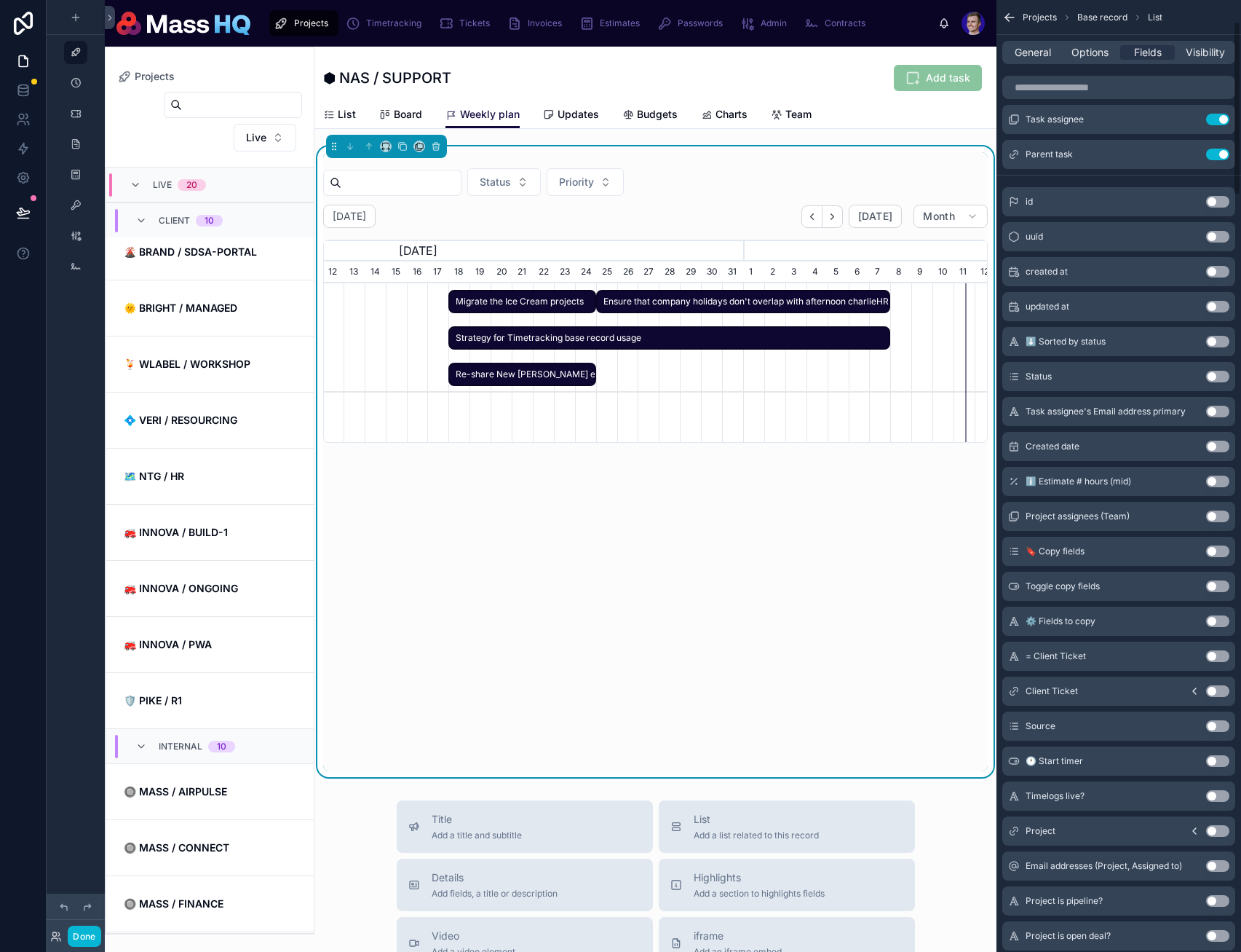
drag, startPoint x: 1226, startPoint y: 152, endPoint x: 1106, endPoint y: 85, distance: 137.4
click at [1227, 152] on button "Use setting" at bounding box center [1217, 154] width 23 height 12
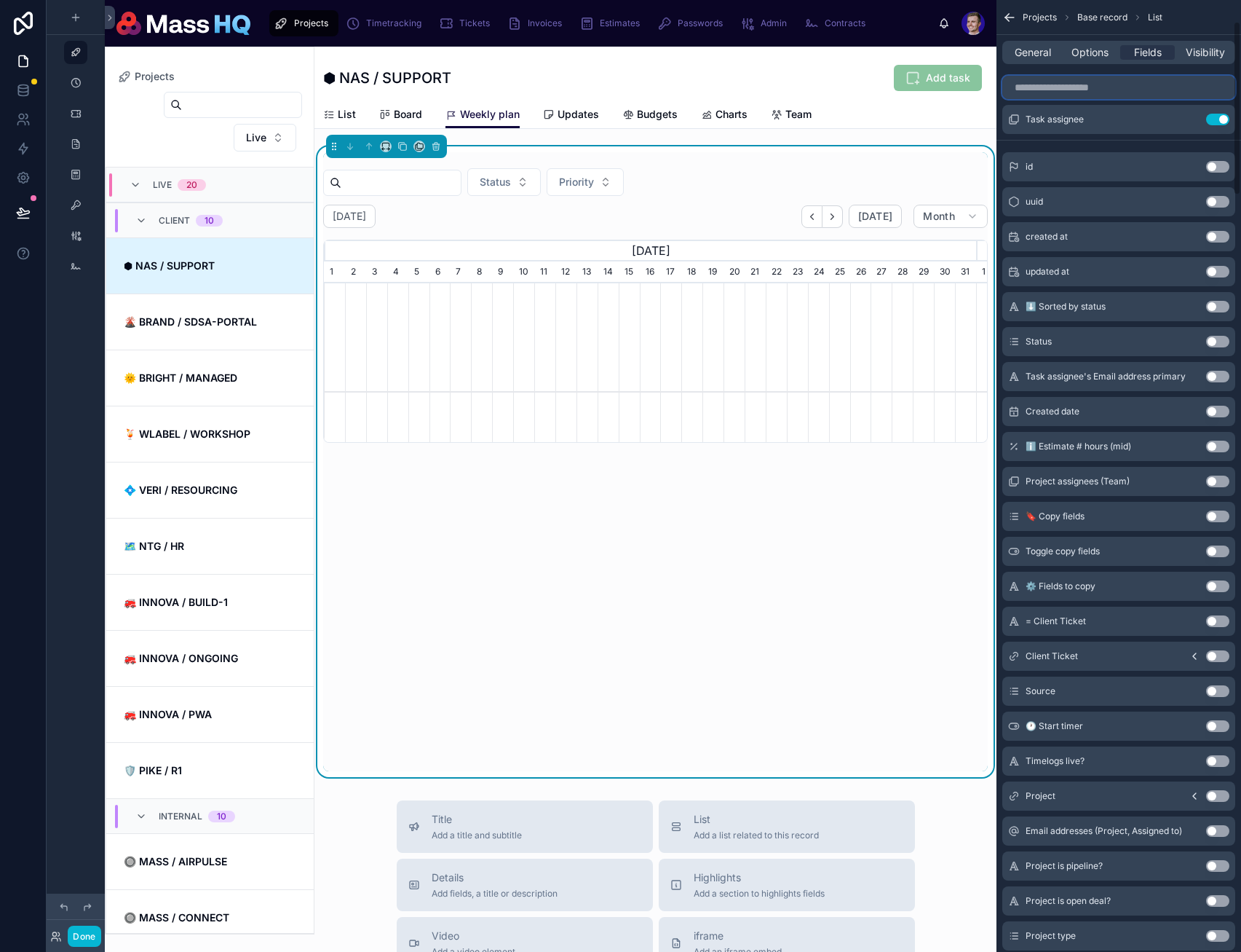
scroll to position [0, 652]
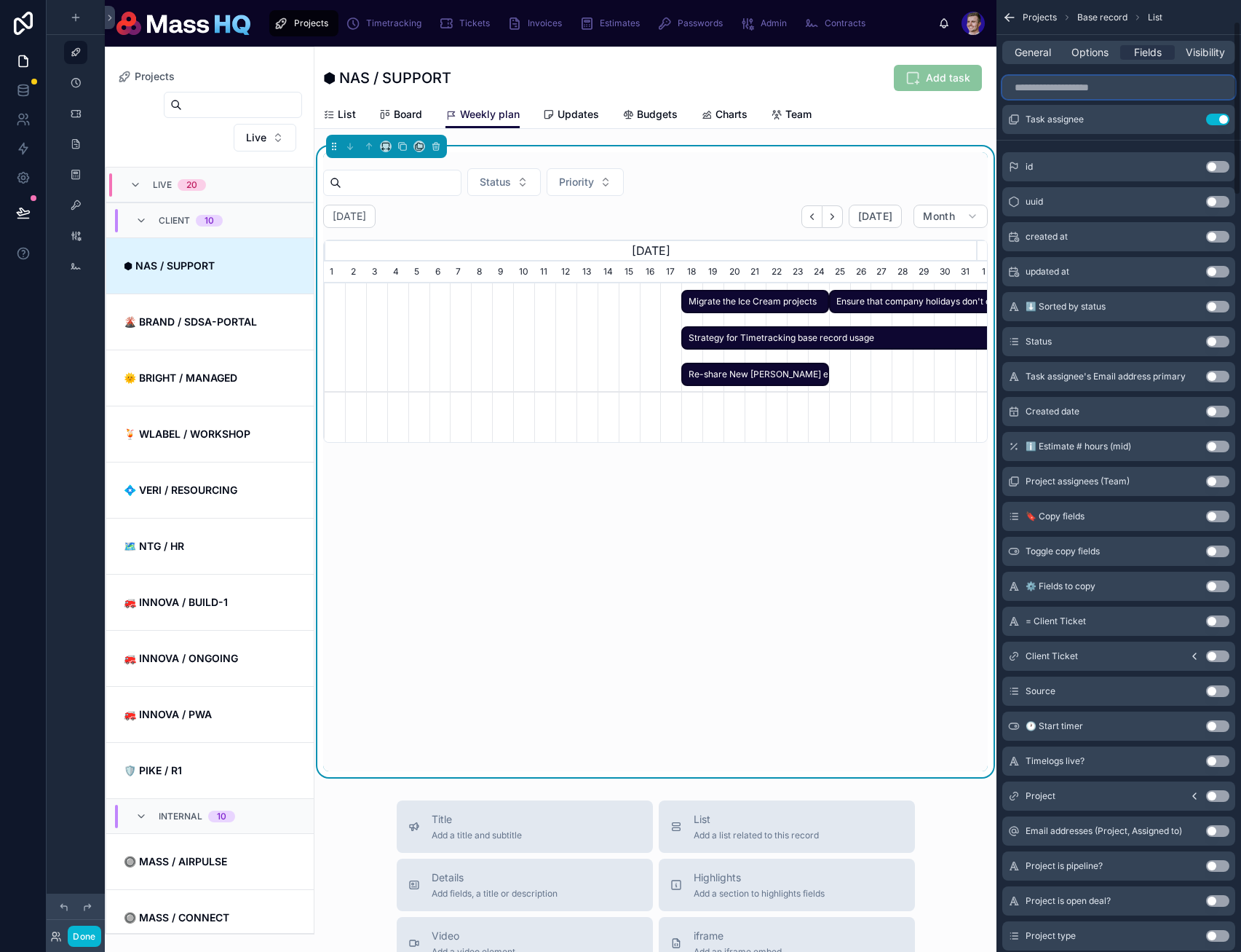
click at [1106, 82] on input "scrollable content" at bounding box center [1118, 87] width 233 height 23
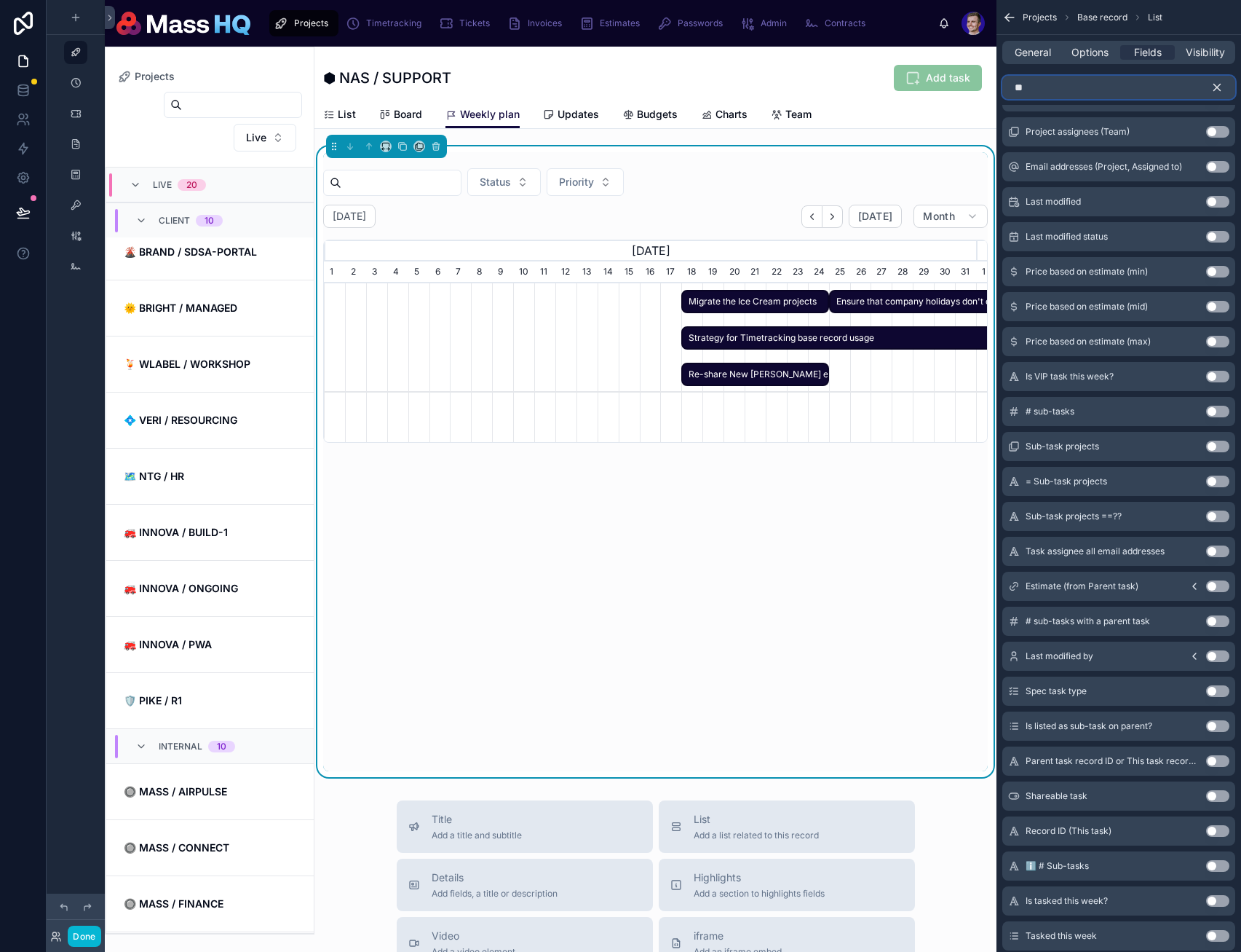
type input "***"
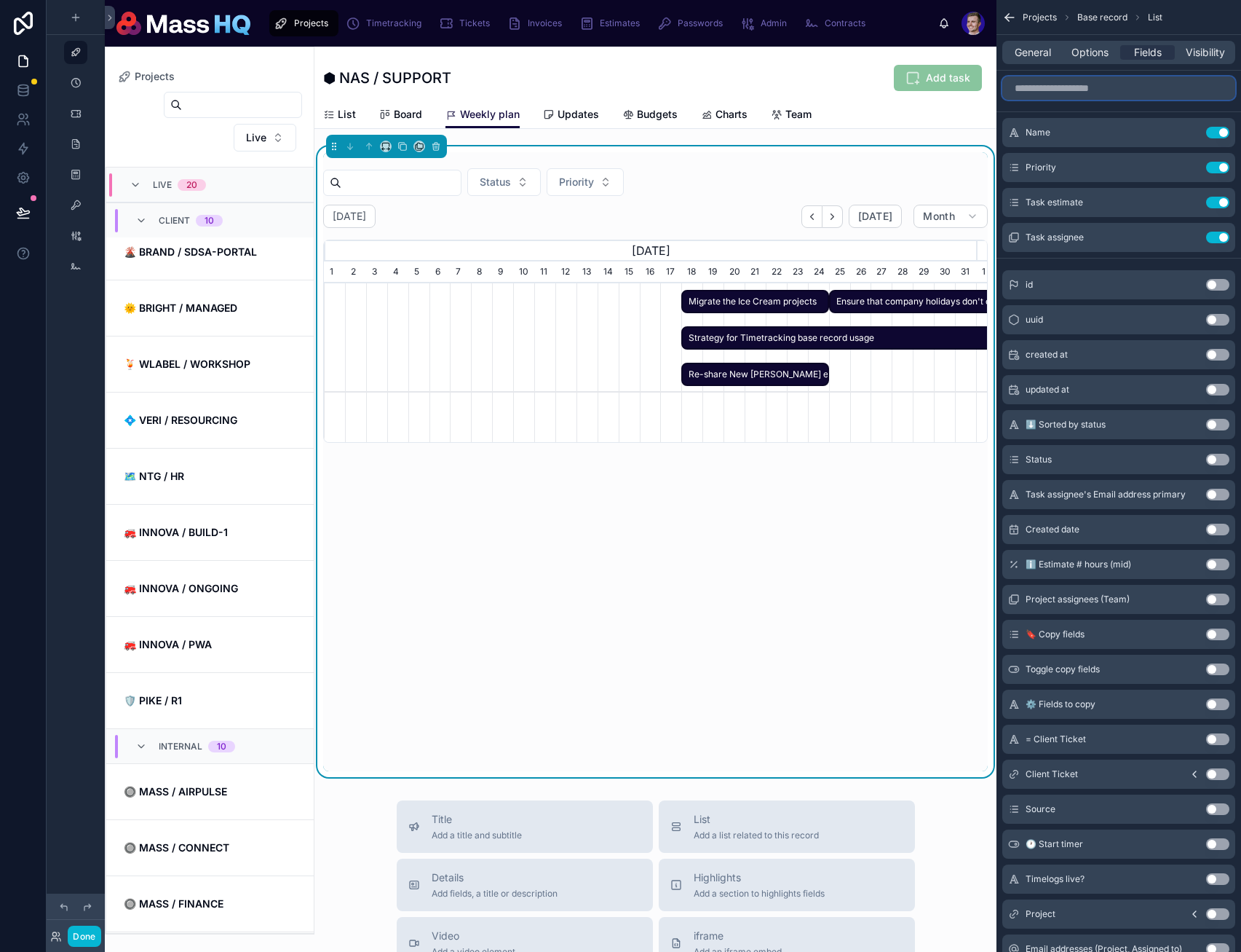
click at [737, 305] on span "Migrate the Ice Cream projects" at bounding box center [755, 302] width 144 height 24
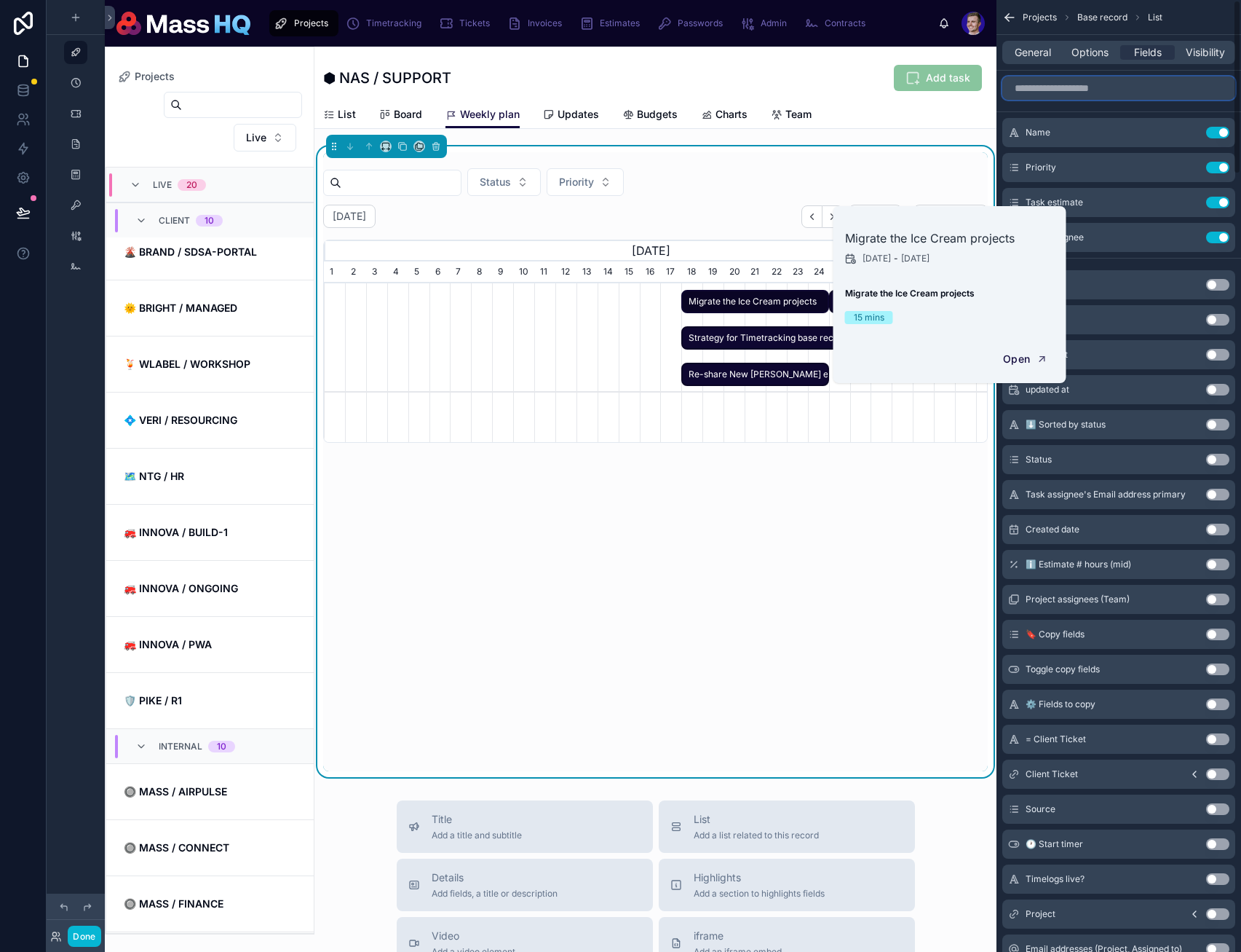
click at [739, 344] on span "Strategy for Timetracking base record usage" at bounding box center [902, 338] width 439 height 24
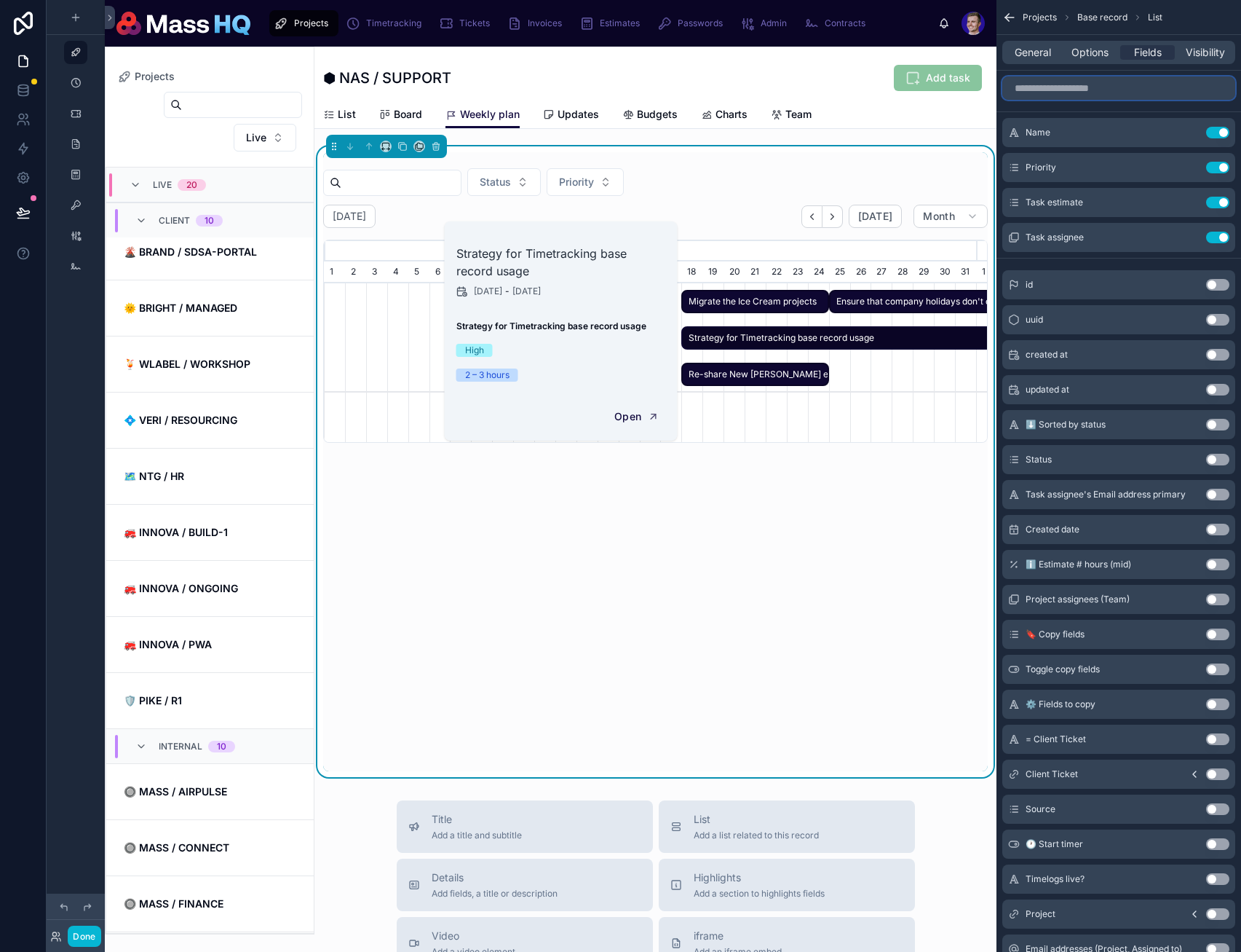
click at [739, 374] on span "Re-share New [PERSON_NAME] estimate" at bounding box center [755, 374] width 144 height 24
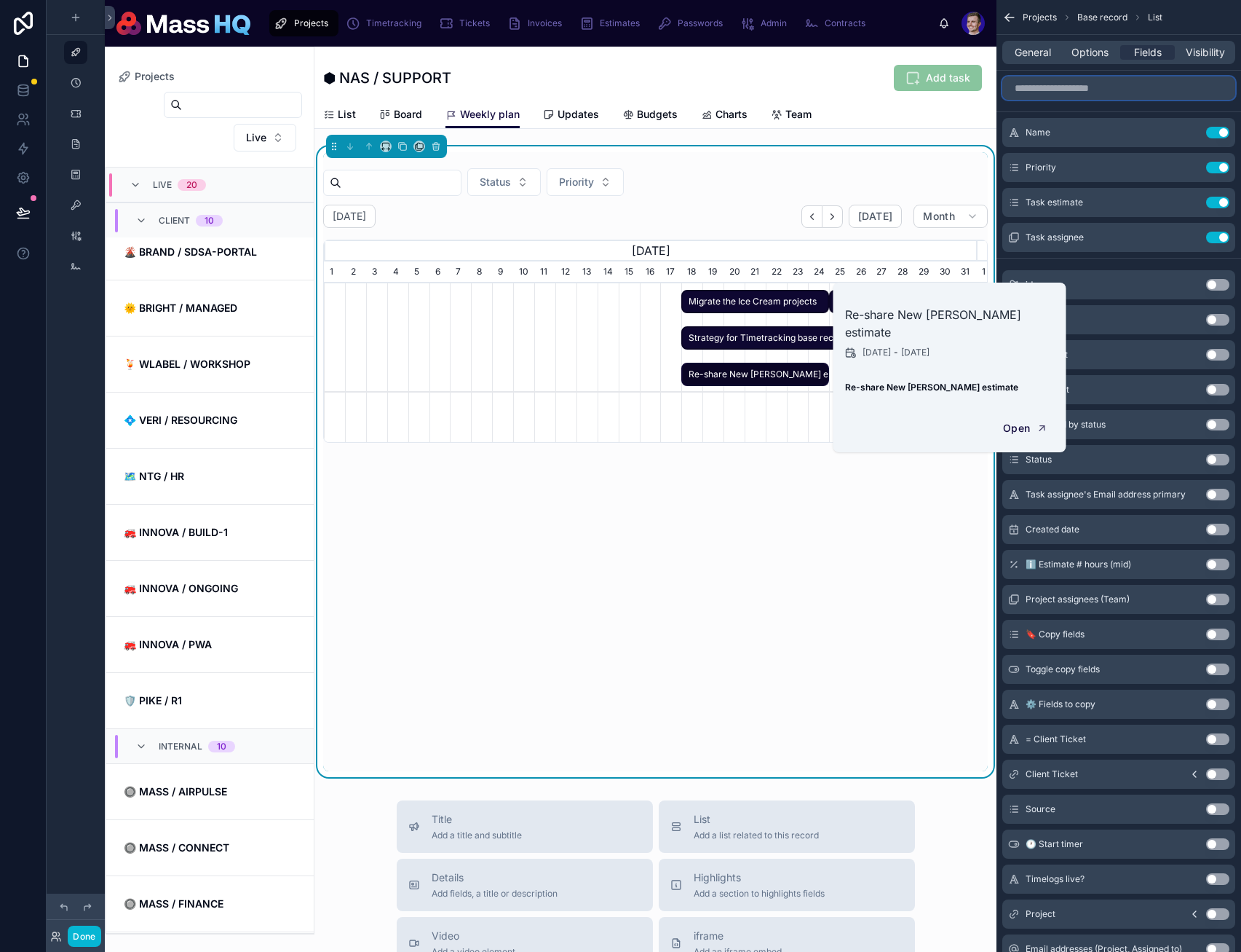
click at [743, 340] on span "Strategy for Timetracking base record usage" at bounding box center [902, 338] width 439 height 24
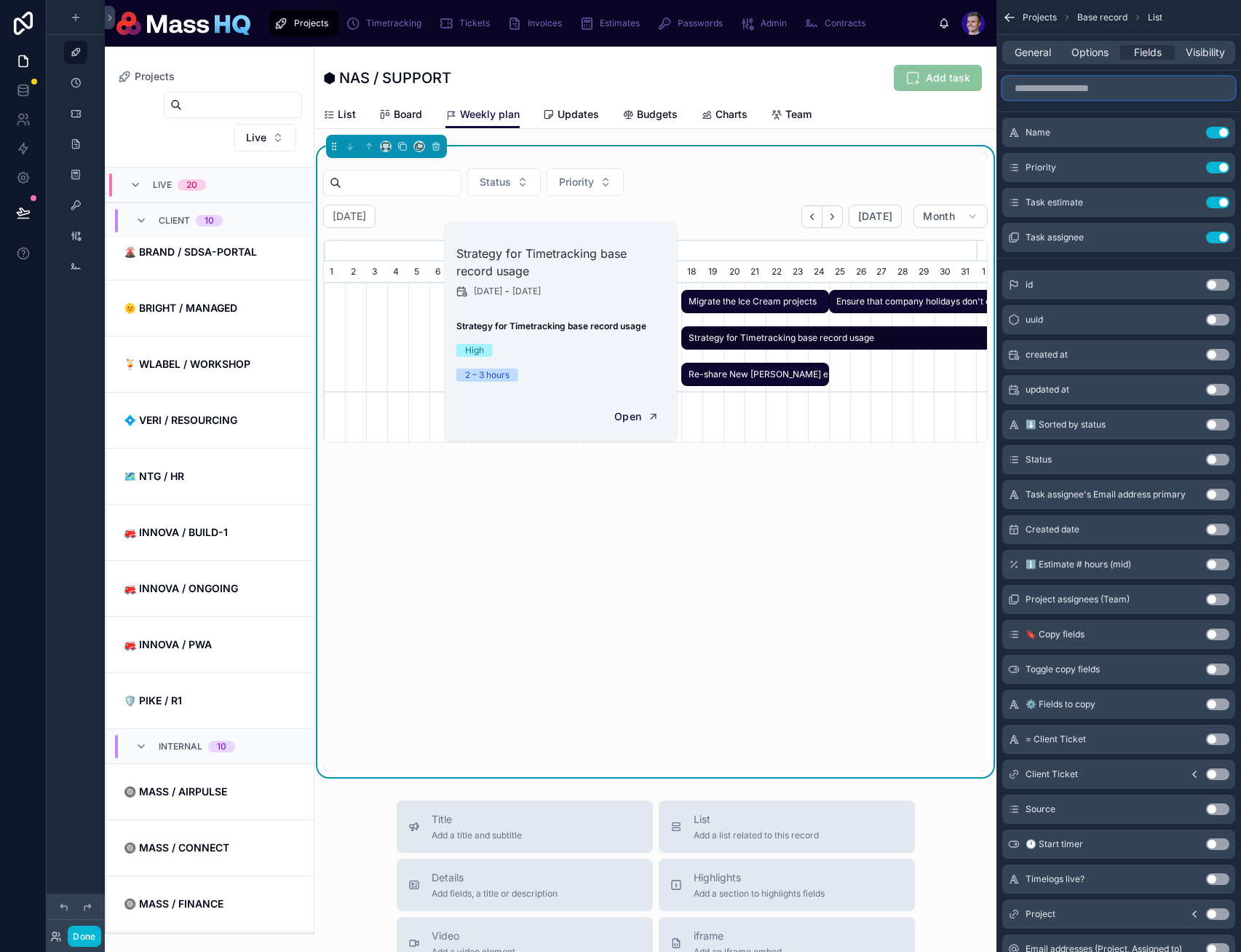
click at [773, 341] on span "Strategy for Timetracking base record usage" at bounding box center [902, 338] width 439 height 24
click at [757, 377] on span "Re-share New [PERSON_NAME] estimate" at bounding box center [755, 374] width 144 height 24
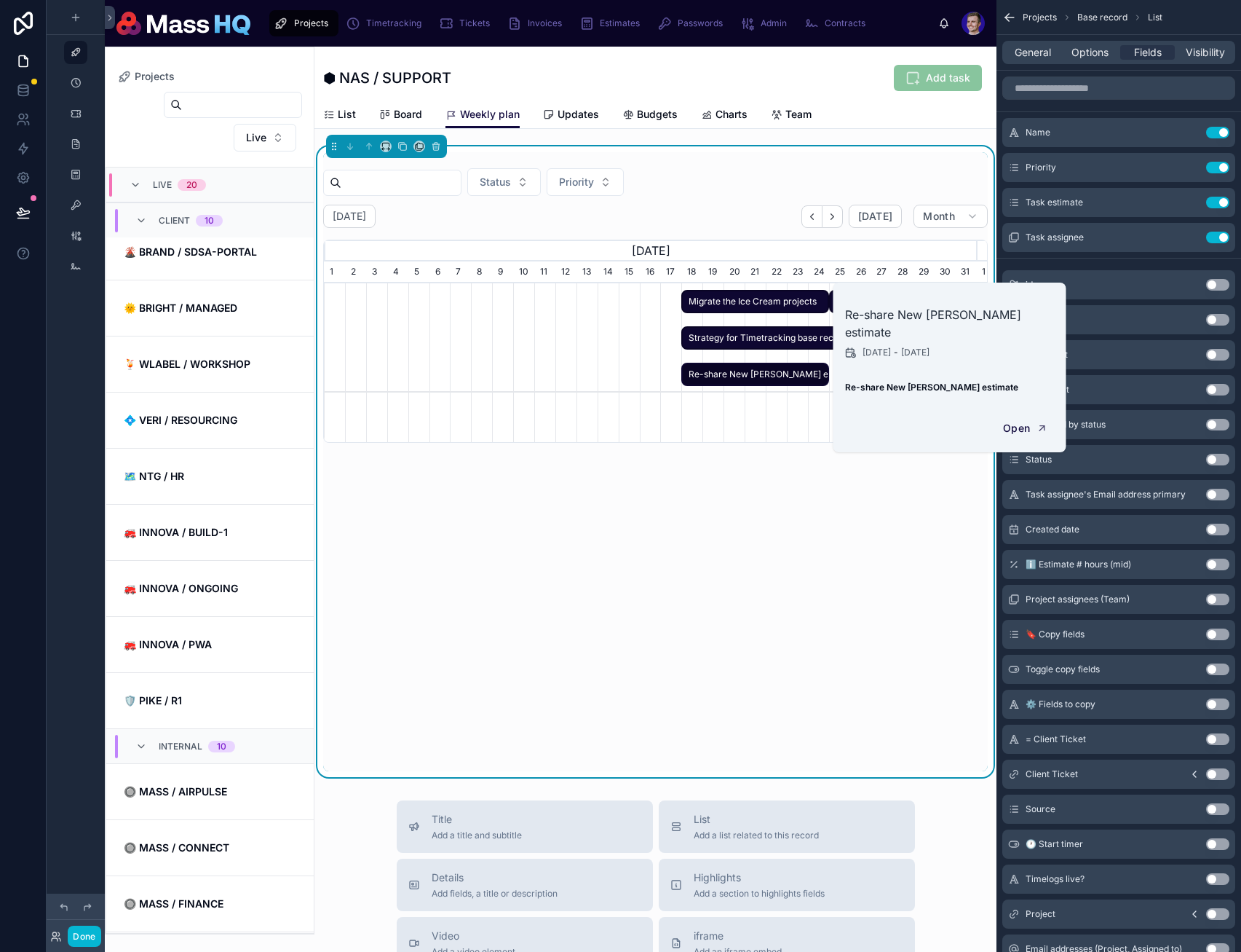
click at [792, 565] on div "[DATE] [DATE] Month [DATE] [DATE] [DATE] [DATE] 1 2 3 4 5 6 7 8 9 10 11 12 13 1…" at bounding box center [655, 488] width 664 height 566
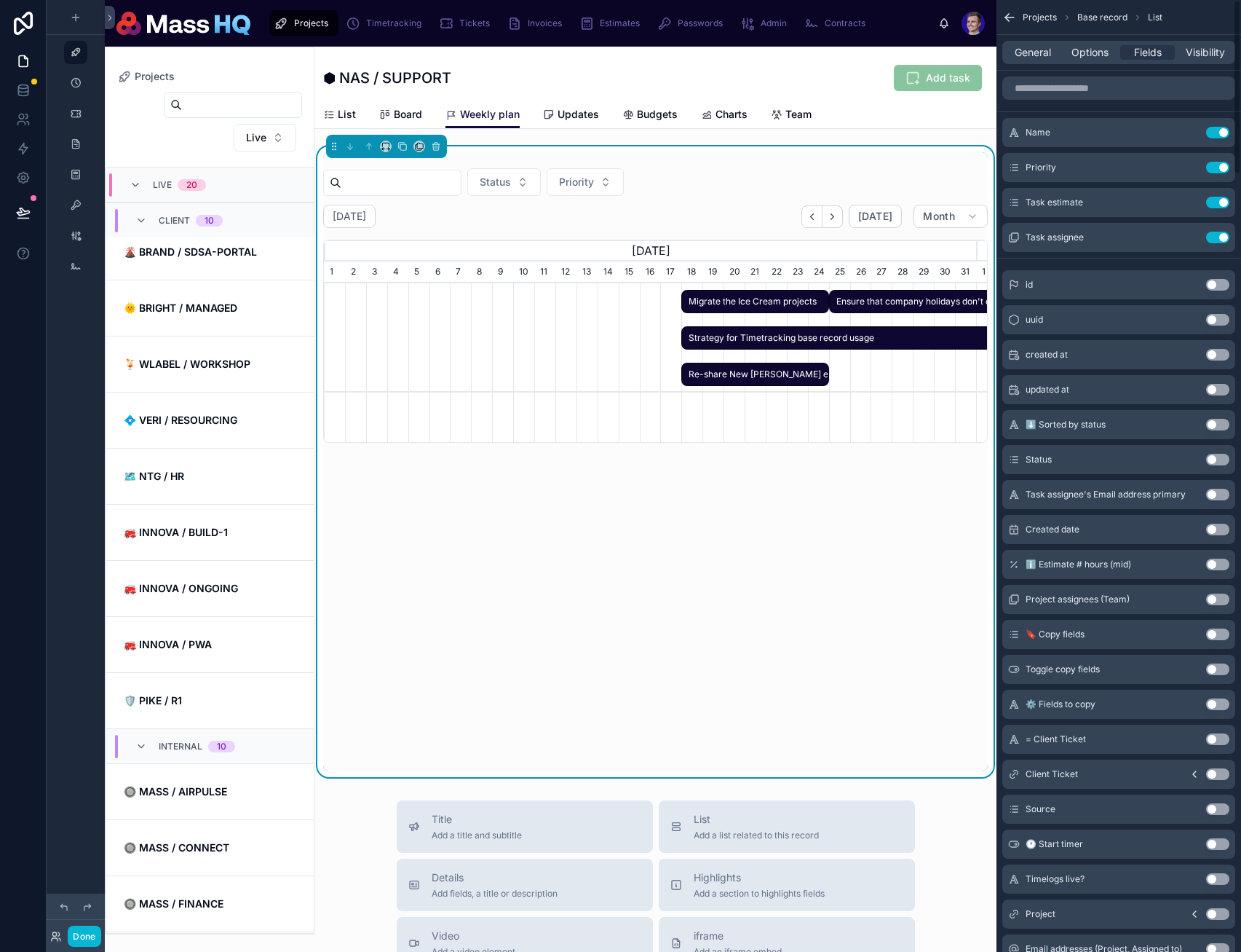
click at [917, 305] on span "Ensure that company holidays don't overlap with afternoon charlieHR bookings" at bounding box center [977, 302] width 292 height 24
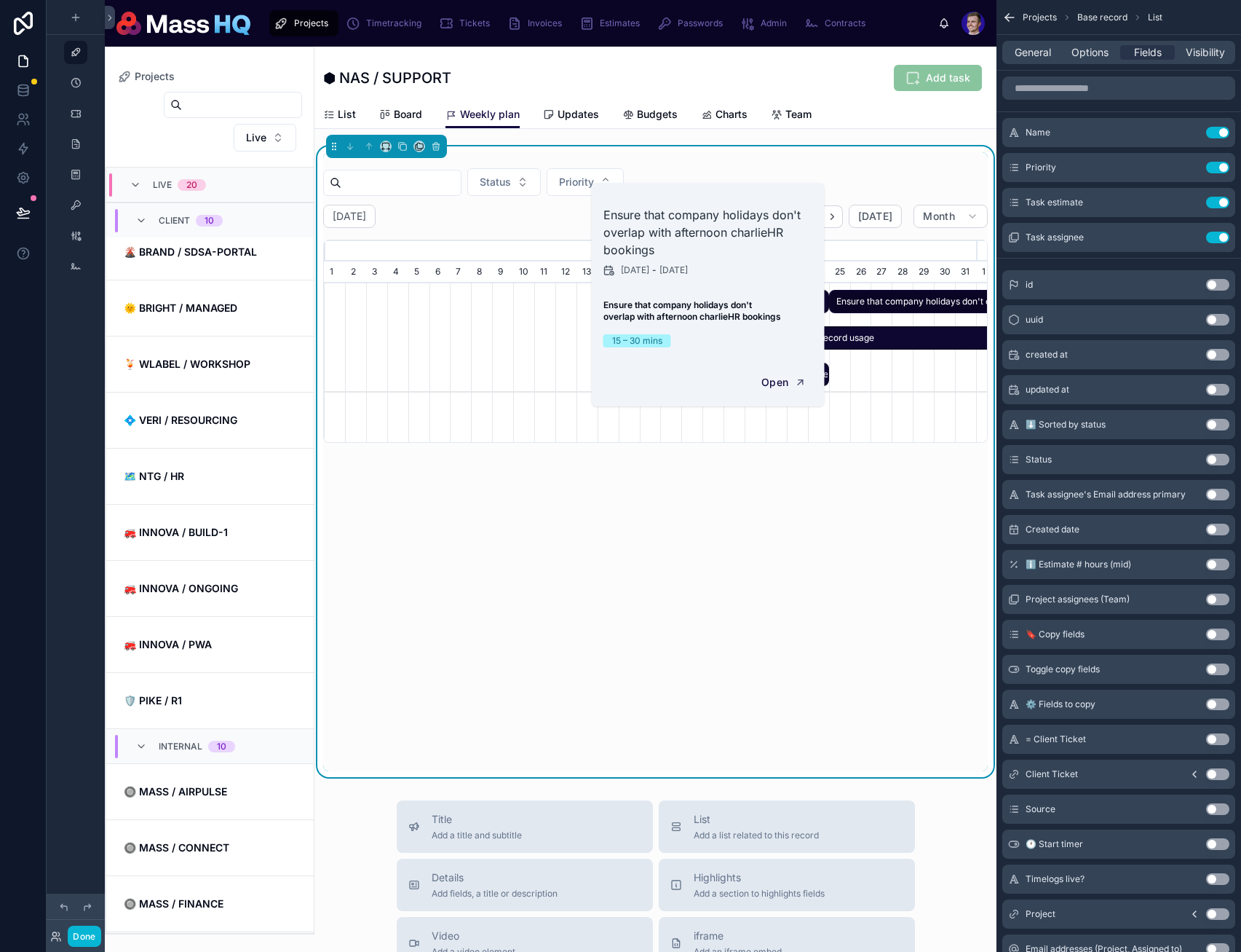
click at [744, 526] on div "[DATE] [DATE] Month [DATE] [DATE] [DATE] [DATE] 1 2 3 4 5 6 7 8 9 10 11 12 13 1…" at bounding box center [655, 488] width 664 height 566
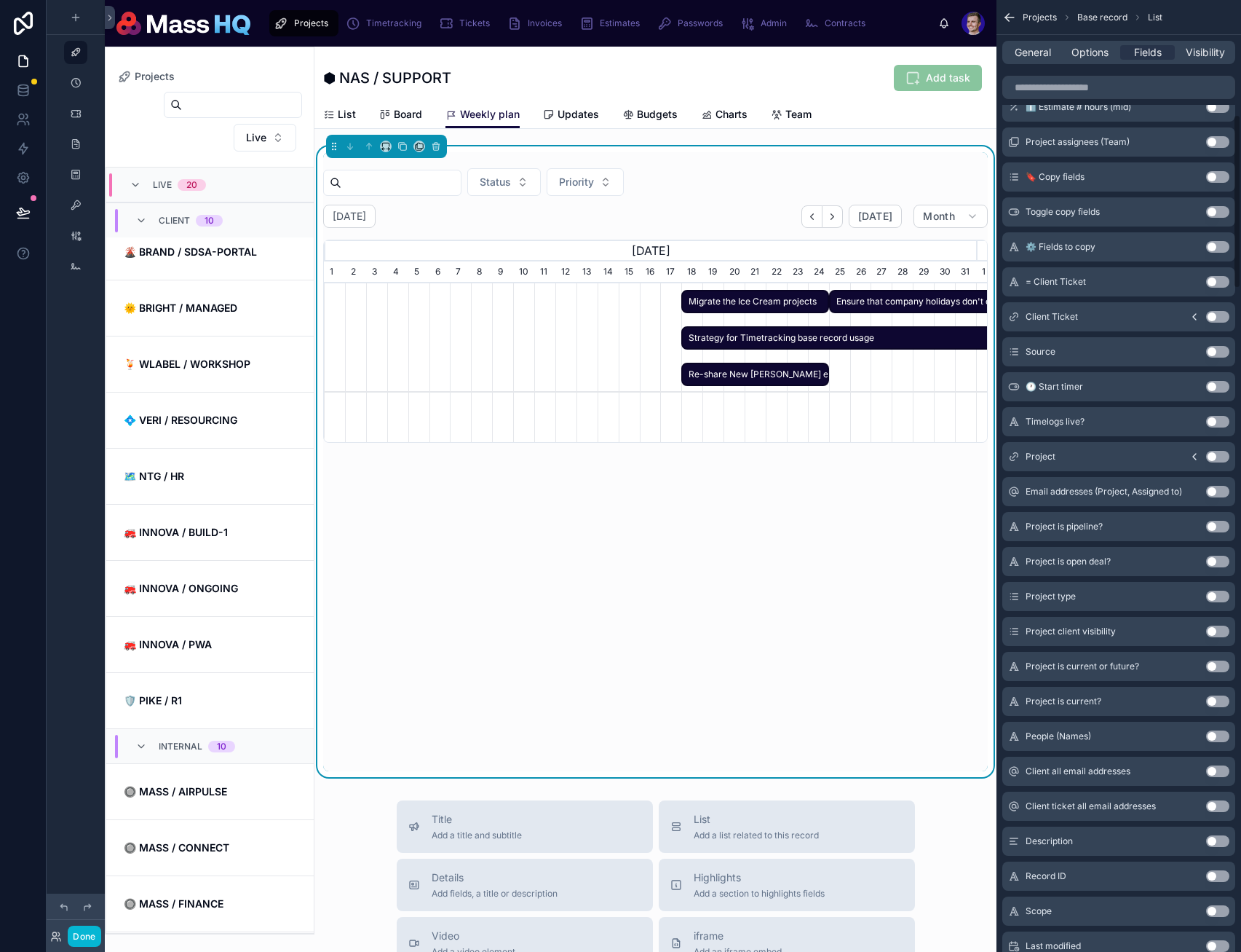
scroll to position [626, 0]
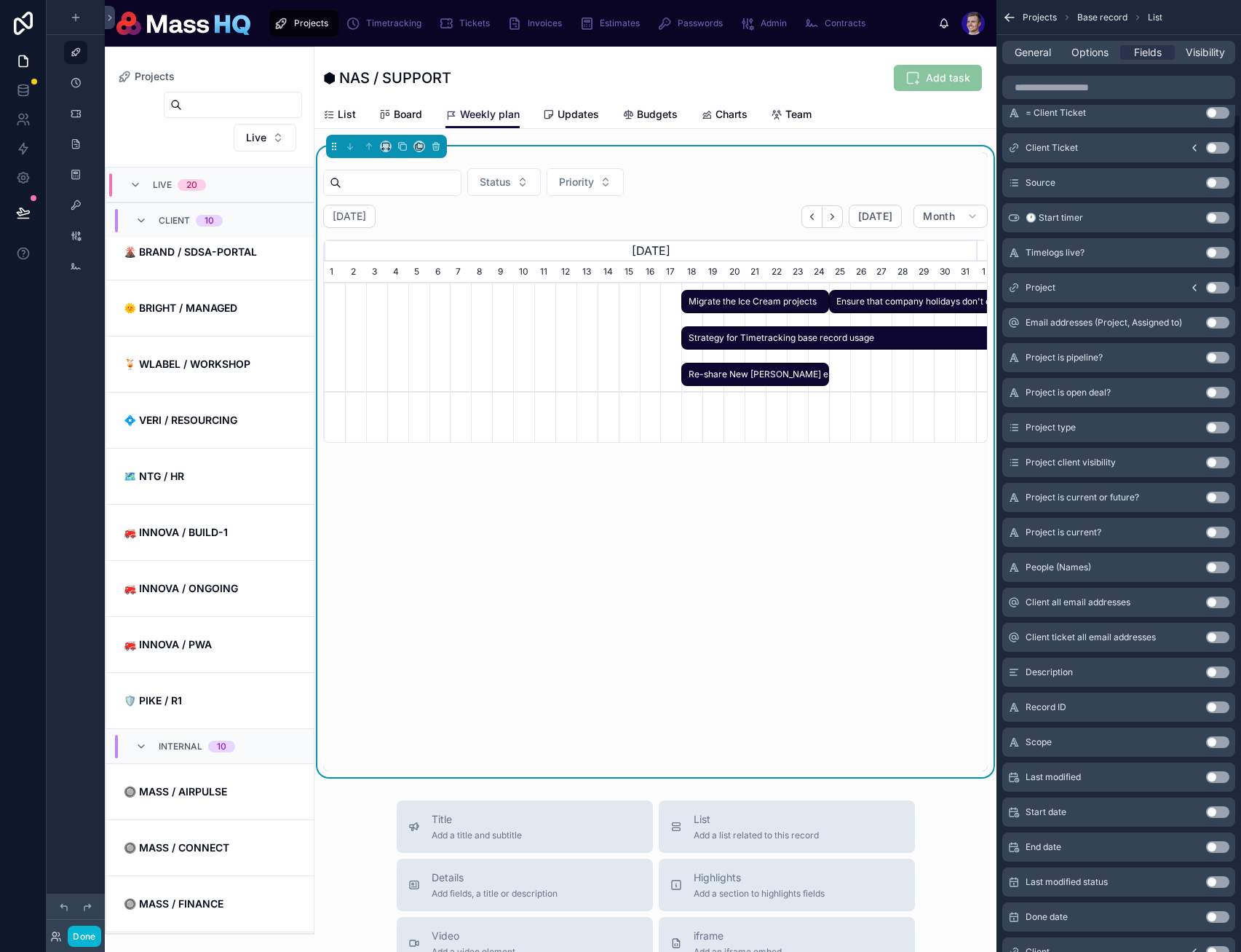
click at [736, 302] on span "Migrate the Ice Cream projects" at bounding box center [755, 302] width 144 height 24
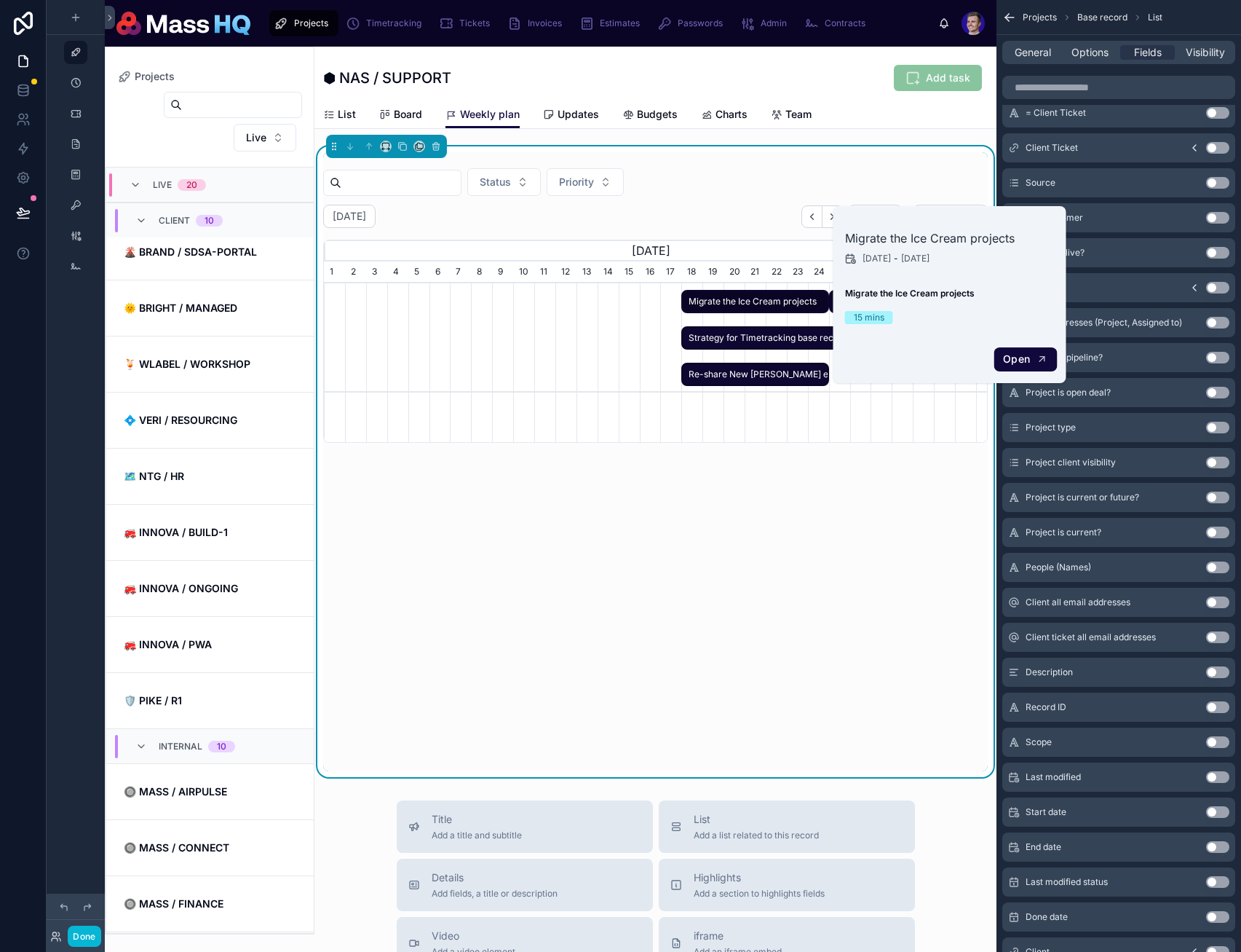
click at [1010, 361] on span "Open" at bounding box center [1017, 358] width 27 height 13
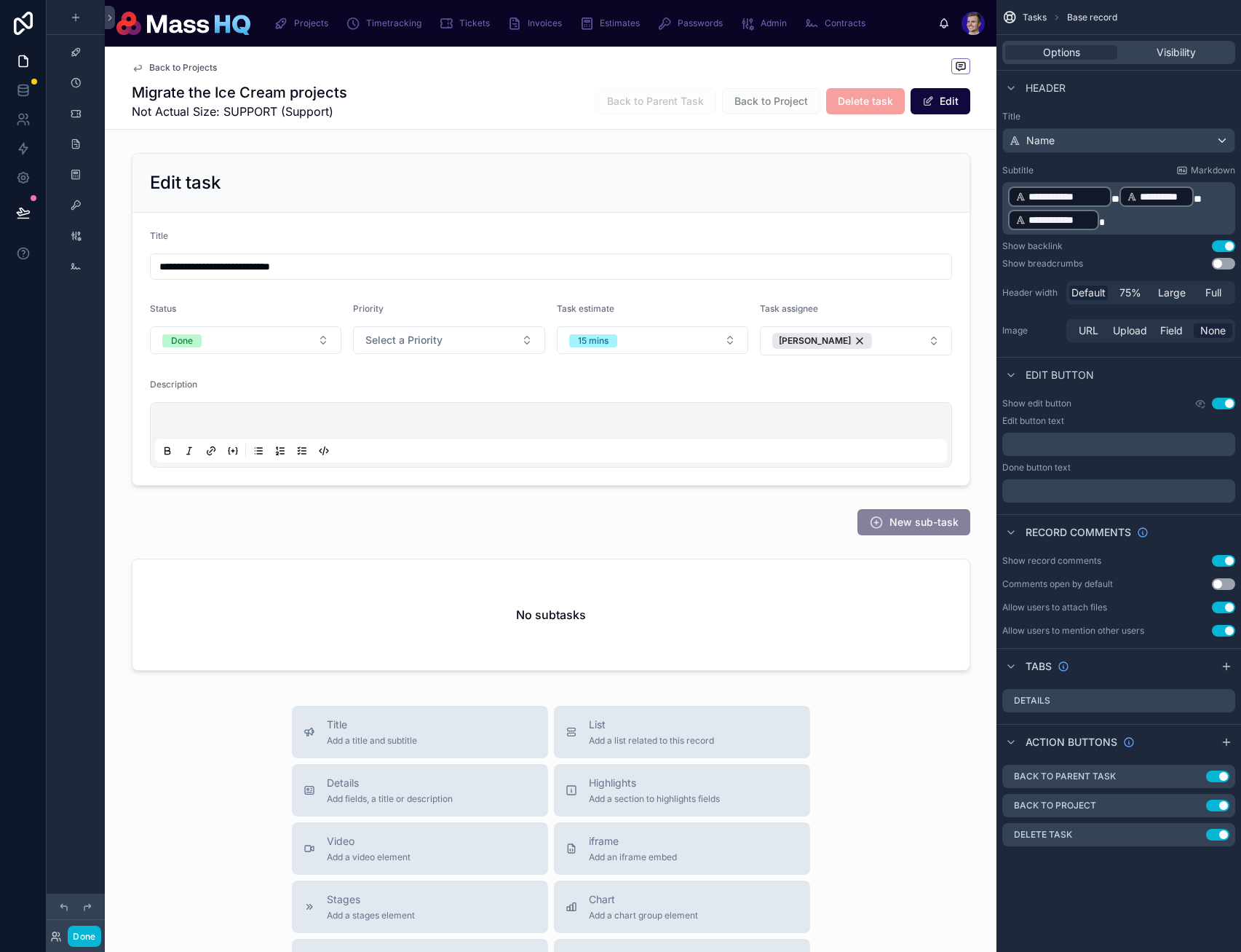
click at [392, 102] on div "Migrate the Ice Cream projects Not Actual Size: SUPPORT (Support) Back to Paren…" at bounding box center [551, 101] width 838 height 38
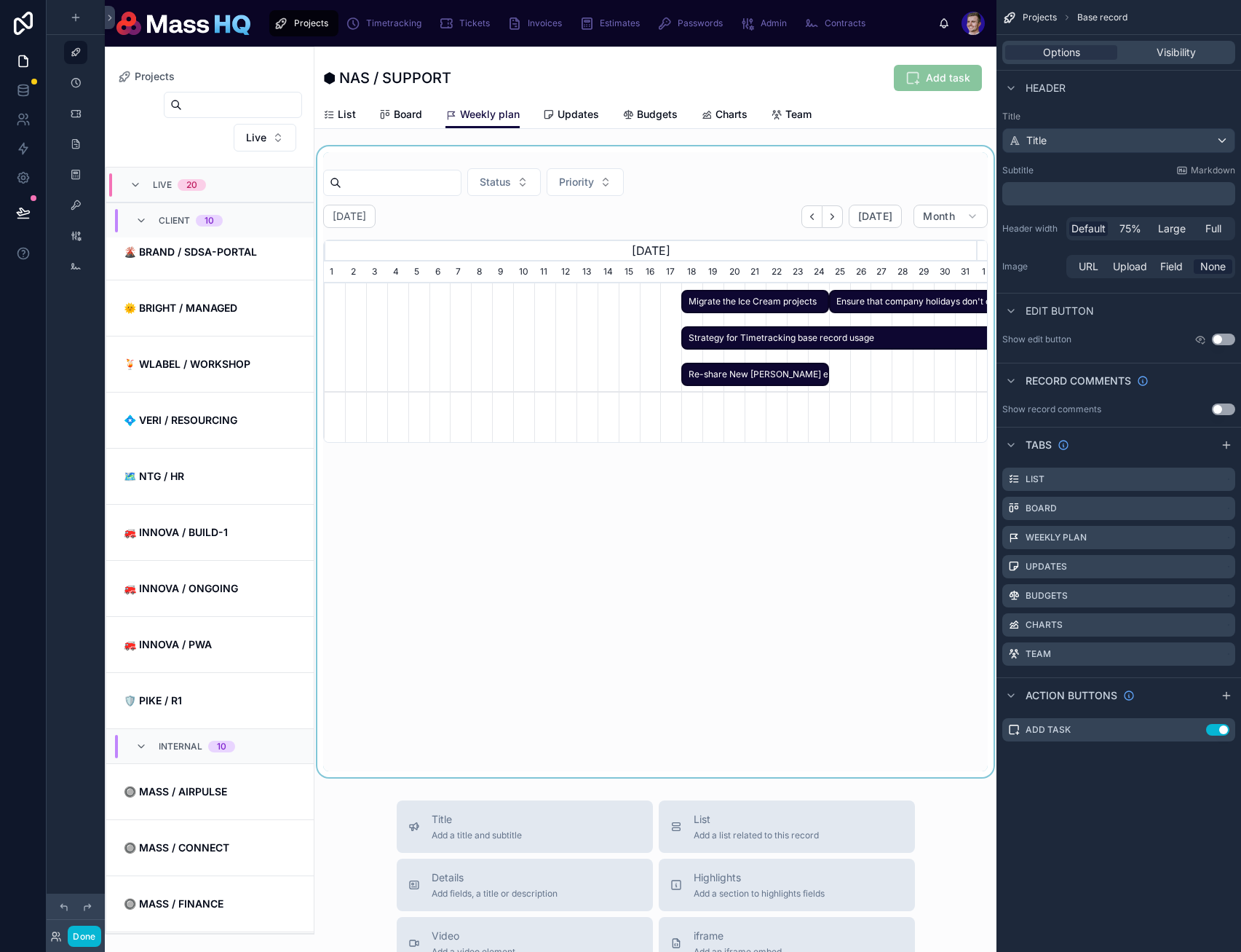
click at [803, 311] on span "Migrate the Ice Cream projects" at bounding box center [755, 302] width 144 height 24
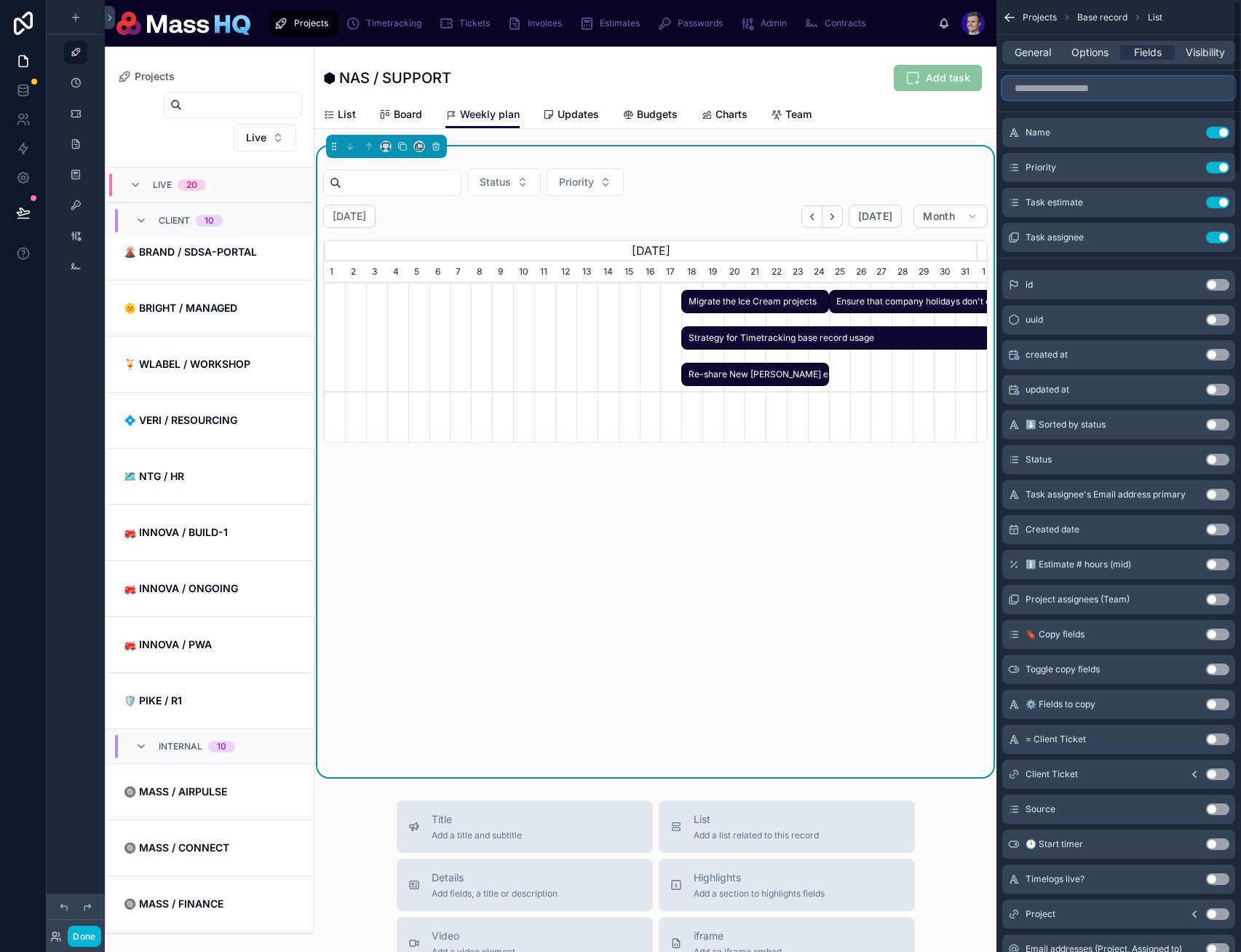
click at [1085, 89] on input "scrollable content" at bounding box center [1118, 88] width 233 height 23
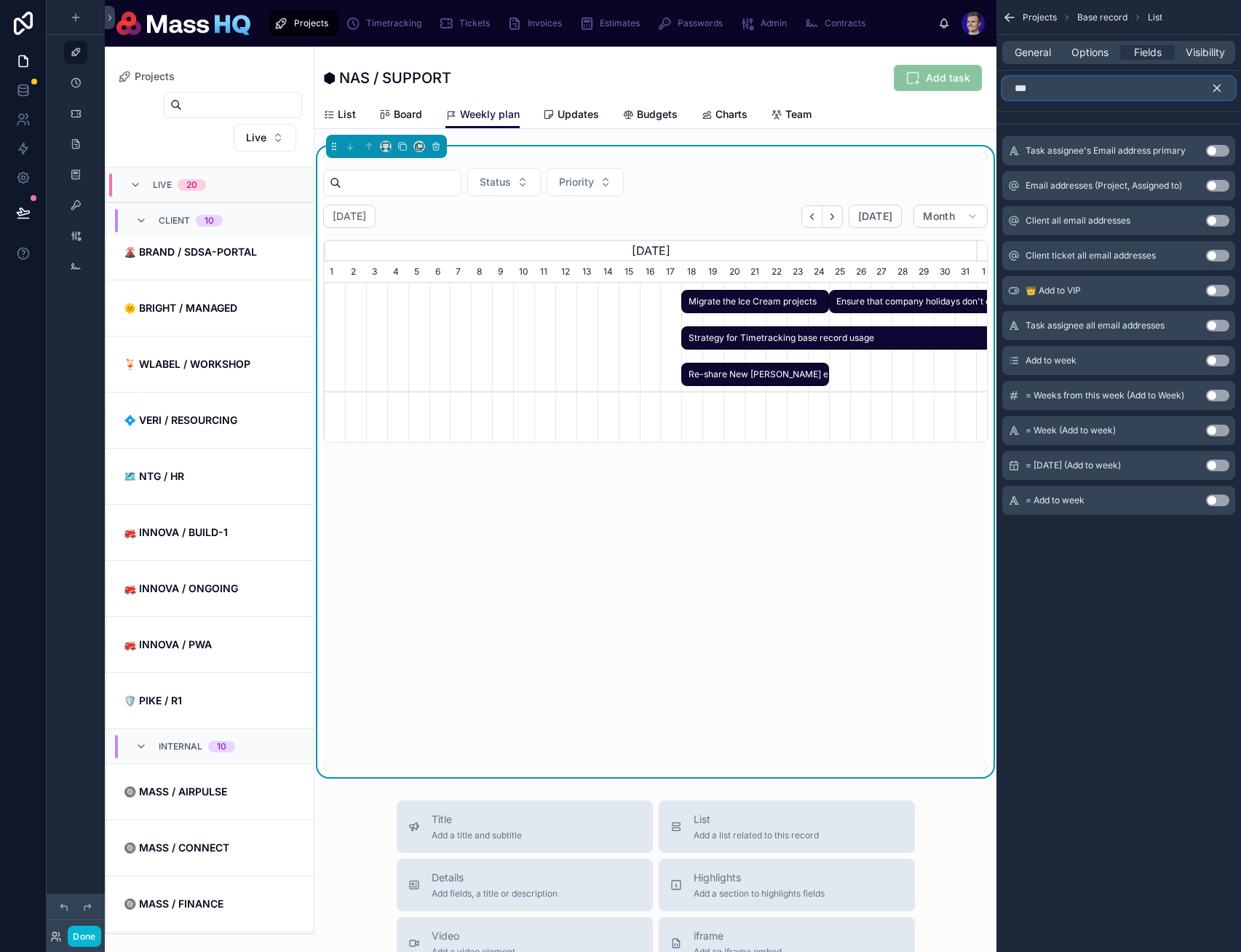
type input "***"
click at [1216, 363] on button "Use setting" at bounding box center [1217, 361] width 23 height 12
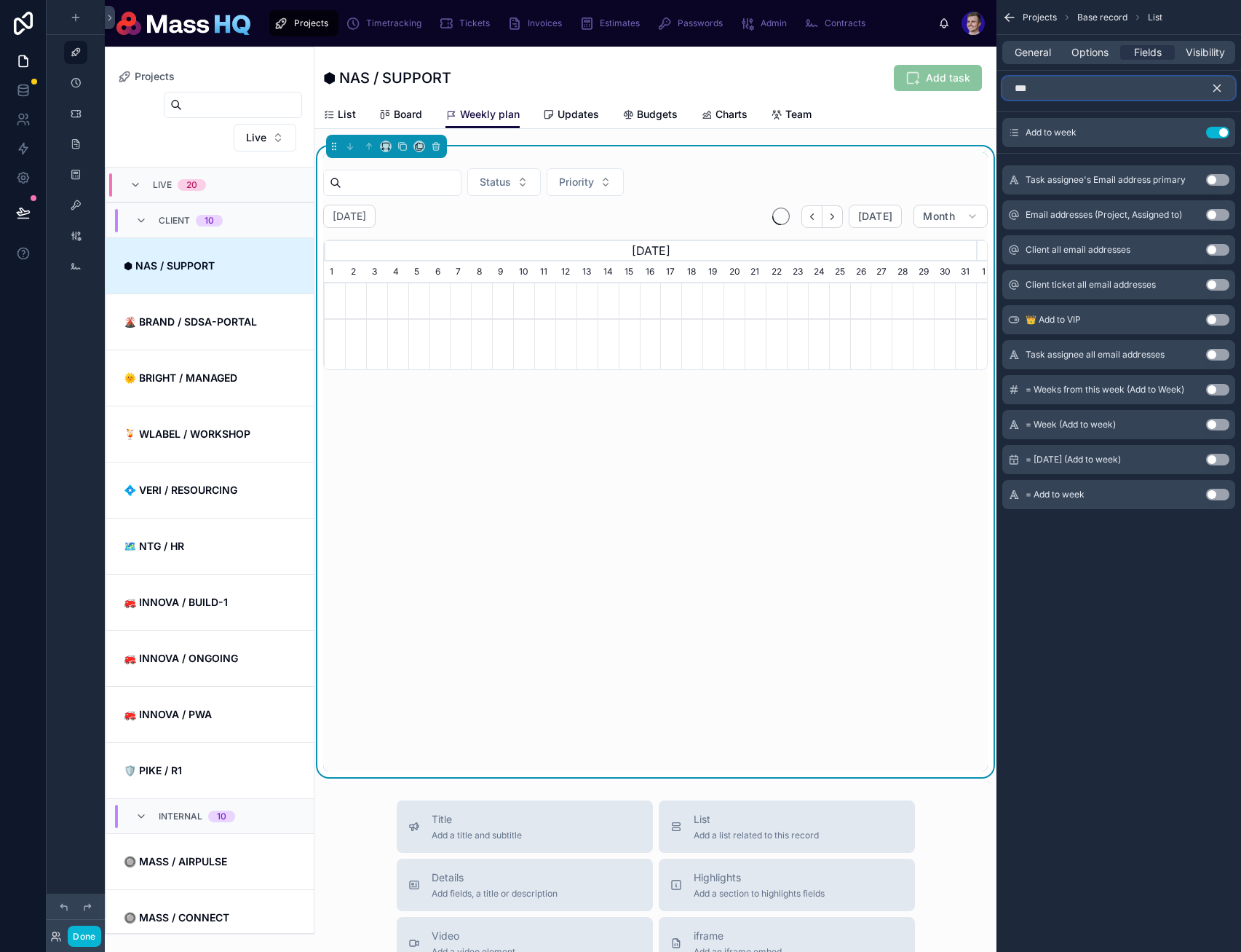
click at [1042, 92] on input "***" at bounding box center [1118, 88] width 233 height 23
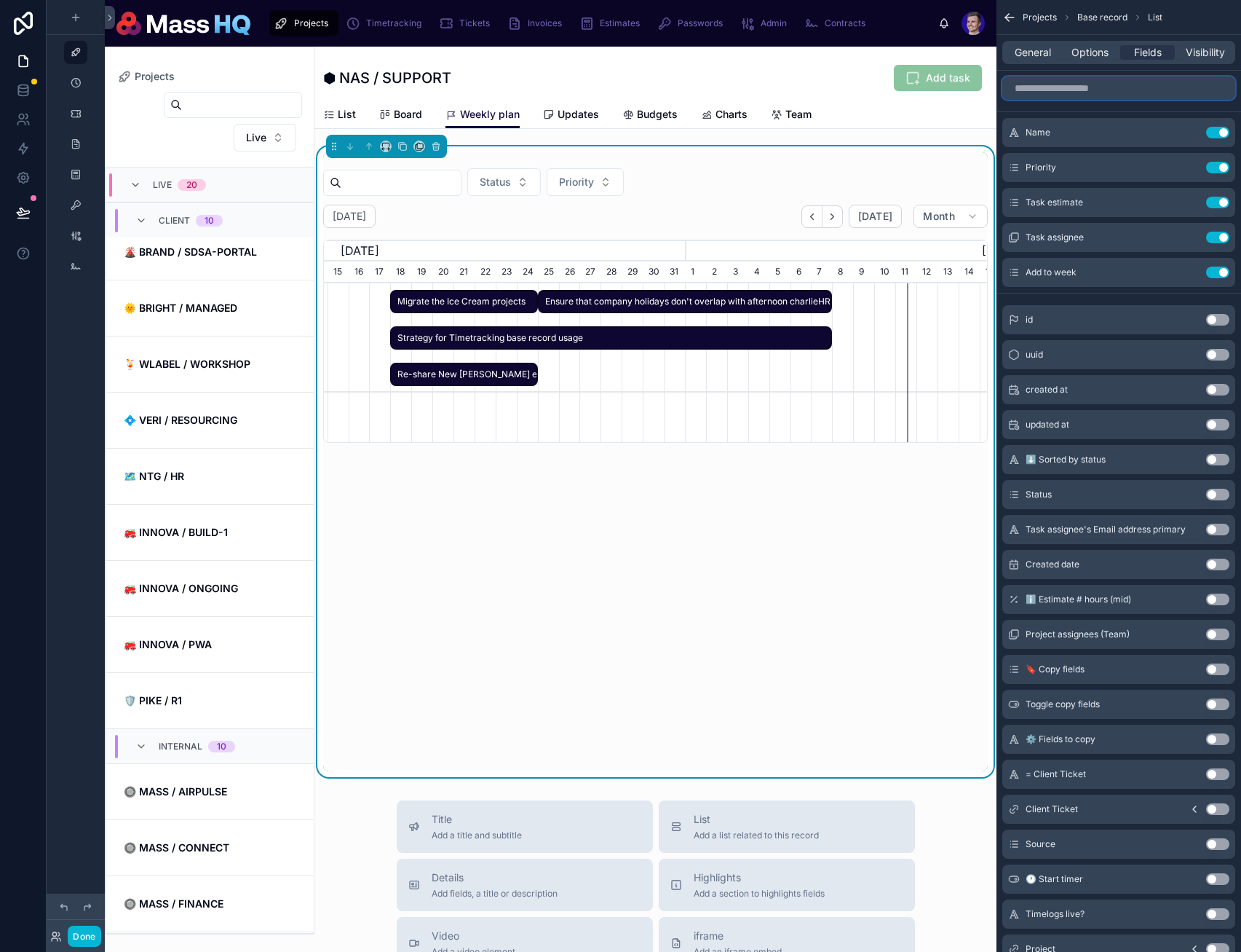
click at [590, 329] on span "Strategy for Timetracking base record usage" at bounding box center [611, 338] width 439 height 24
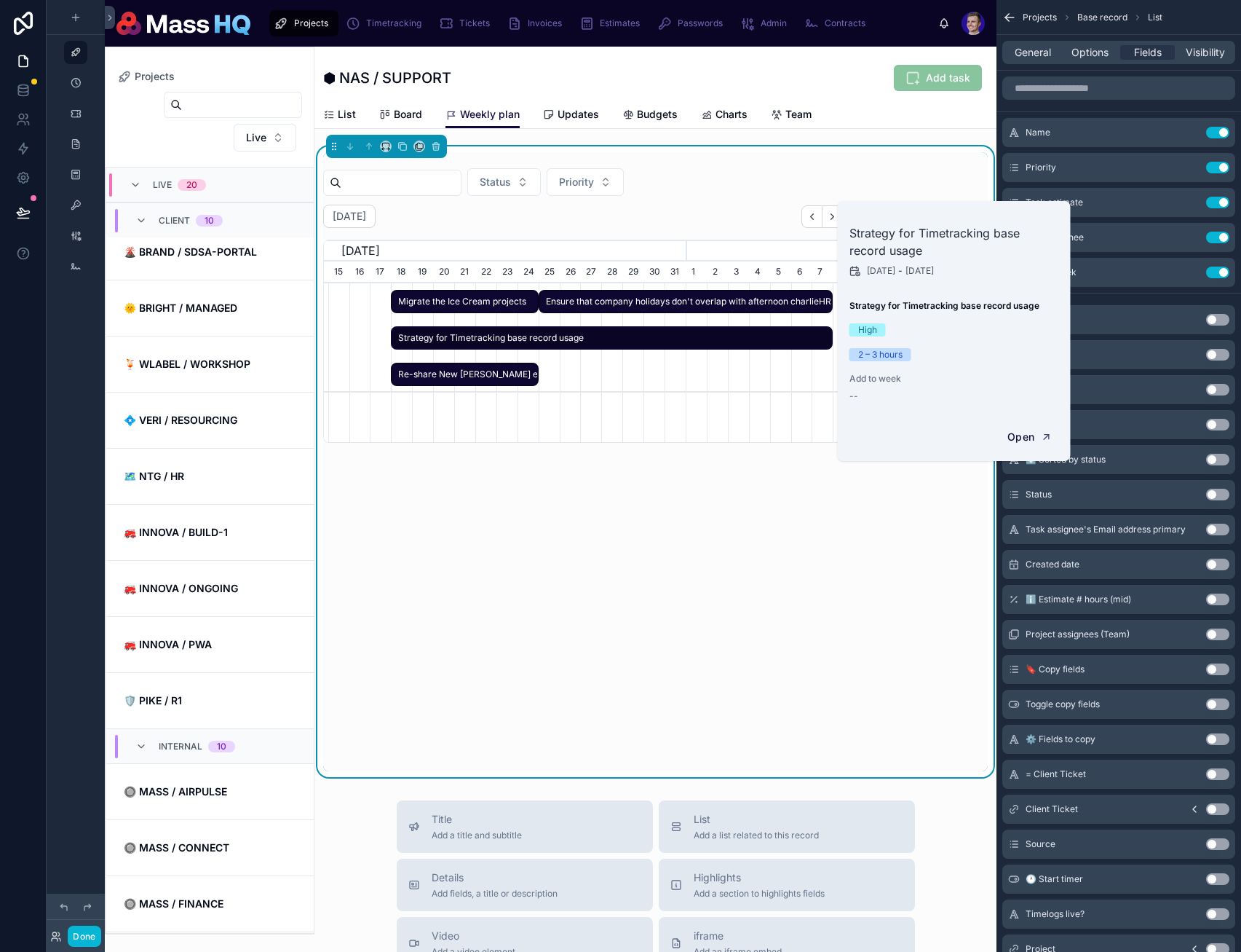
click at [1220, 196] on button "Use setting" at bounding box center [1217, 202] width 23 height 12
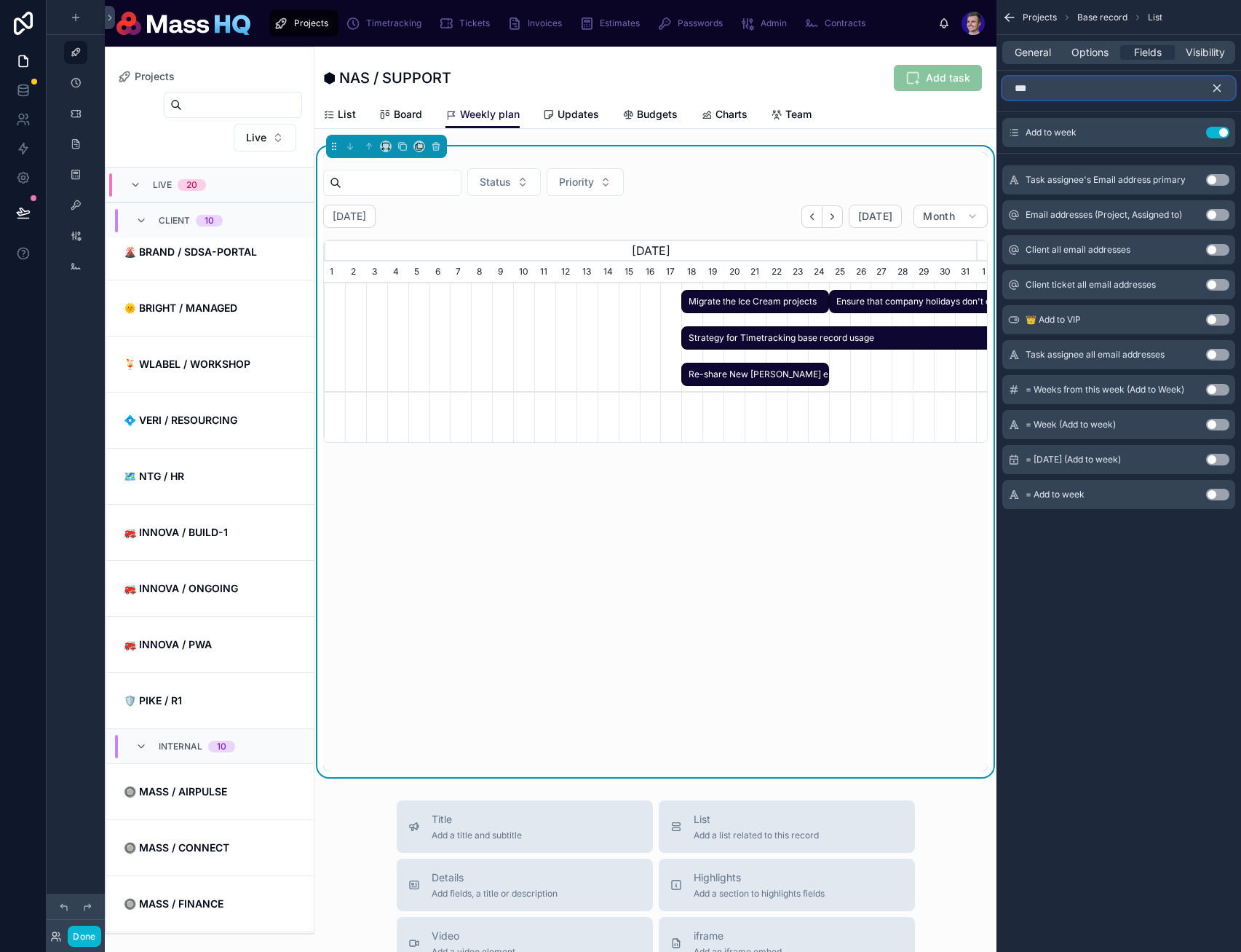
type input "***"
click at [1218, 90] on icon "scrollable content" at bounding box center [1217, 88] width 13 height 13
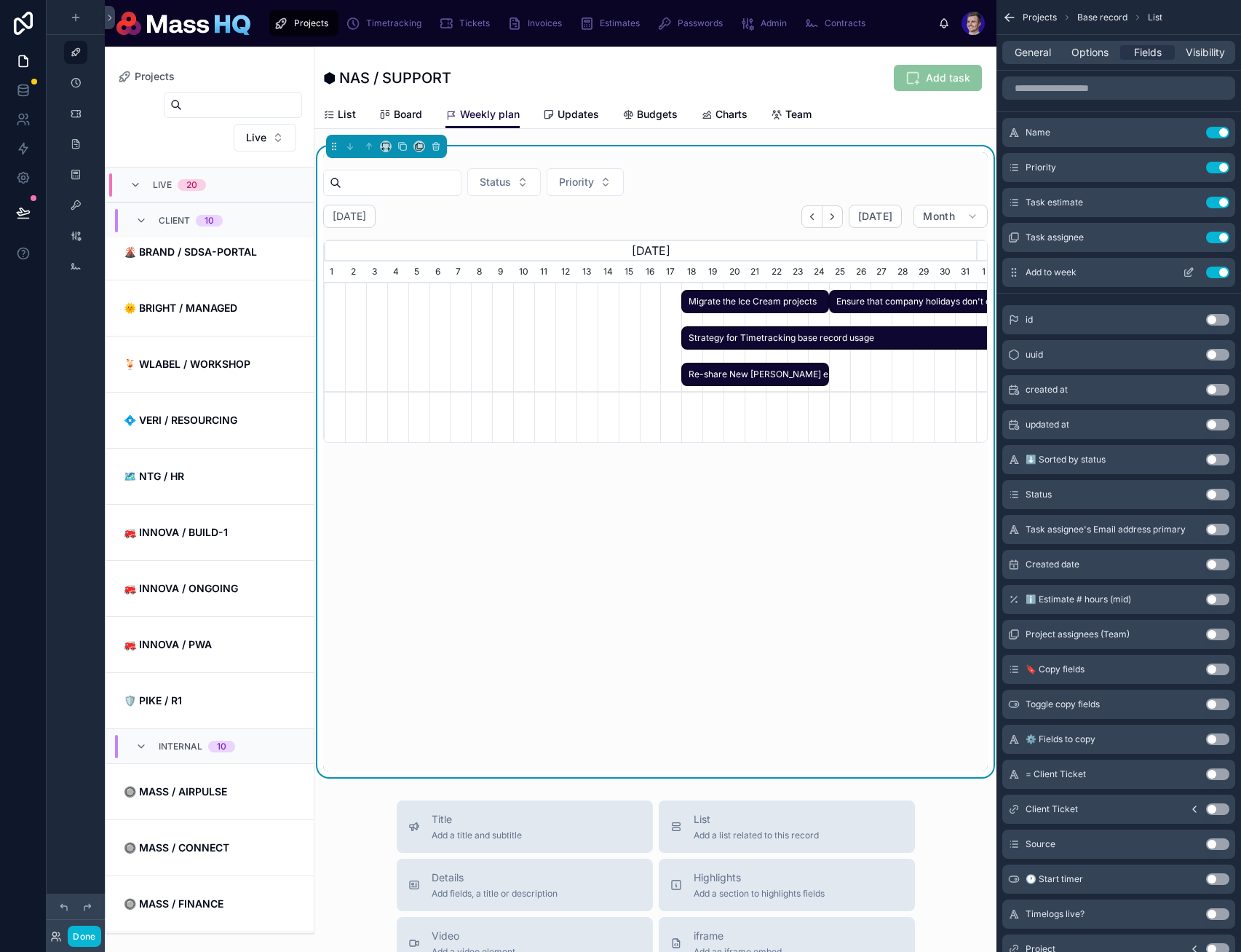
click at [1186, 266] on icon "scrollable content" at bounding box center [1189, 272] width 12 height 12
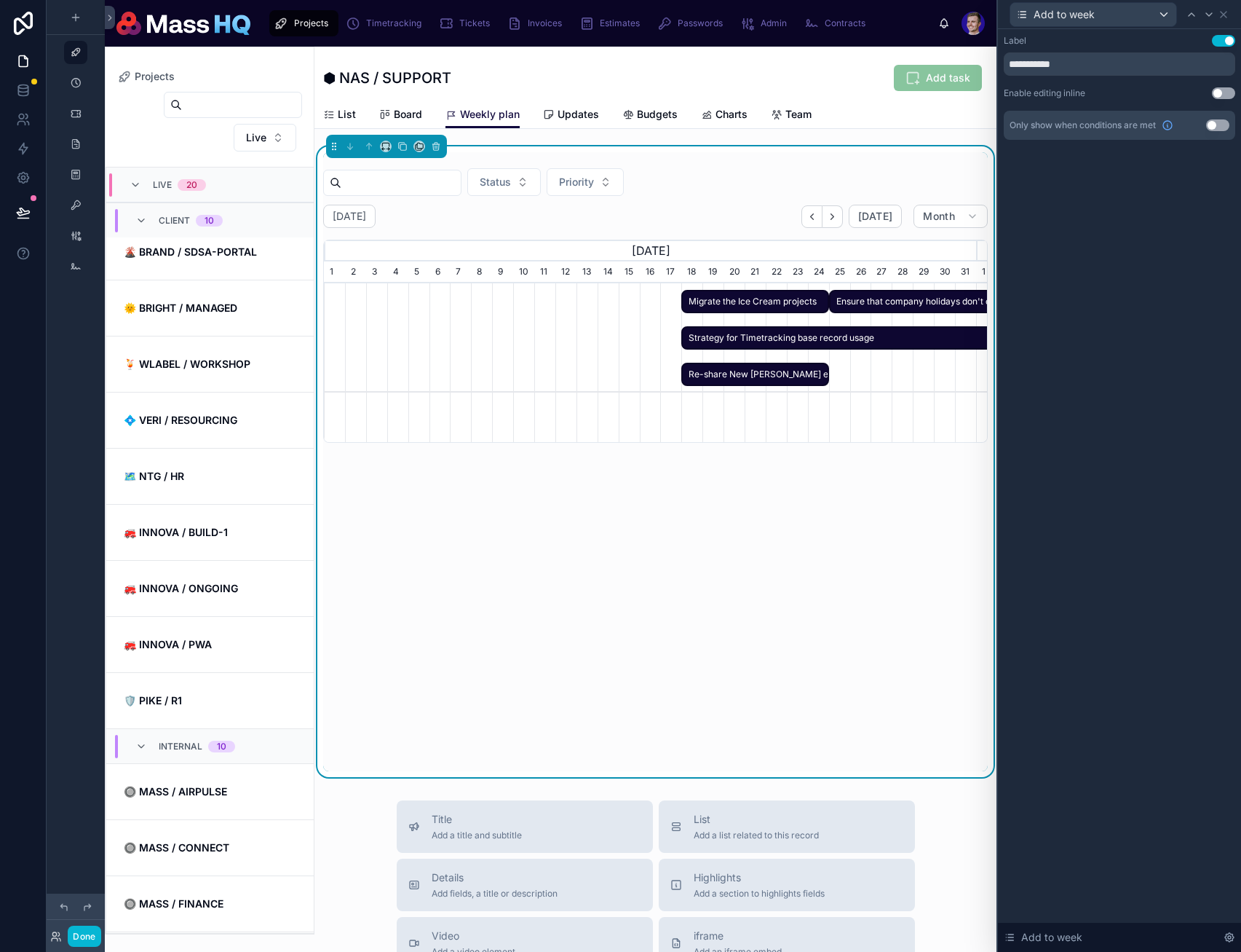
click at [1219, 89] on button "Use setting" at bounding box center [1223, 93] width 23 height 12
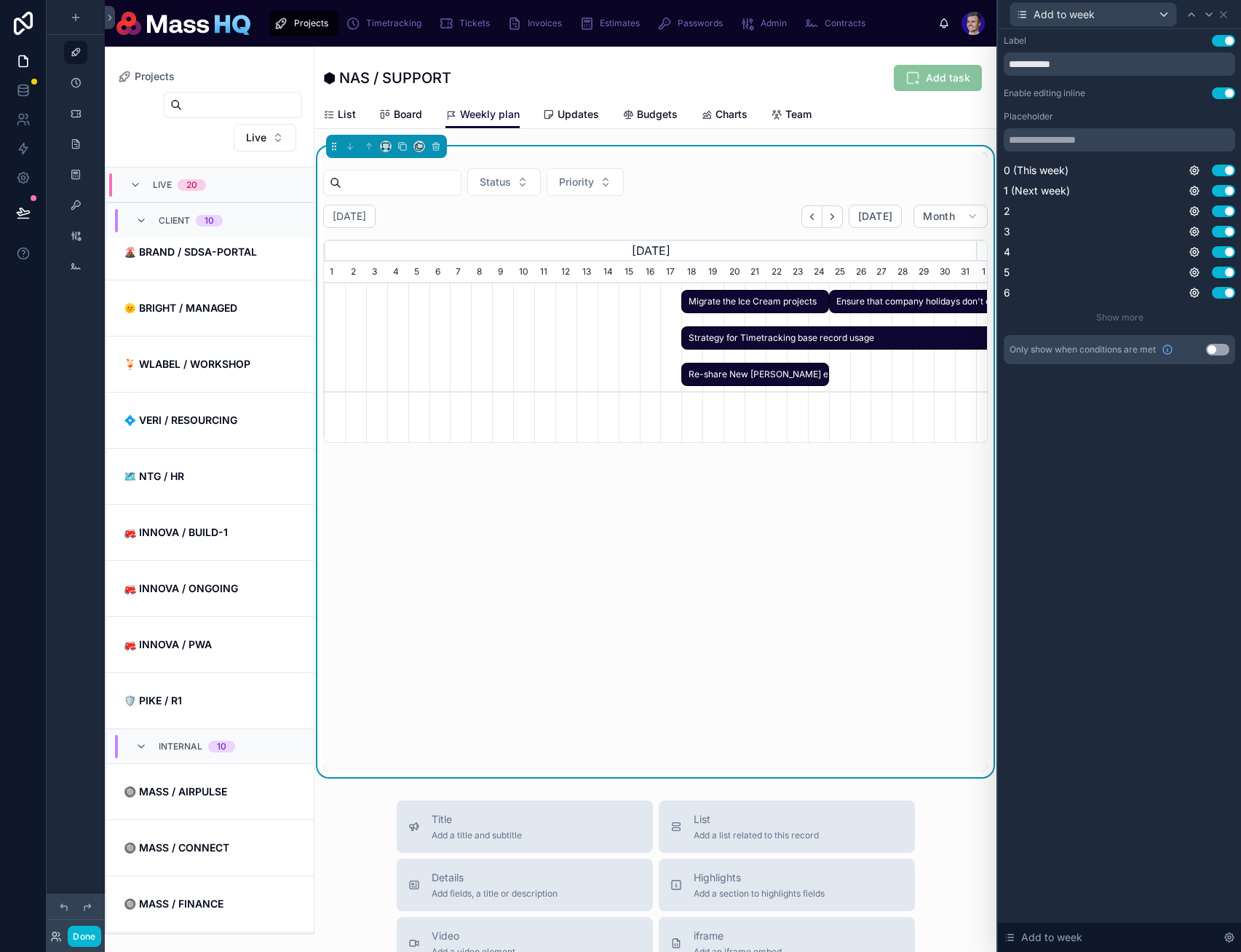
click at [734, 299] on span "Migrate the Ice Cream projects" at bounding box center [755, 302] width 144 height 24
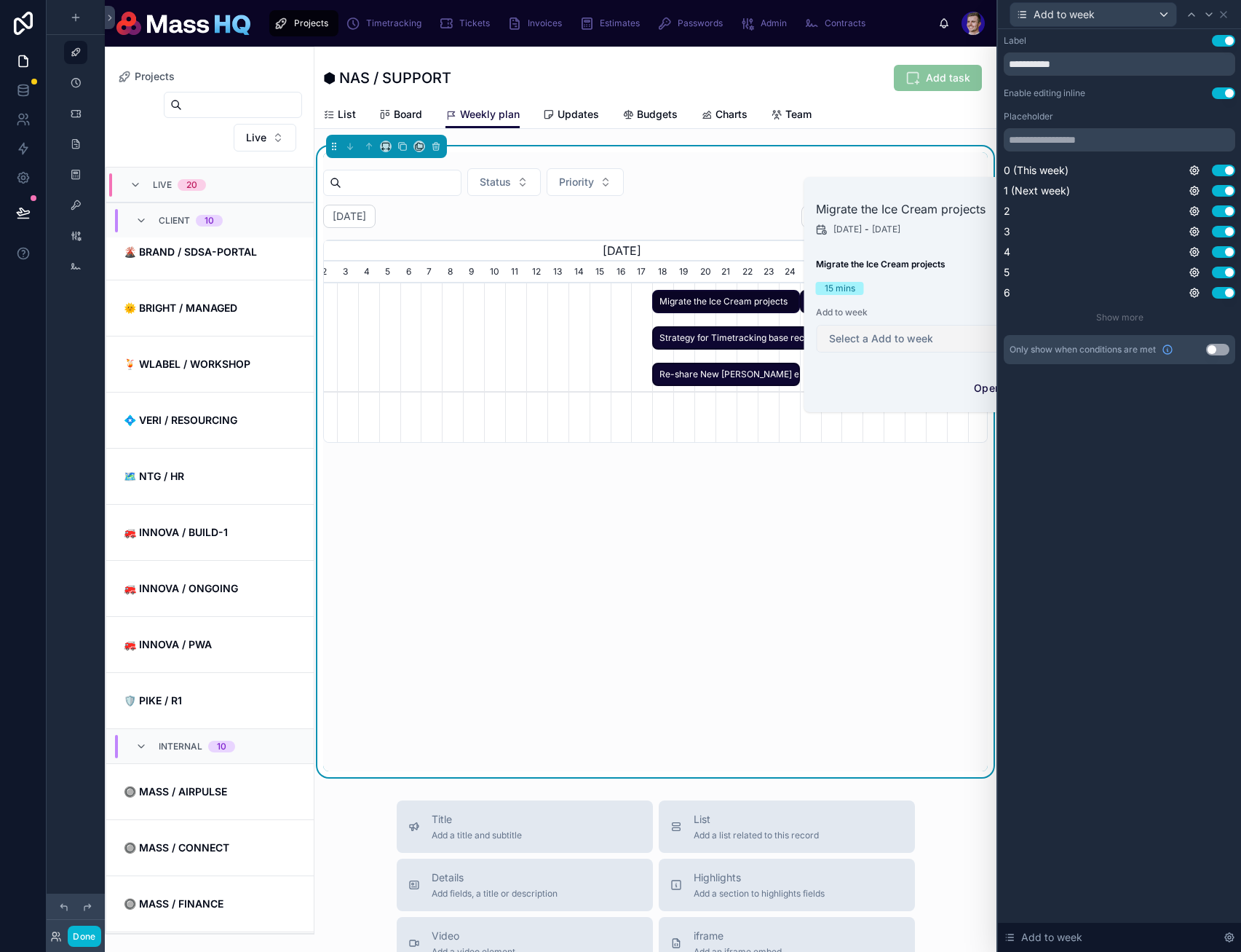
click at [908, 337] on span "Select a Add to week" at bounding box center [881, 338] width 104 height 15
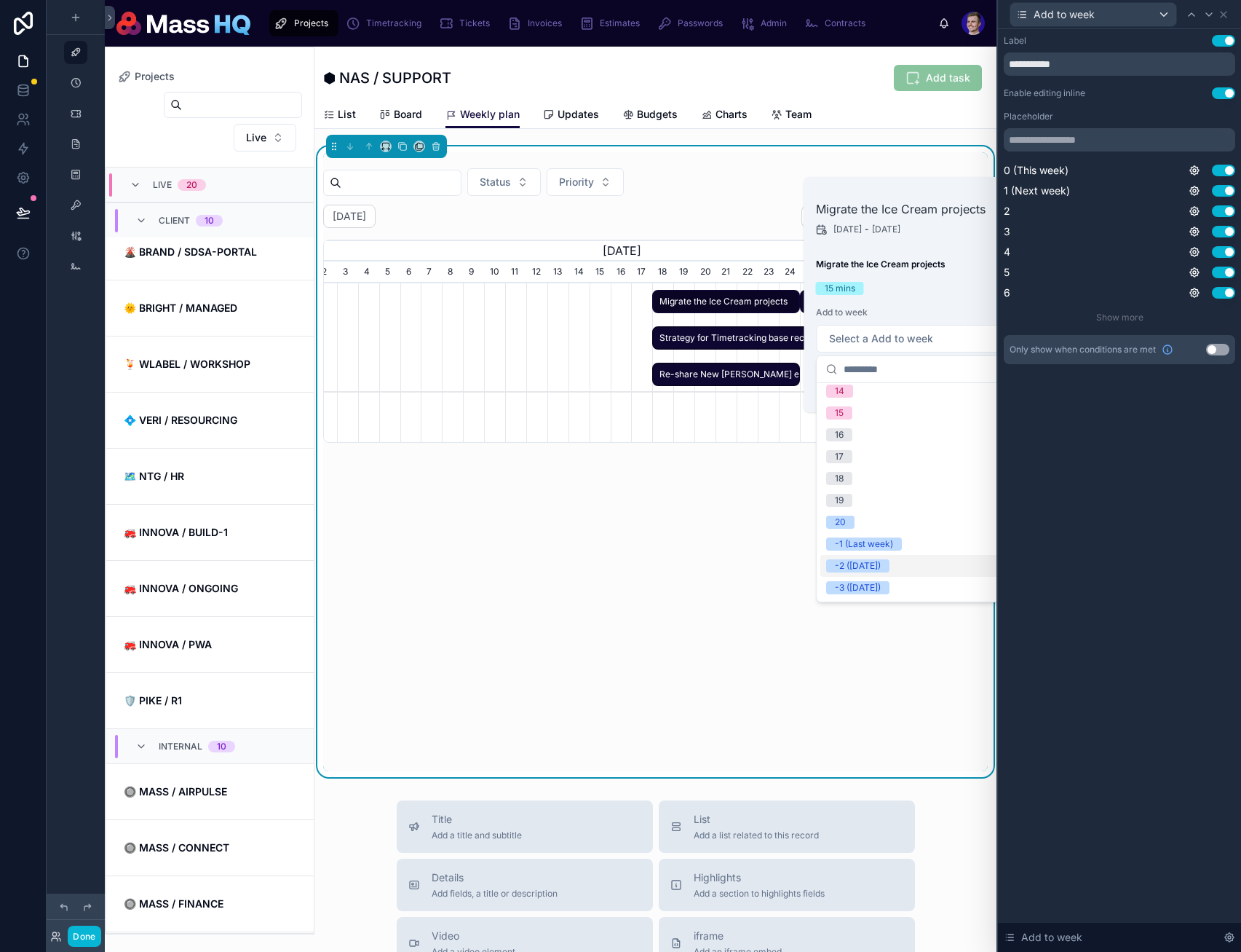
click at [489, 470] on div "[DATE] [DATE] Month [DATE] [DATE] [DATE] [DATE] 1 2 3 4 5 6 7 8 9 10 11 12 13 1…" at bounding box center [655, 488] width 664 height 566
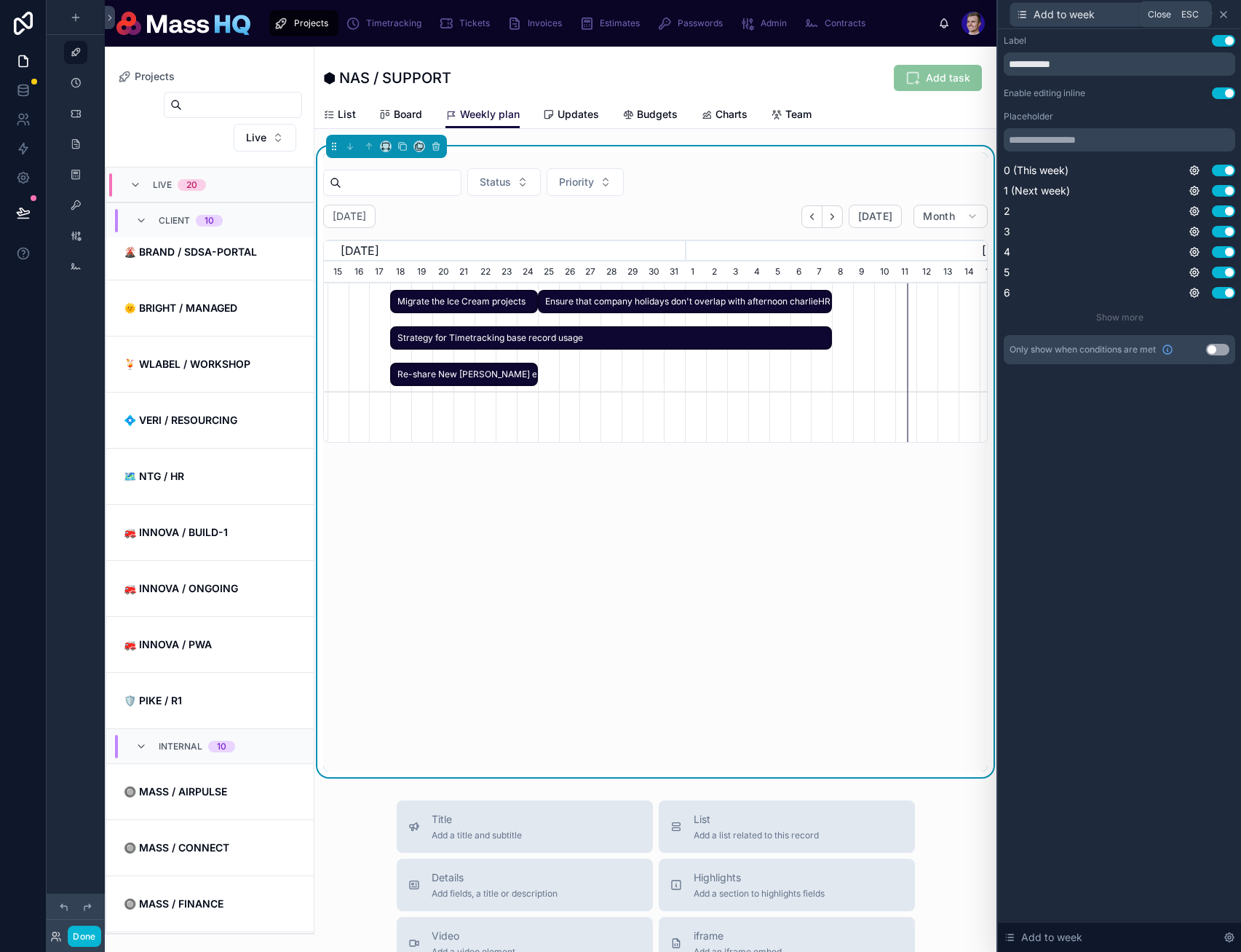
click at [1226, 13] on icon at bounding box center [1224, 15] width 6 height 6
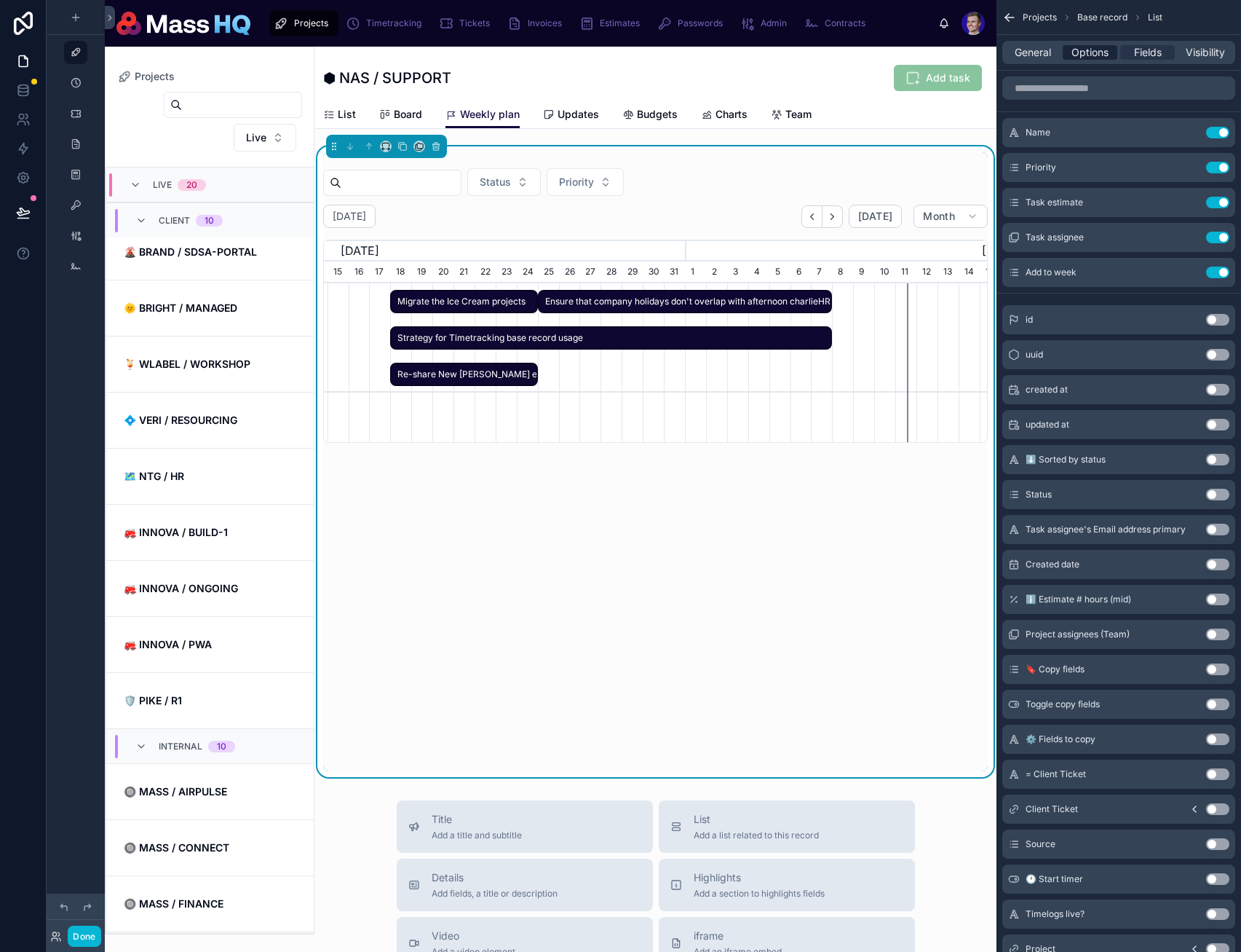
click at [1096, 59] on span "Options" at bounding box center [1091, 52] width 38 height 15
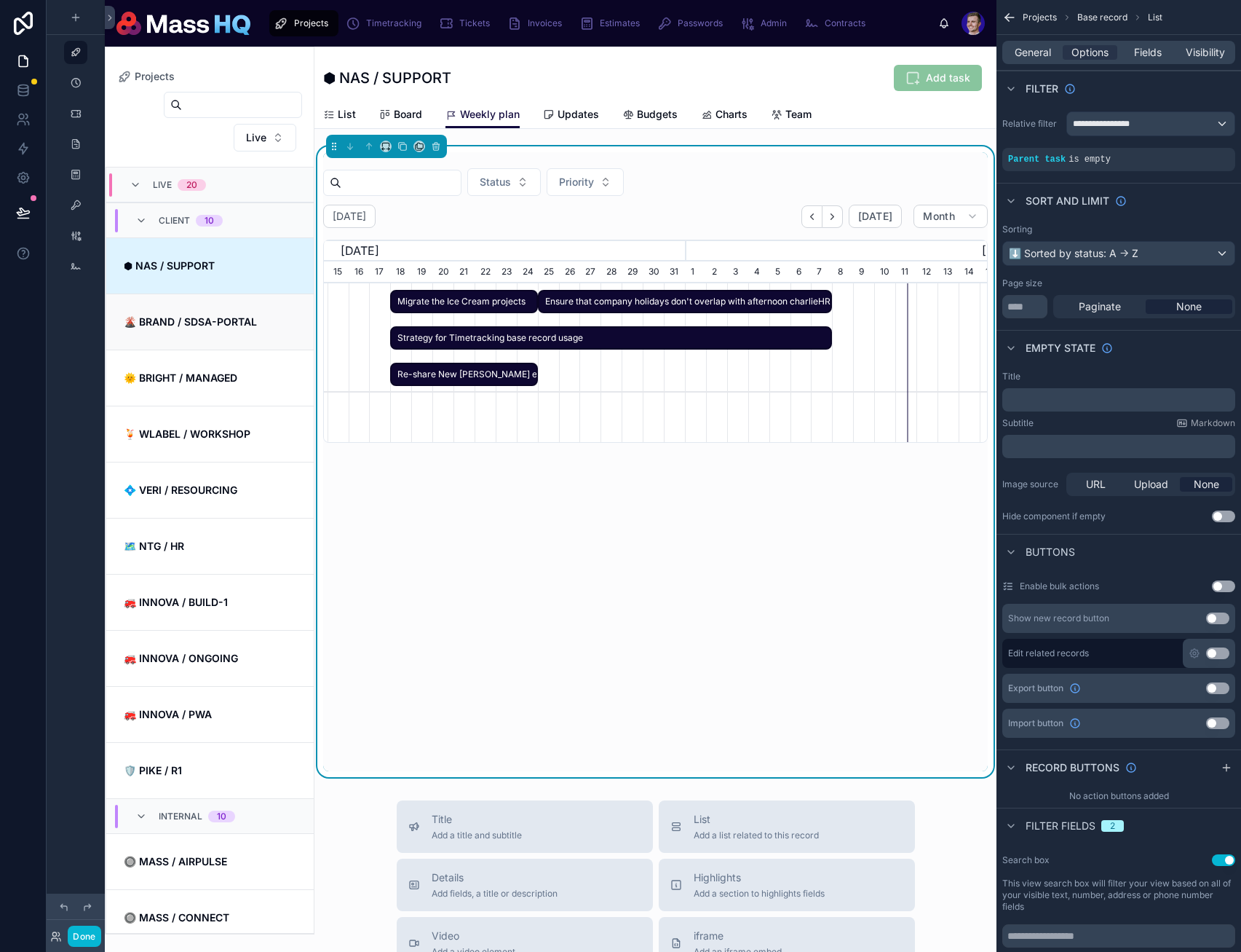
click at [201, 338] on link "🌋 BRAND / SDSA-PORTAL" at bounding box center [210, 322] width 207 height 56
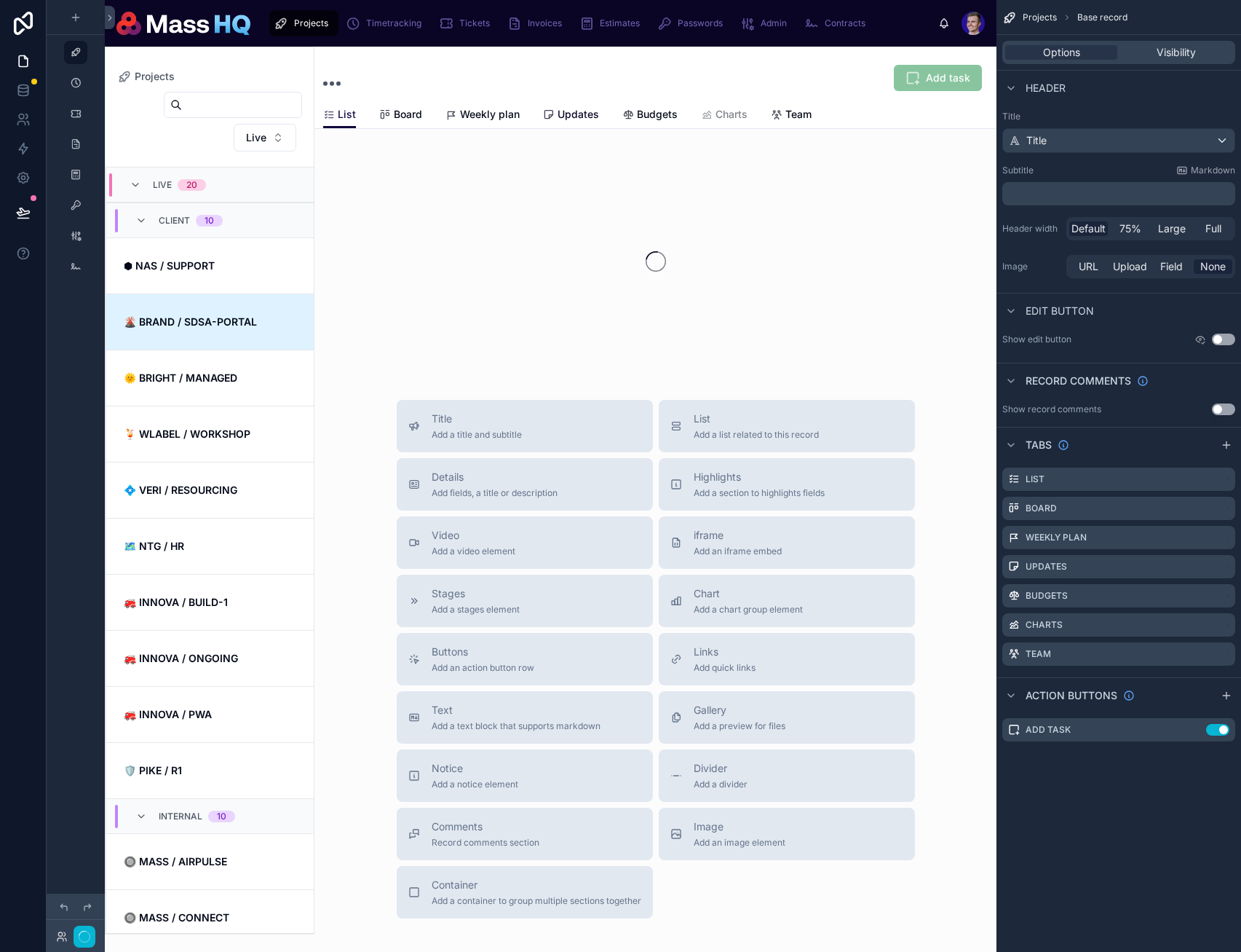
click at [558, 113] on span "Updates" at bounding box center [578, 113] width 42 height 15
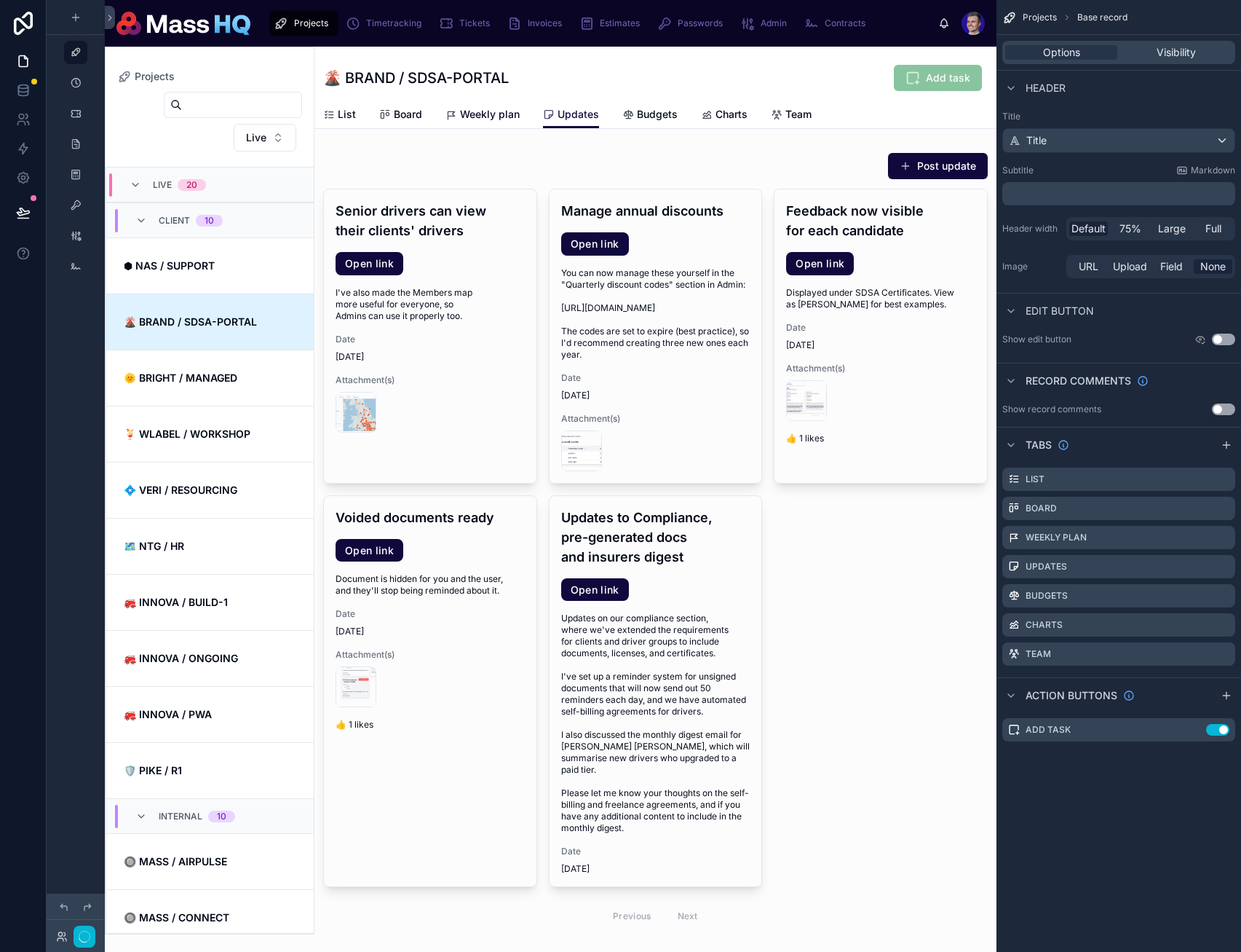
click at [469, 107] on span "Weekly plan" at bounding box center [490, 113] width 60 height 15
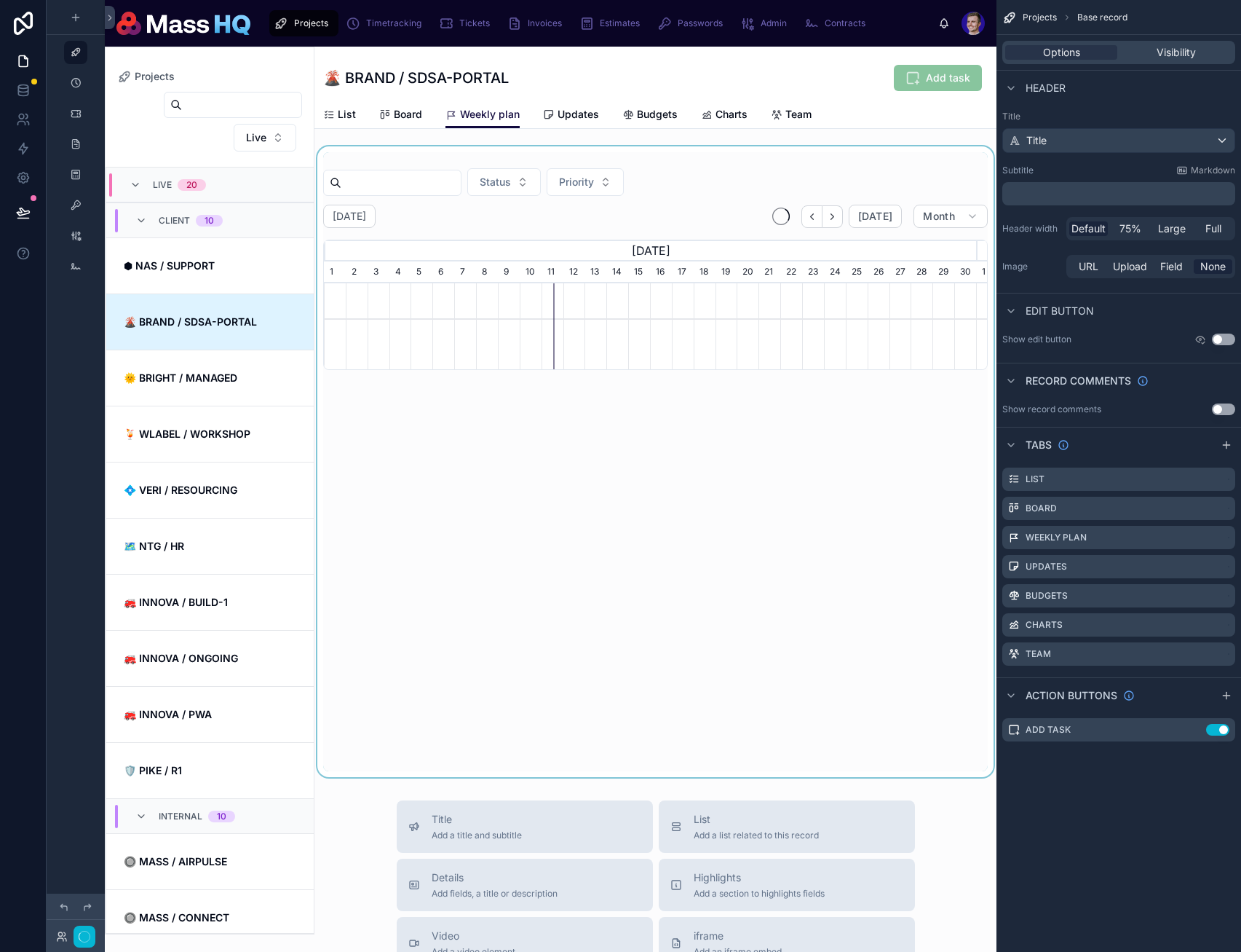
click at [743, 466] on div at bounding box center [656, 461] width 682 height 630
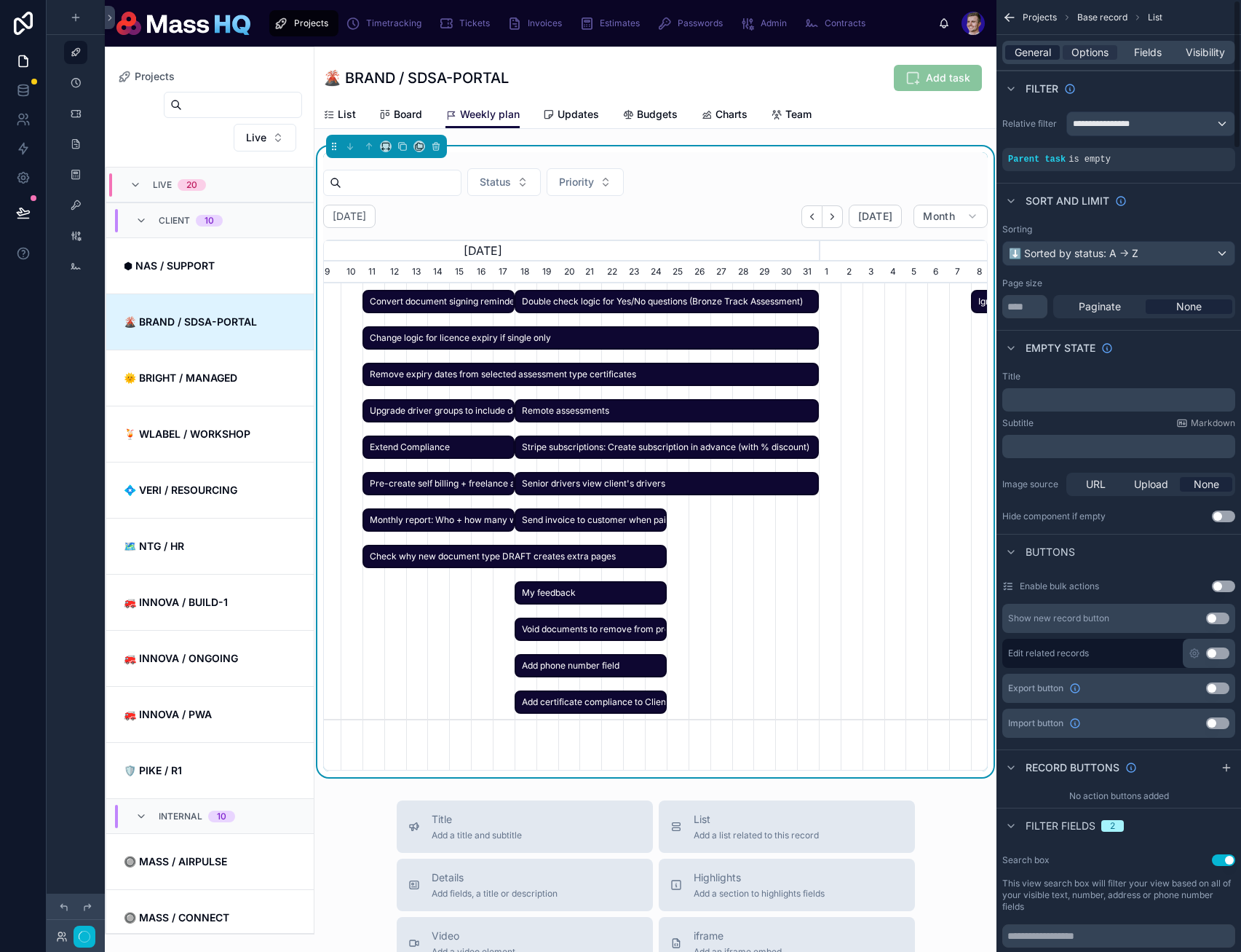
click at [1020, 48] on span "General" at bounding box center [1033, 52] width 37 height 15
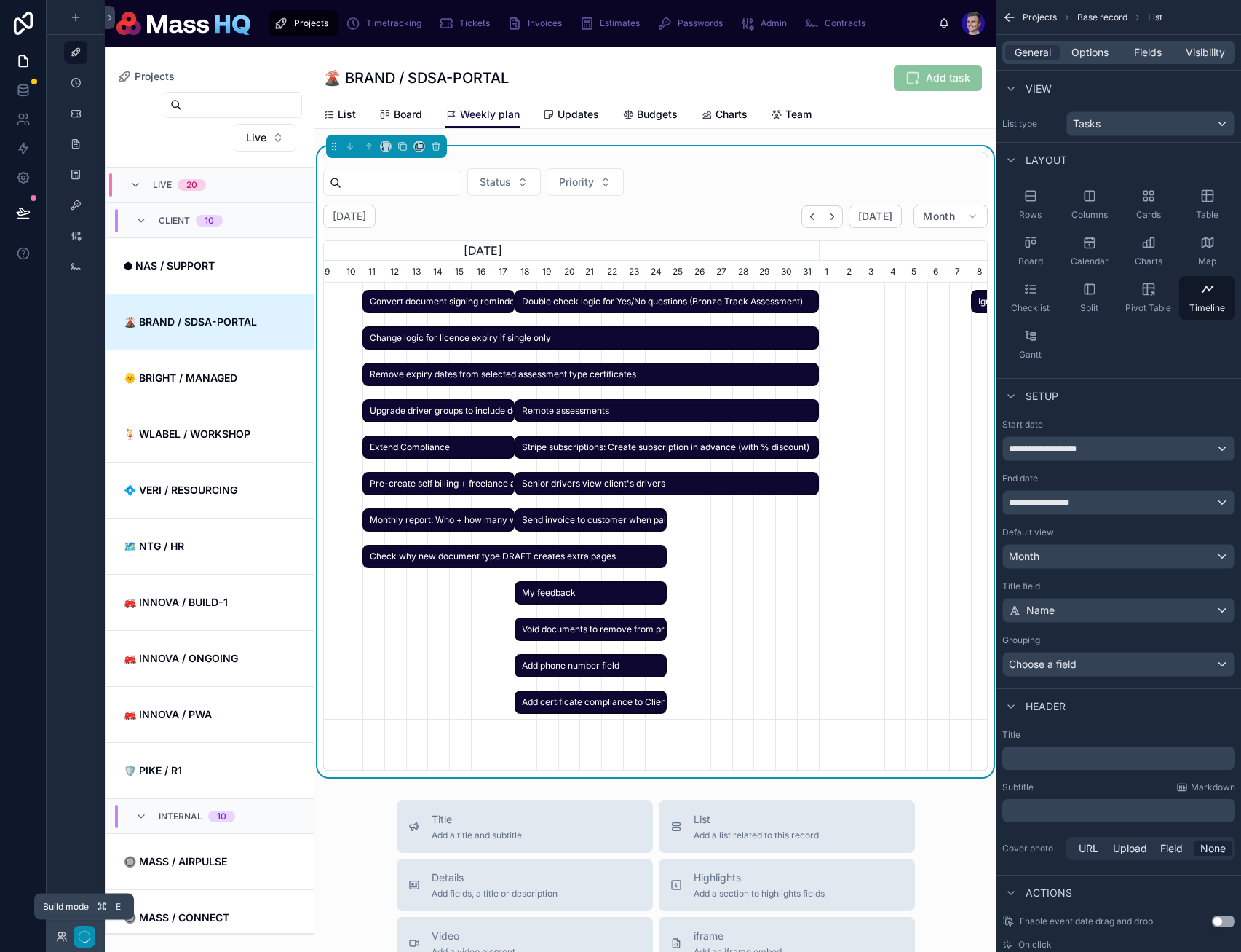
click at [84, 939] on icon "button" at bounding box center [84, 937] width 12 height 12
click at [670, 291] on span "Double check logic for Yes/No questions (Bronze Track Assessment)" at bounding box center [666, 302] width 301 height 24
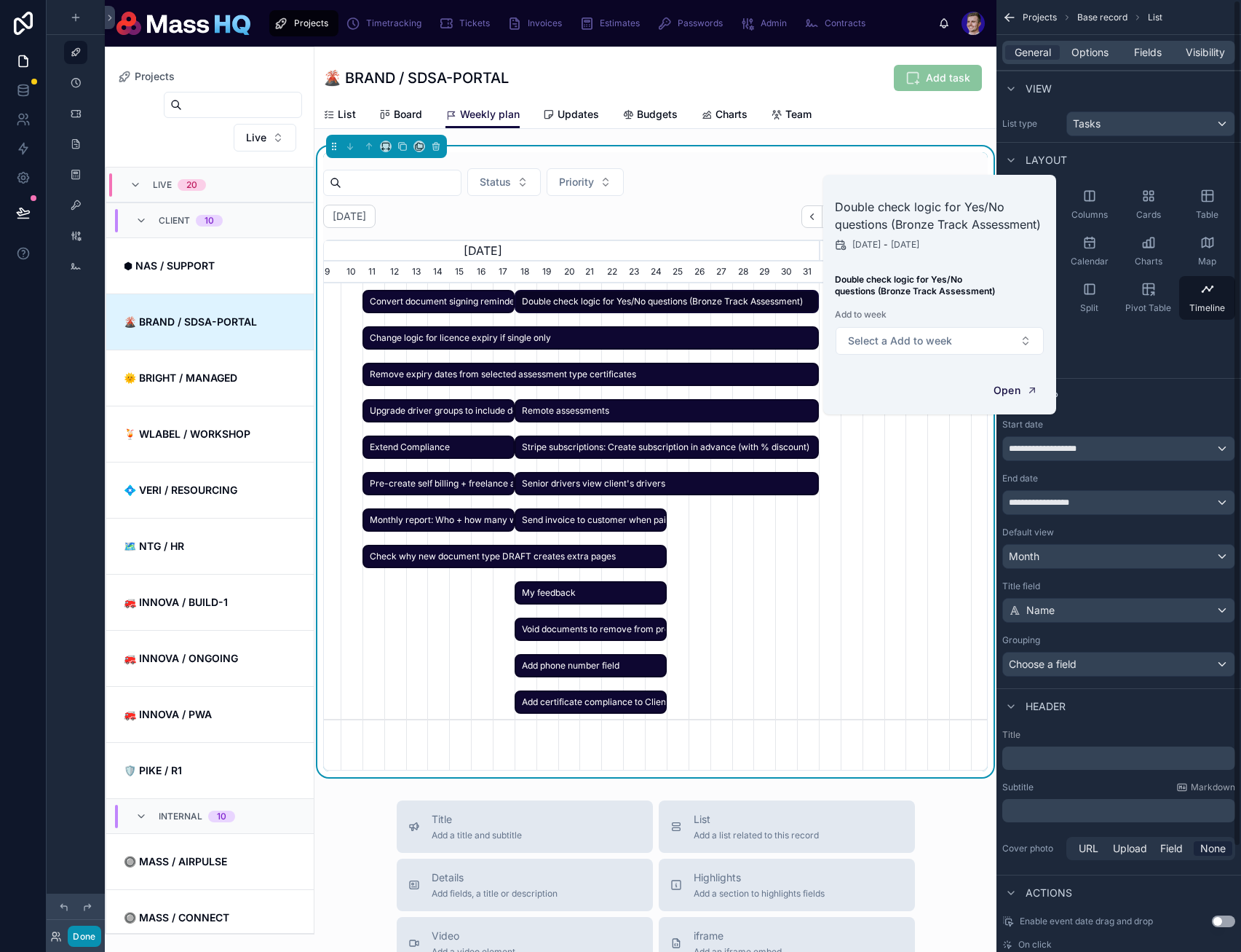
click at [657, 369] on span "Remove expiry dates from selected assessment type certificates" at bounding box center [591, 374] width 454 height 24
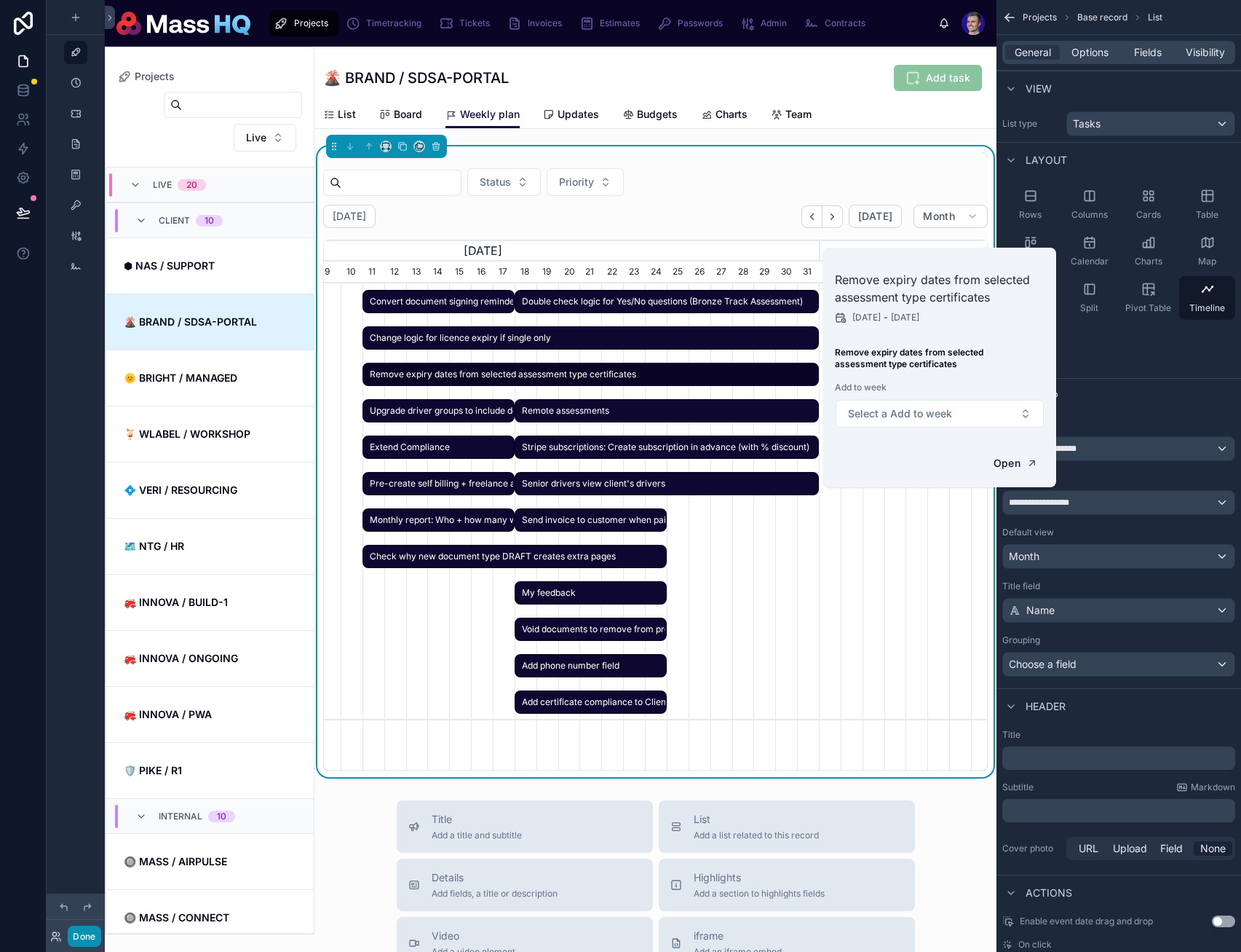
click at [678, 442] on span "Stripe subscriptions: Create subscription in advance (with % discount)" at bounding box center [666, 447] width 301 height 24
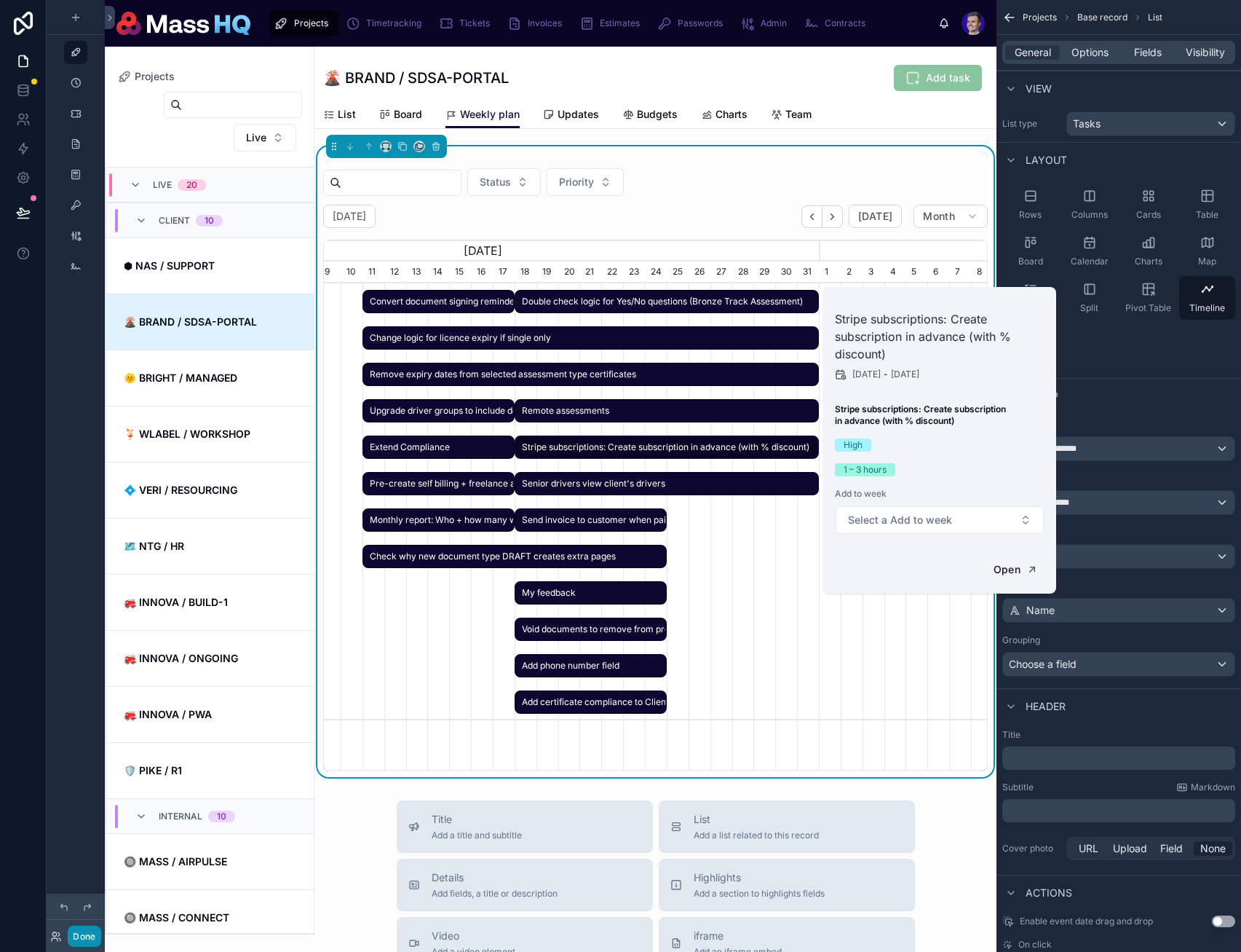
click at [696, 487] on span "Senior drivers view client's drivers" at bounding box center [666, 484] width 301 height 24
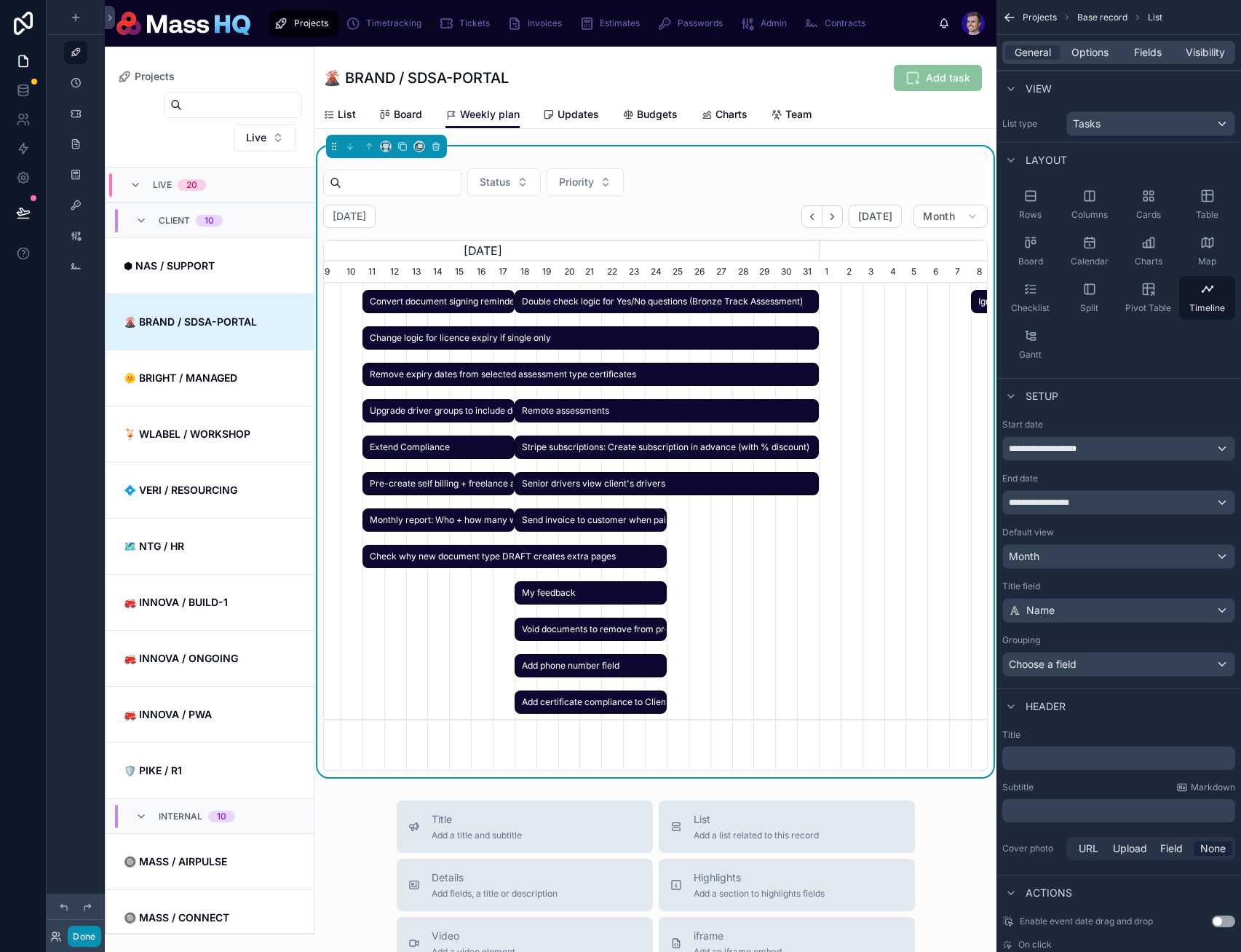
click at [639, 543] on div at bounding box center [563, 502] width 1957 height 437
click at [616, 551] on span "Check why new document type DRAFT creates extra pages" at bounding box center [514, 557] width 301 height 24
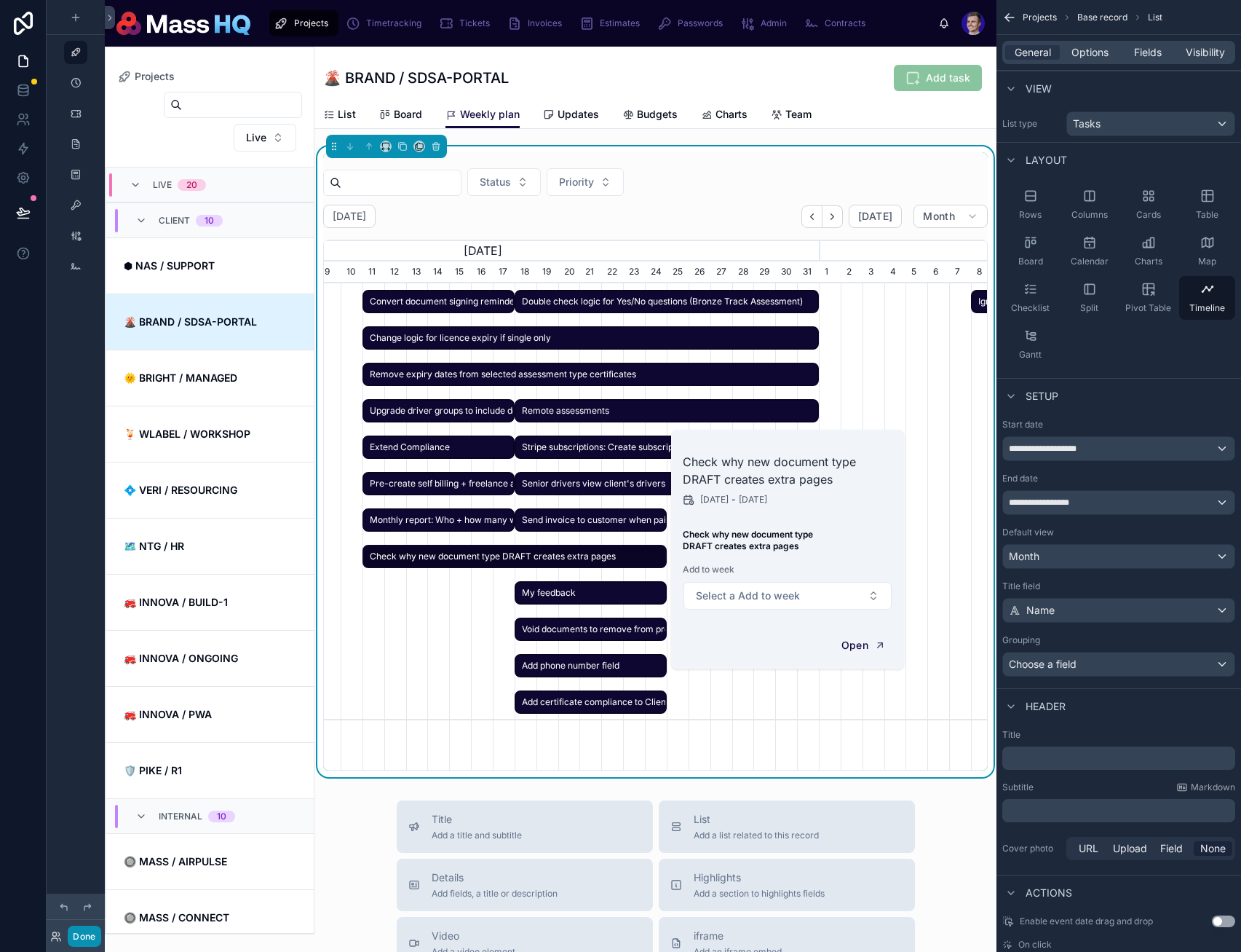
click at [618, 602] on span "My feedback" at bounding box center [590, 593] width 149 height 24
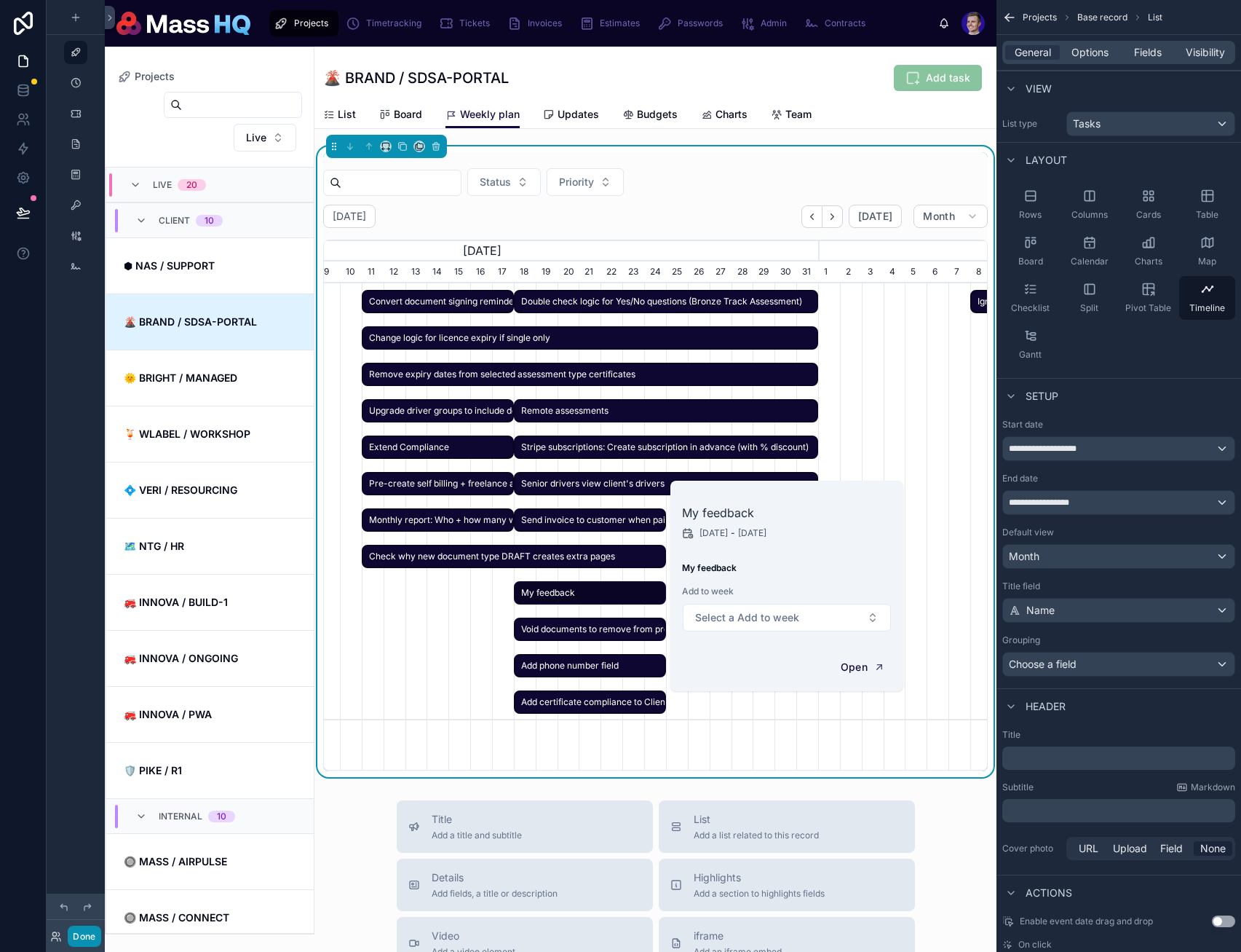
click at [614, 601] on span "My feedback" at bounding box center [589, 593] width 149 height 24
click at [600, 624] on span "Void documents to remove from profile and reminders" at bounding box center [589, 630] width 149 height 24
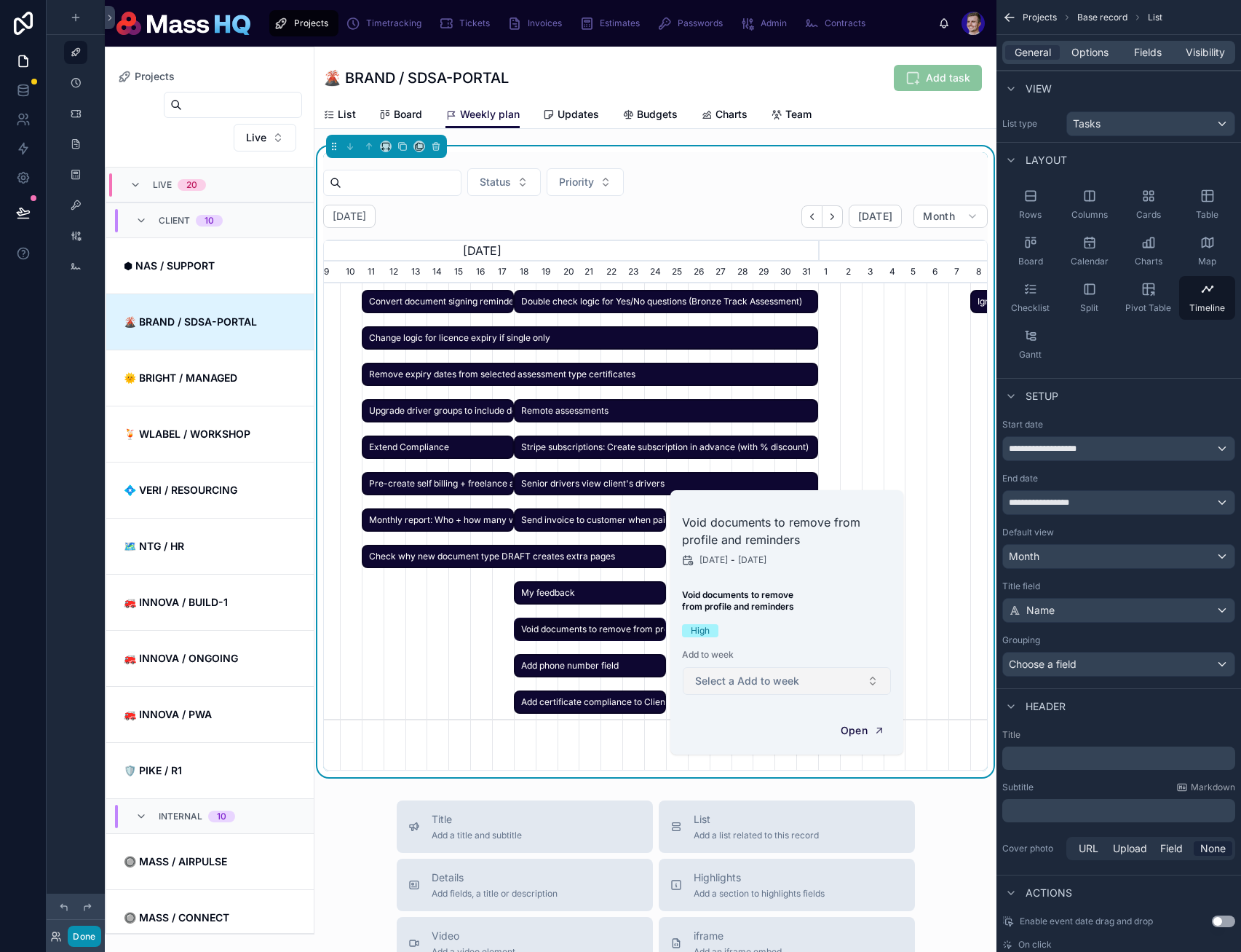
click at [781, 680] on span "Select a Add to week" at bounding box center [747, 681] width 104 height 15
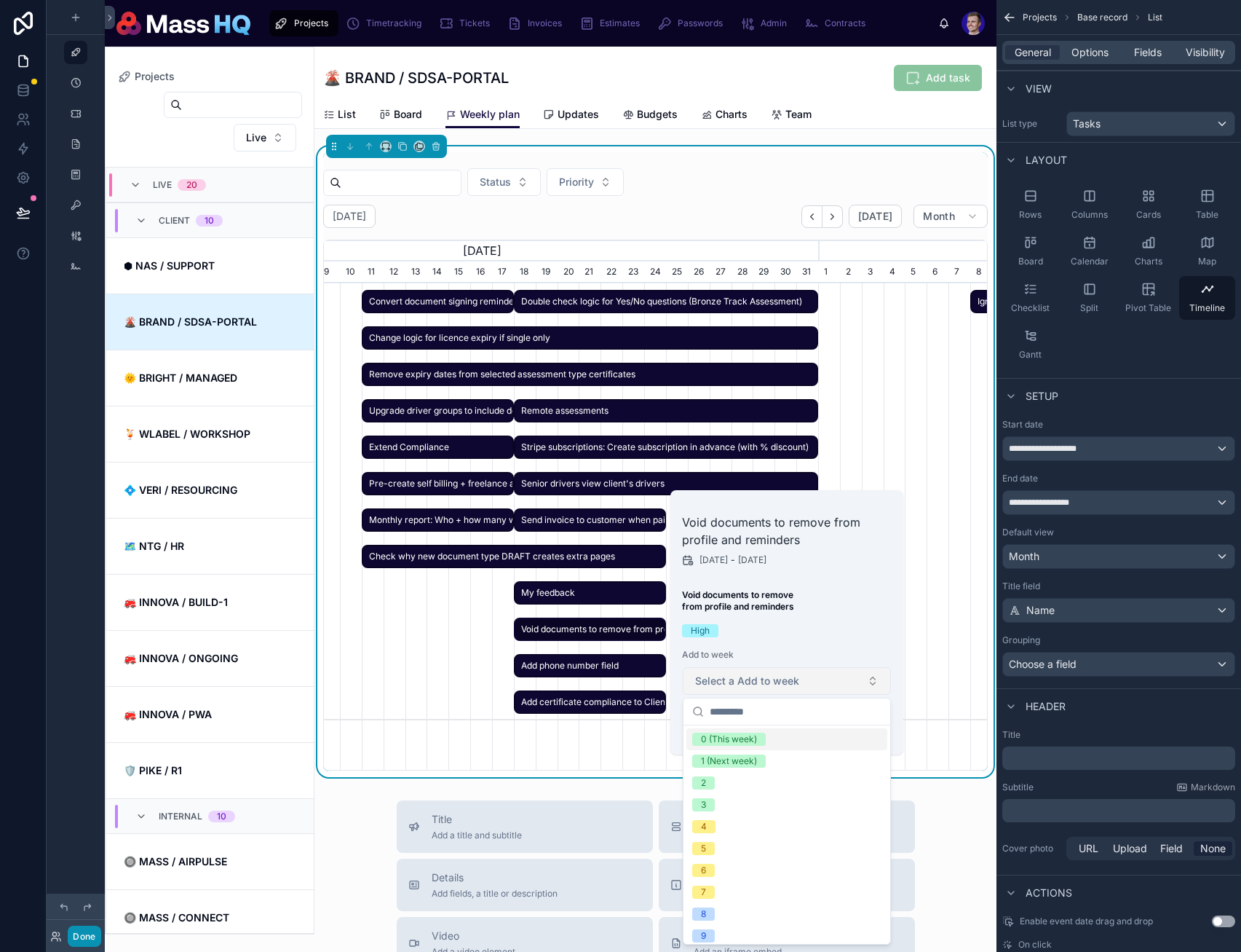
click at [782, 681] on span "Select a Add to week" at bounding box center [747, 681] width 104 height 15
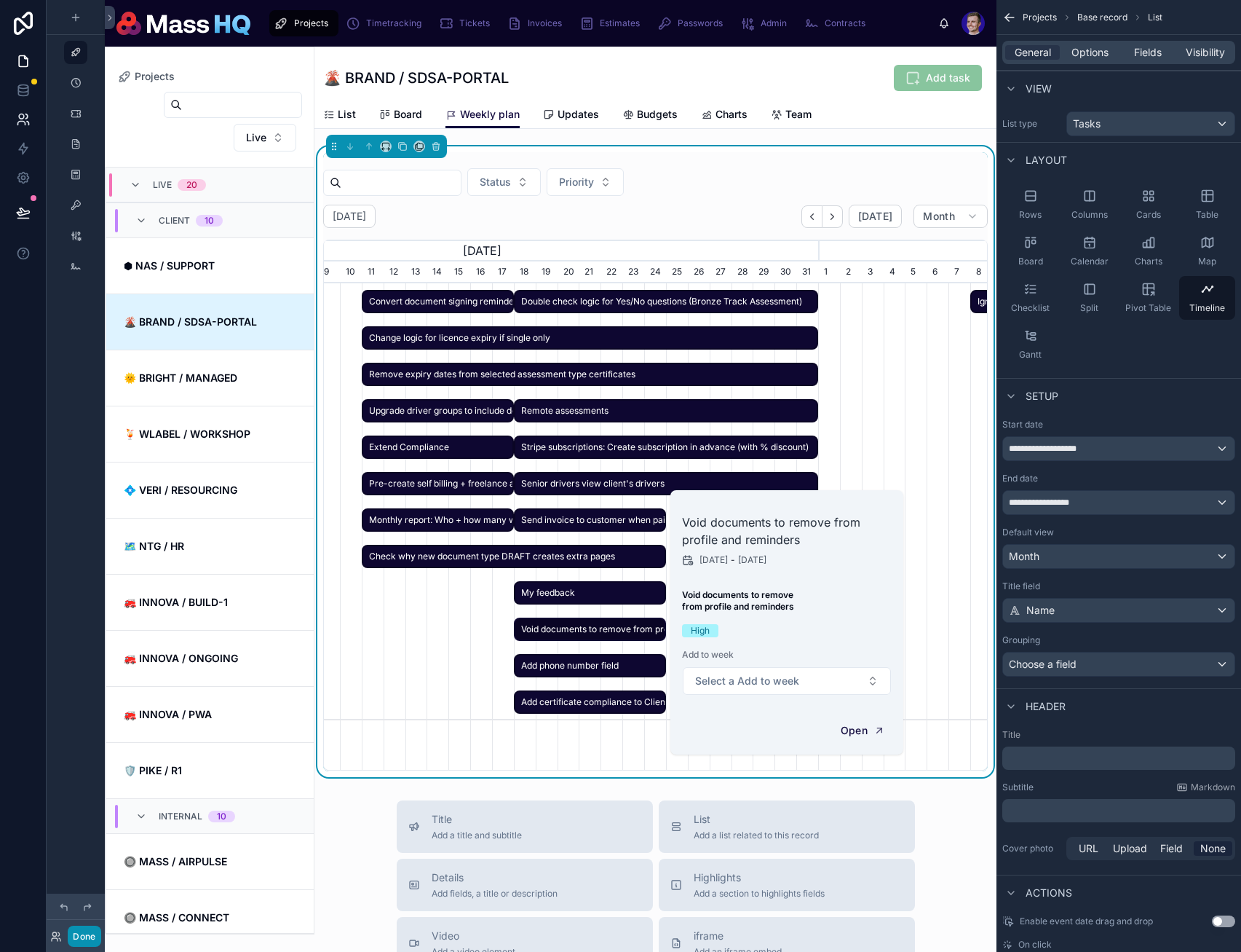
click at [82, 932] on button "Done" at bounding box center [84, 936] width 32 height 21
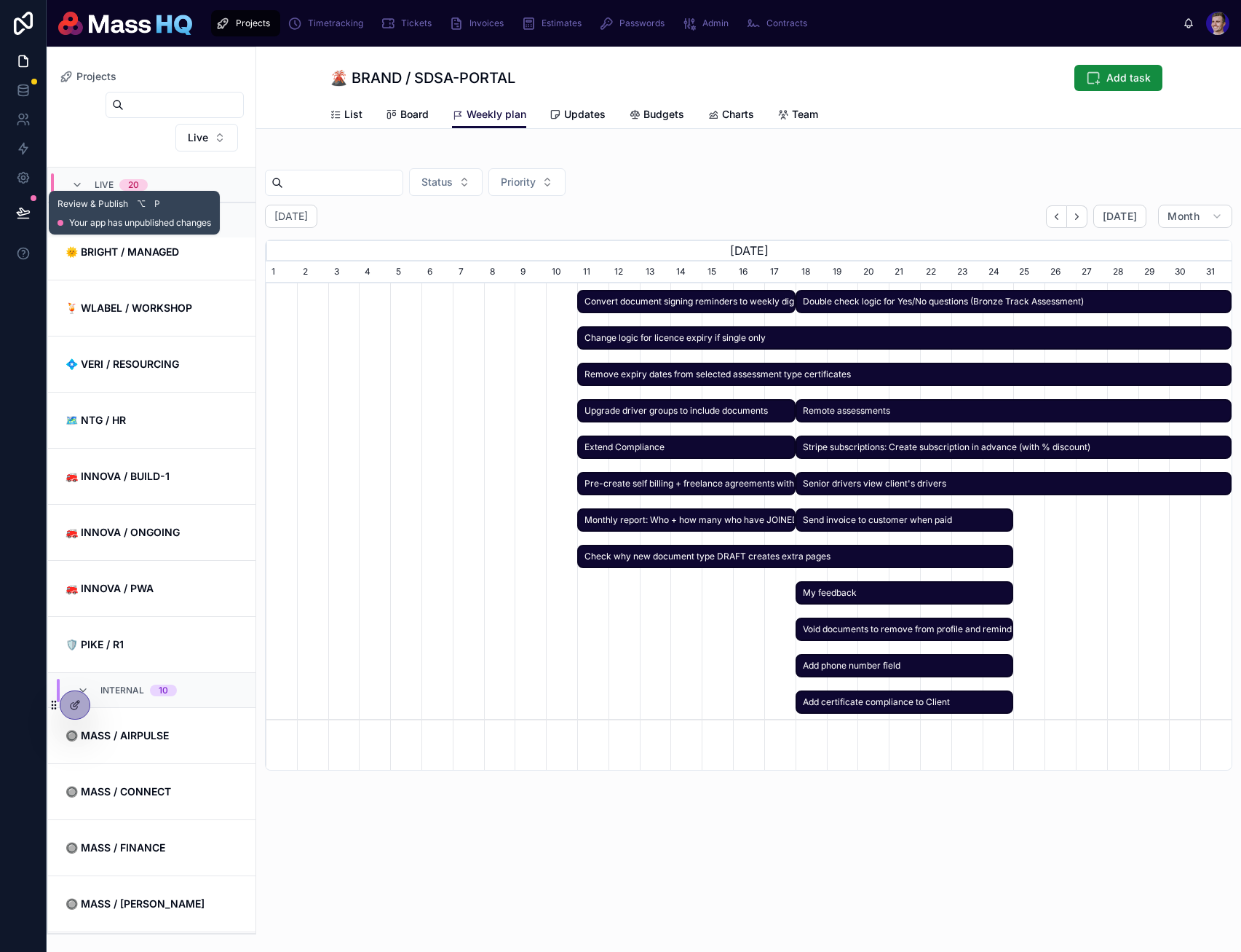
click at [30, 208] on icon at bounding box center [23, 212] width 14 height 15
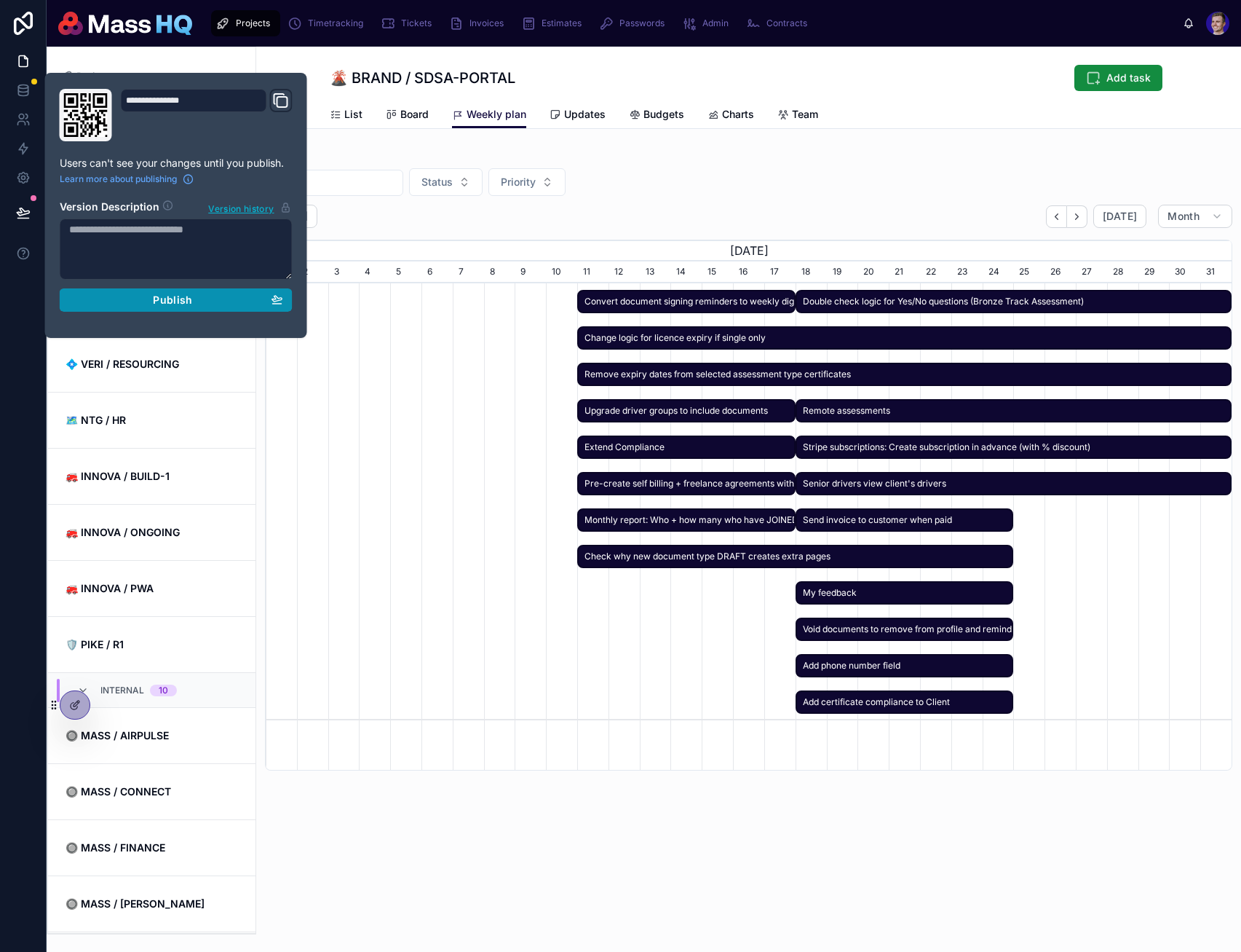
click at [177, 293] on span "Publish" at bounding box center [172, 299] width 39 height 13
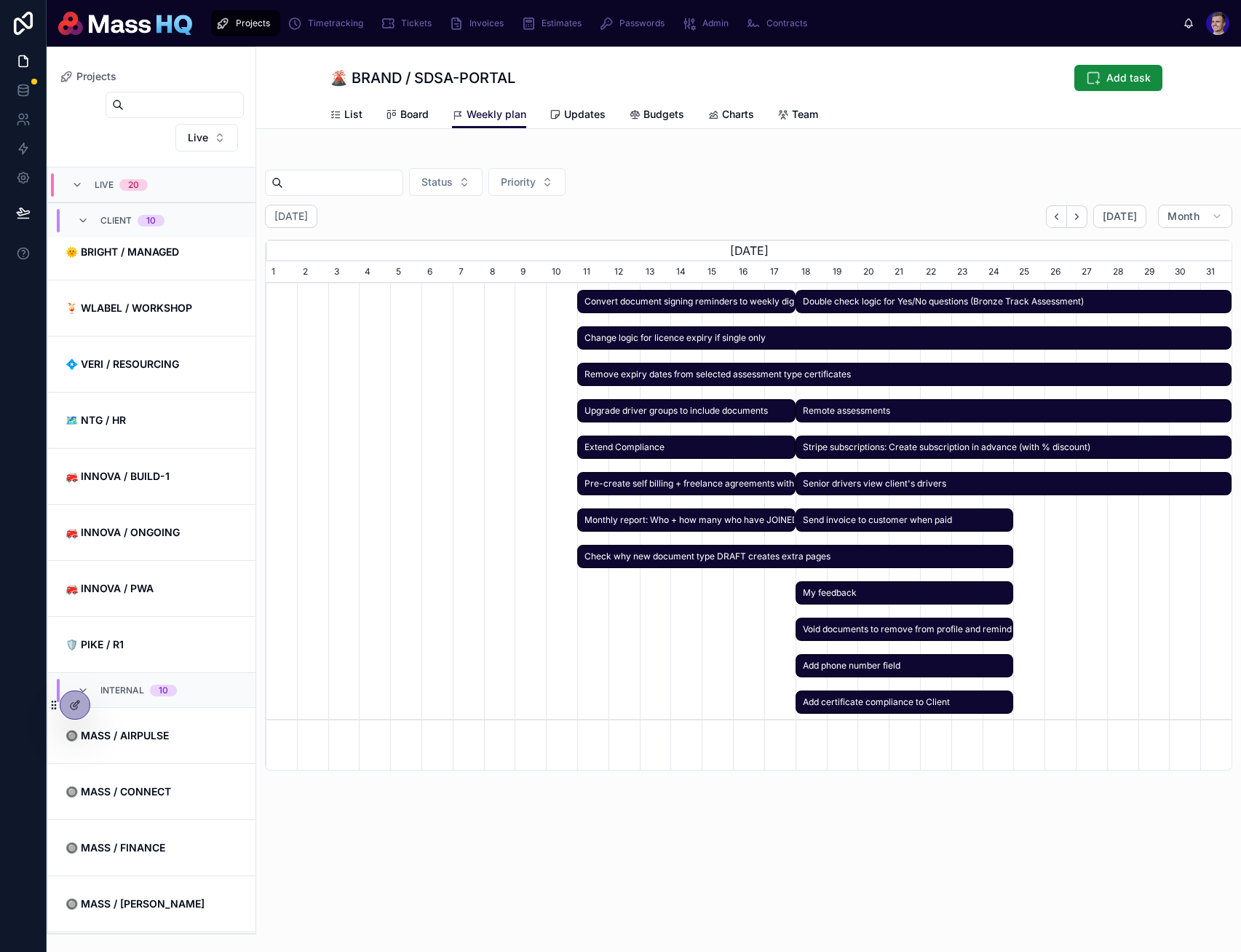
drag, startPoint x: 896, startPoint y: 217, endPoint x: 818, endPoint y: 185, distance: 84.3
click at [896, 217] on div "[DATE] [DATE] Month" at bounding box center [749, 216] width 967 height 23
click at [818, 185] on div "Status Priority" at bounding box center [749, 182] width 967 height 27
click at [412, 108] on span "Board" at bounding box center [414, 113] width 28 height 15
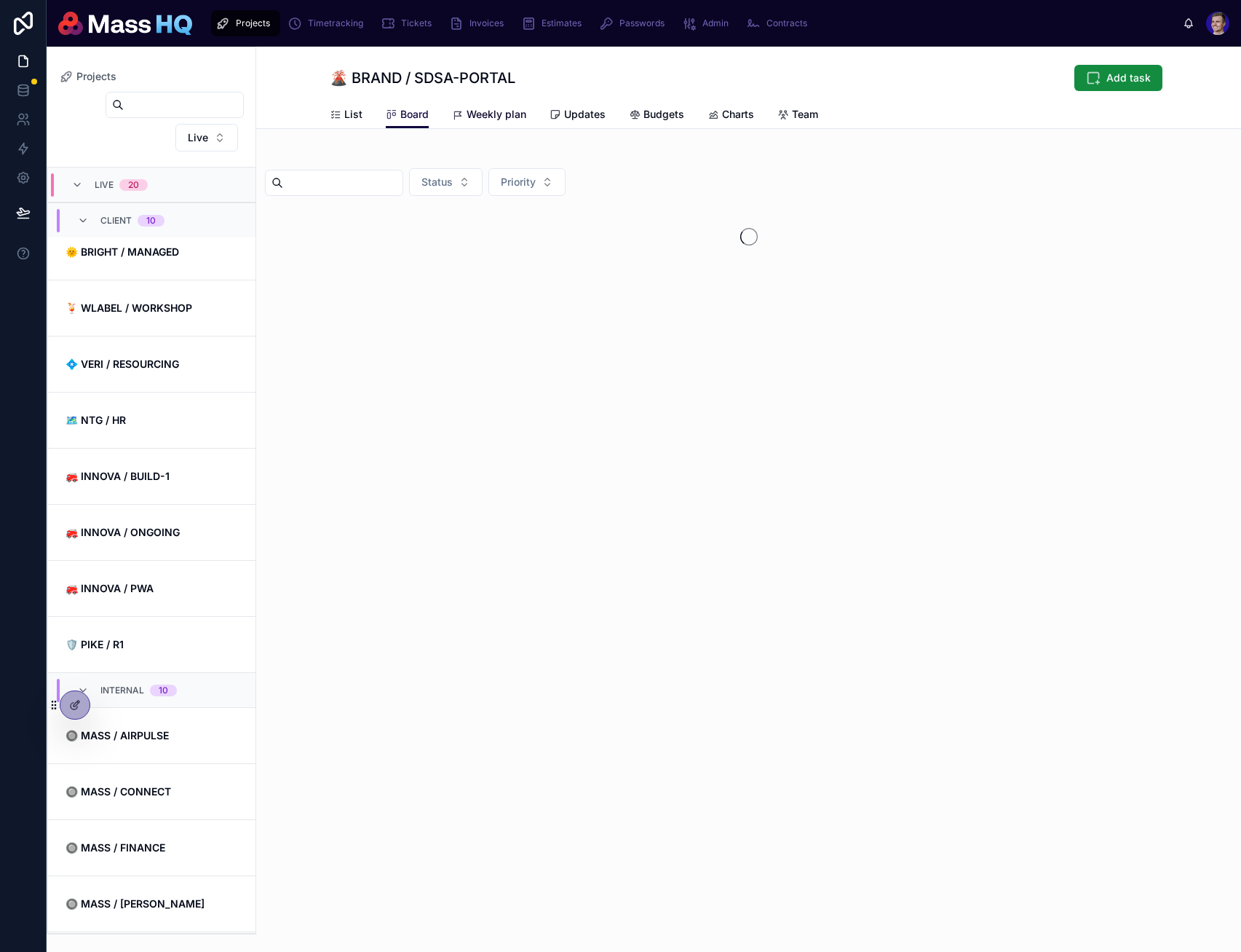
click at [485, 112] on span "Weekly plan" at bounding box center [496, 113] width 60 height 15
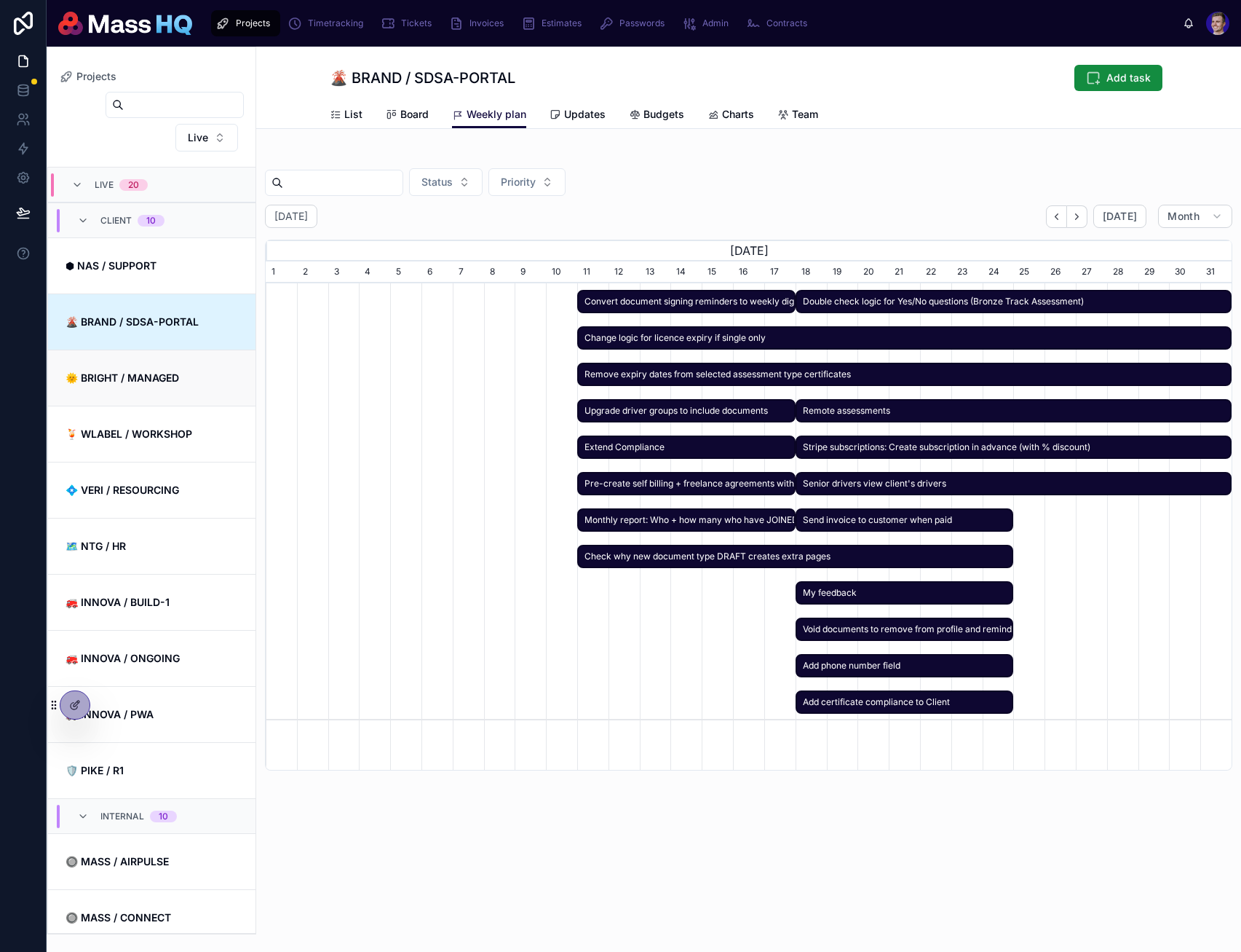
click at [183, 380] on span "🌞 BRIGHT / MANAGED" at bounding box center [161, 377] width 192 height 15
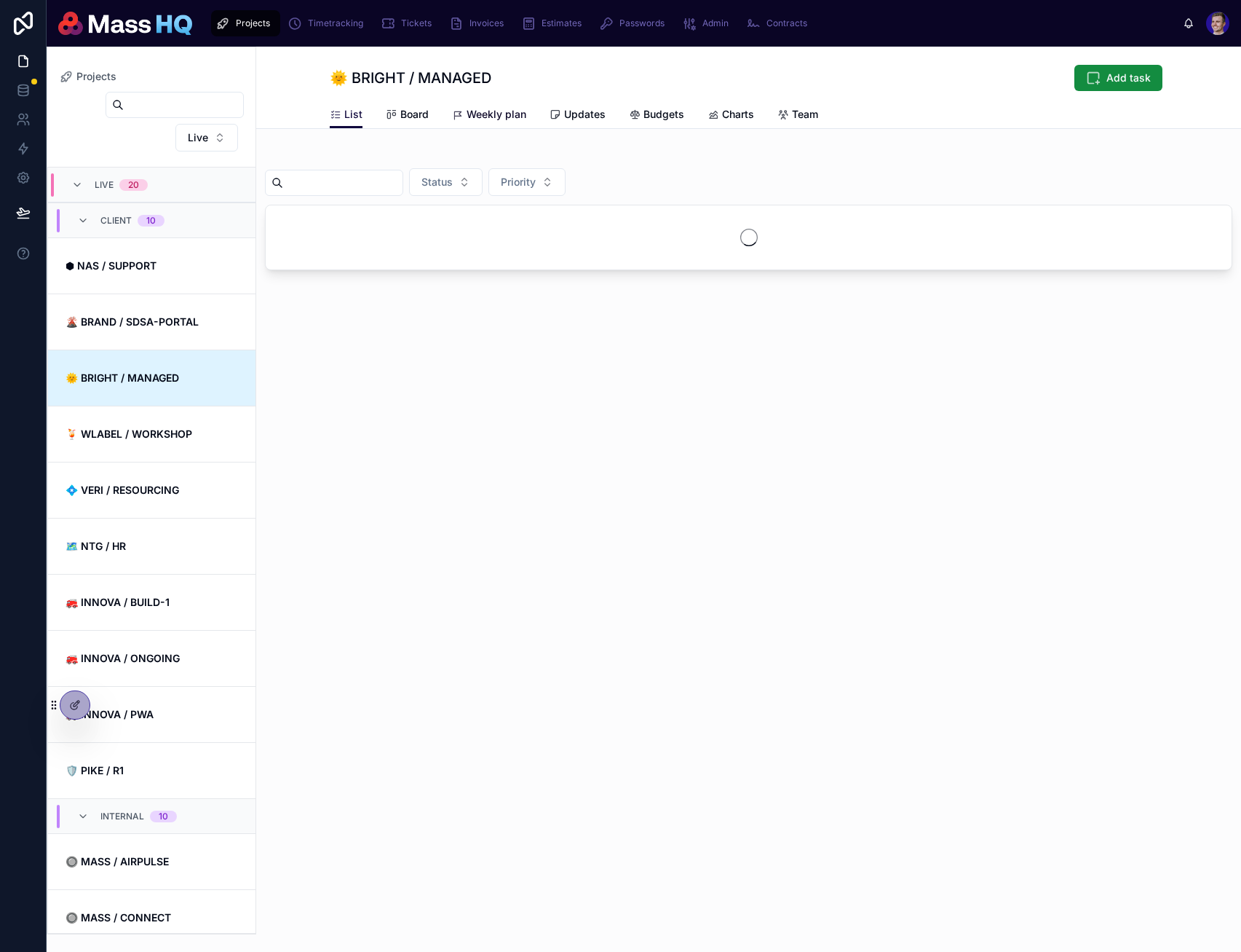
click at [507, 113] on span "Weekly plan" at bounding box center [496, 113] width 60 height 15
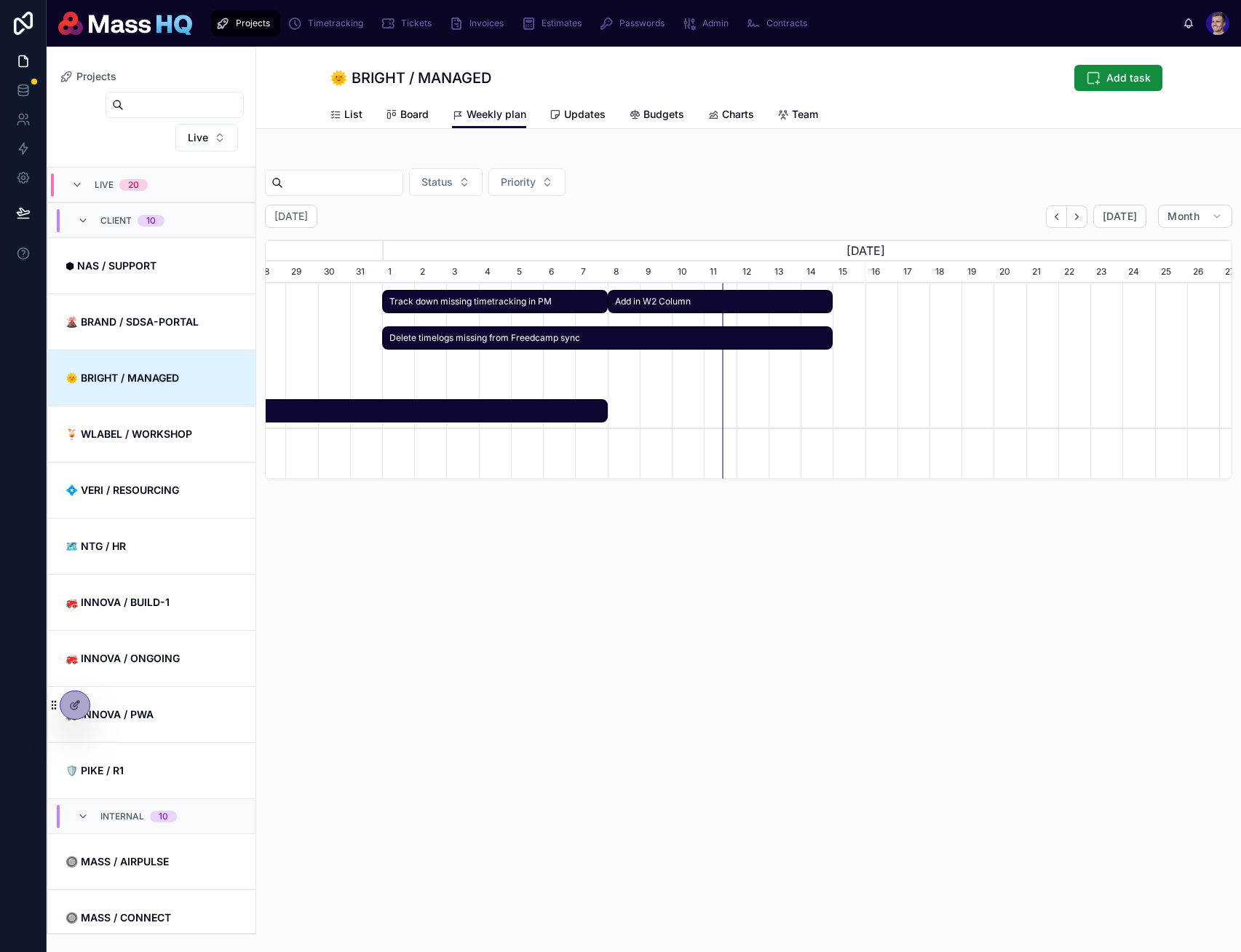
click at [508, 337] on span "Delete timelogs missing from Freedcamp sync" at bounding box center [607, 338] width 448 height 24
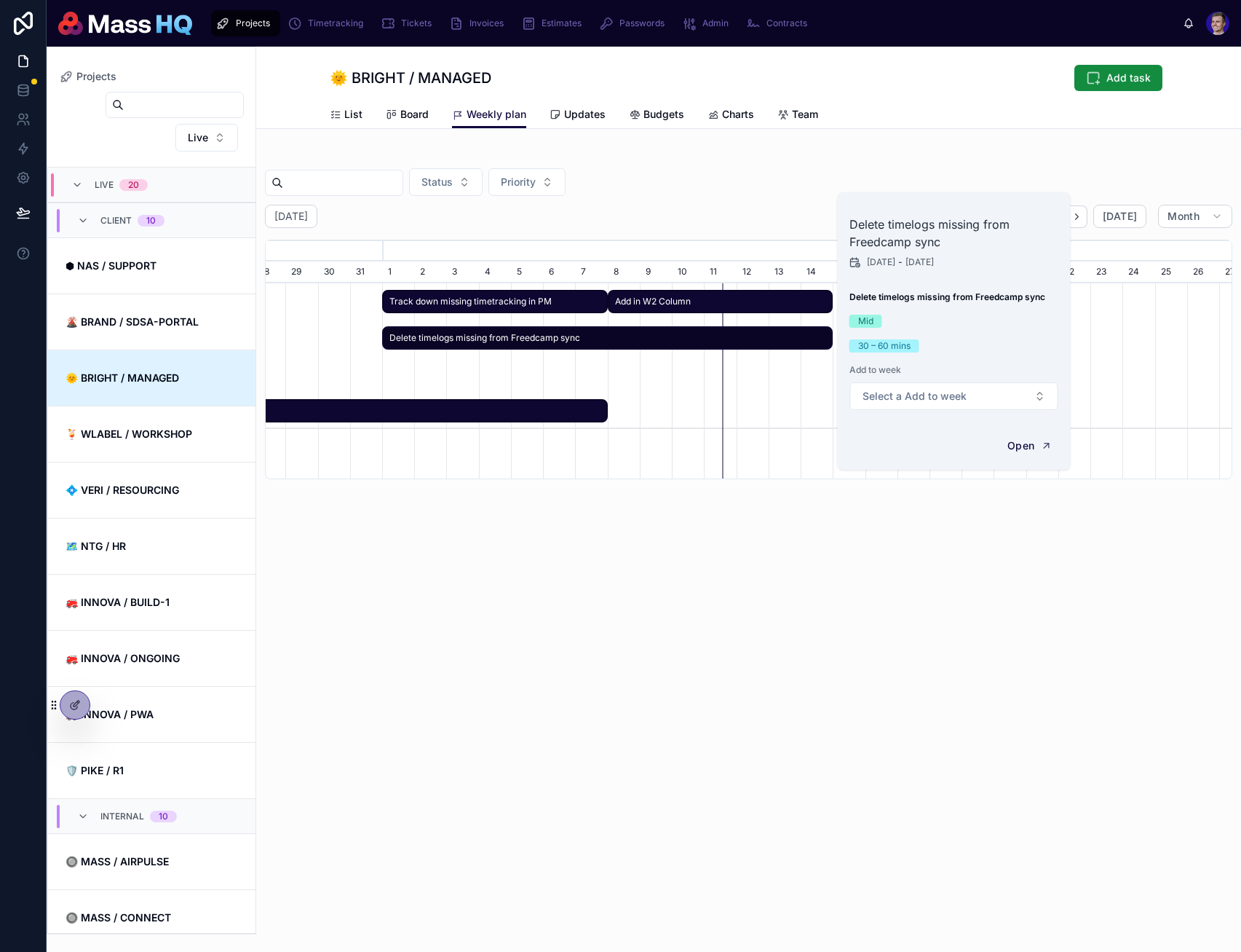
click at [656, 662] on div "[DATE] [DATE] Month [DATE] [DATE] [DATE] 2 3 4 5 6 7 8 9 10 11 12 13 14 15 16 1…" at bounding box center [749, 488] width 967 height 566
